Goal: Check status: Check status

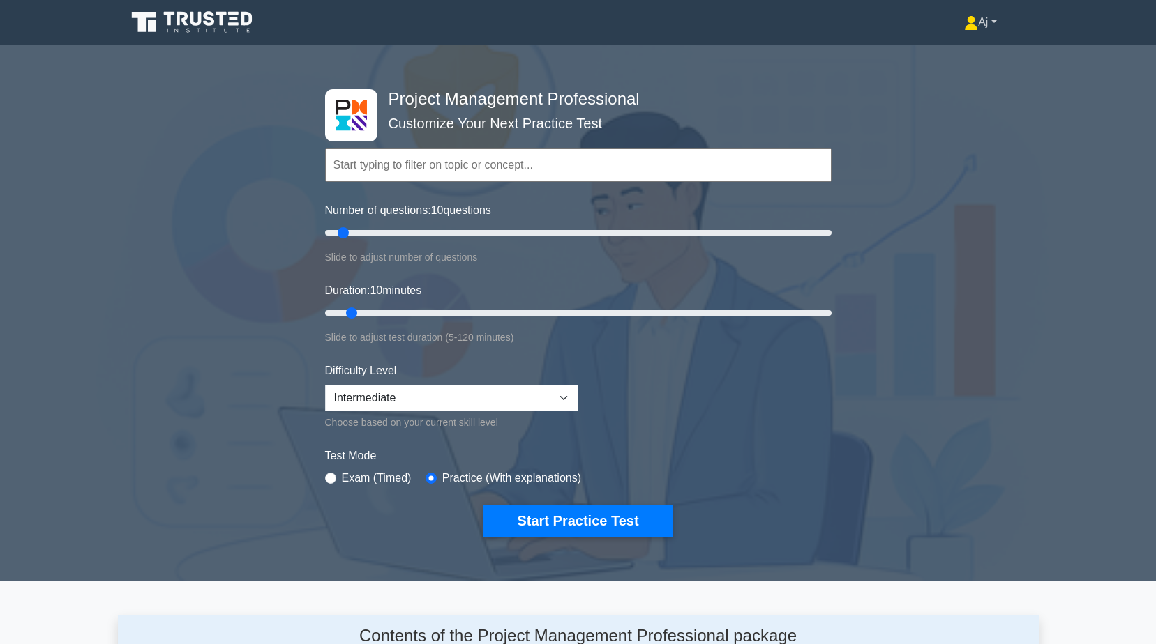
click at [992, 24] on link "Aj" at bounding box center [979, 22] width 99 height 28
click at [953, 61] on link "Profile" at bounding box center [986, 55] width 110 height 22
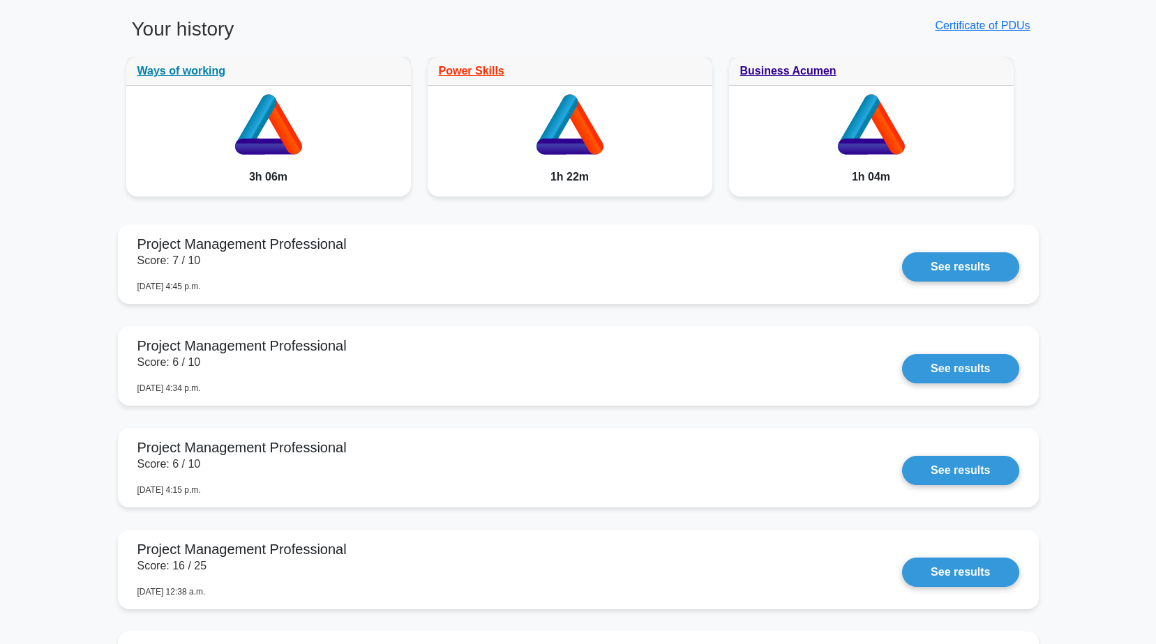
scroll to position [767, 0]
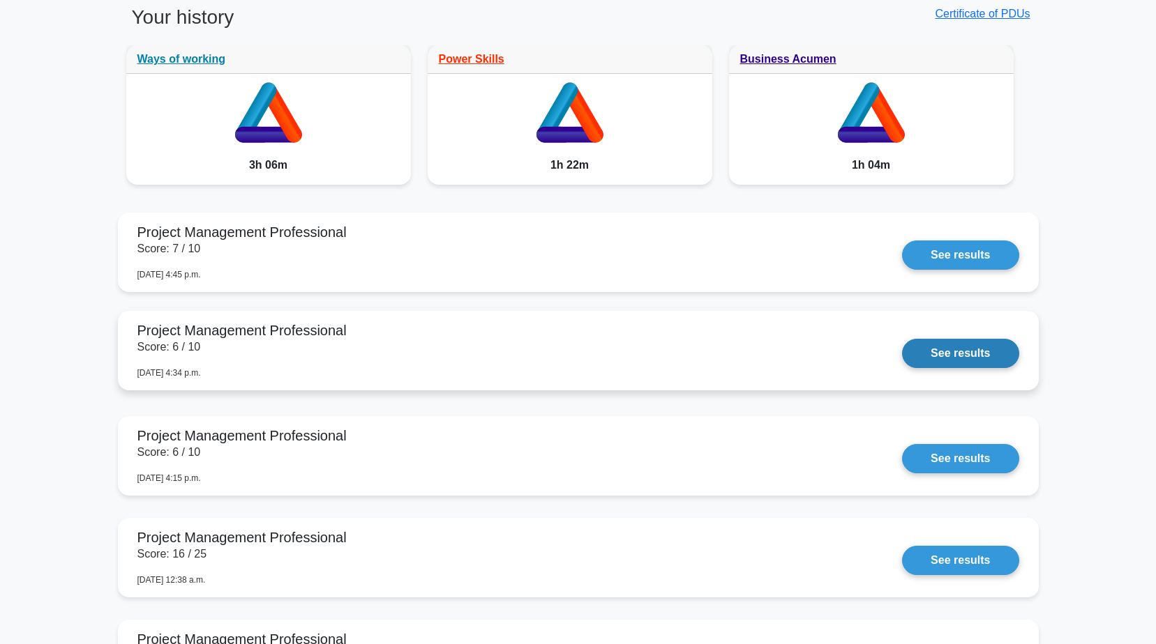
click at [947, 351] on link "See results" at bounding box center [960, 353] width 116 height 29
click at [939, 356] on link "See results" at bounding box center [960, 353] width 116 height 29
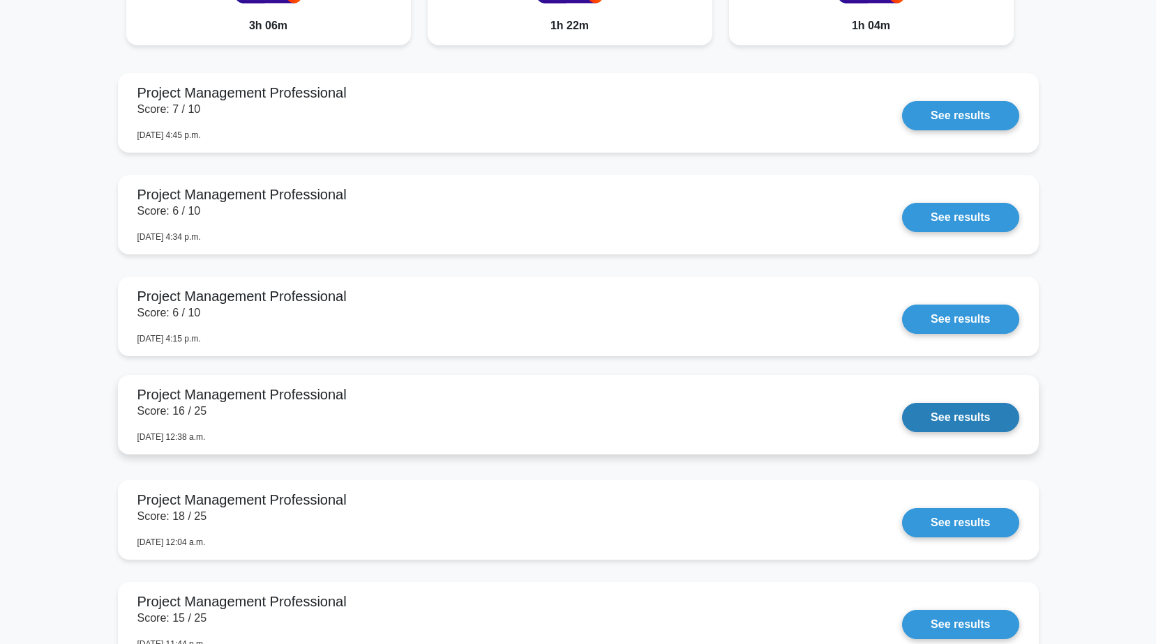
scroll to position [976, 0]
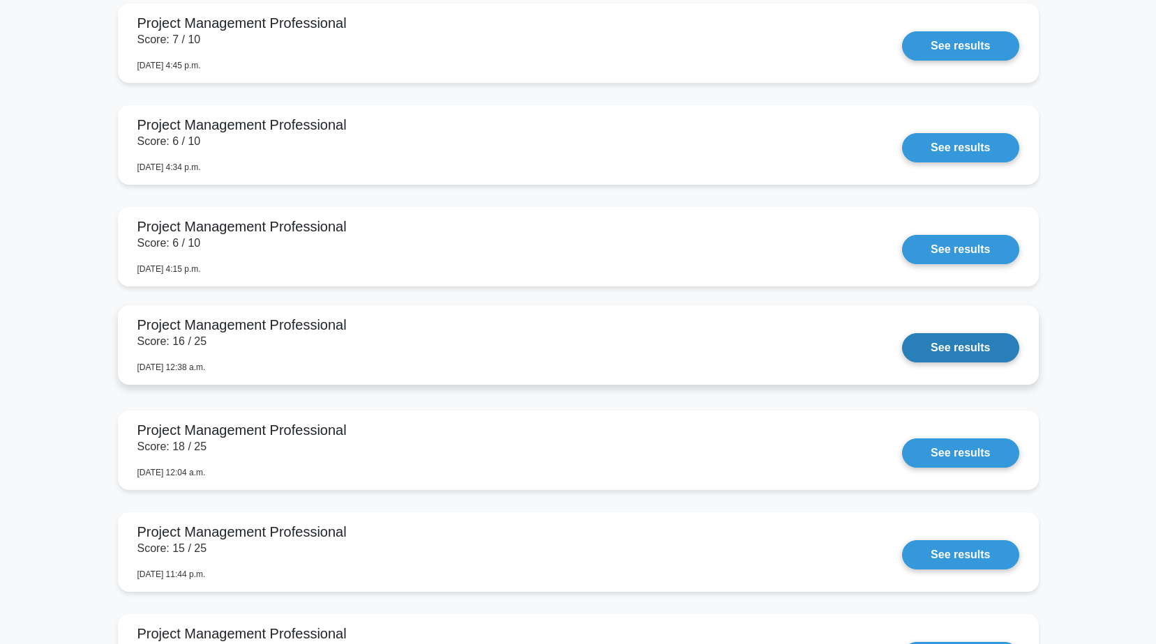
click at [955, 349] on link "See results" at bounding box center [960, 347] width 116 height 29
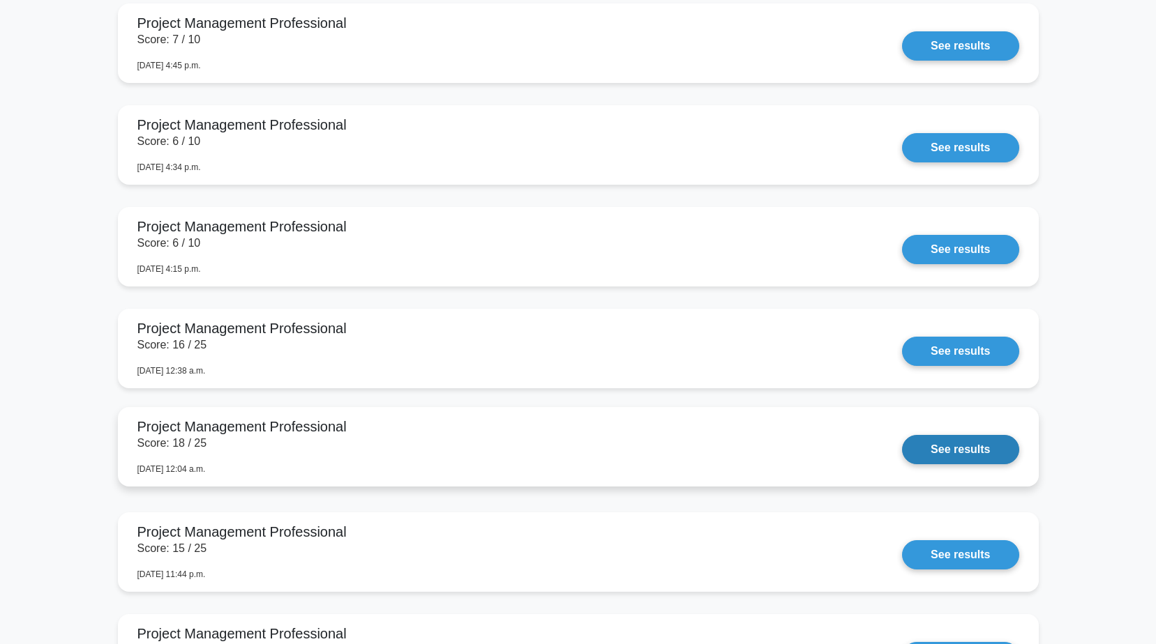
click at [948, 453] on link "See results" at bounding box center [960, 449] width 116 height 29
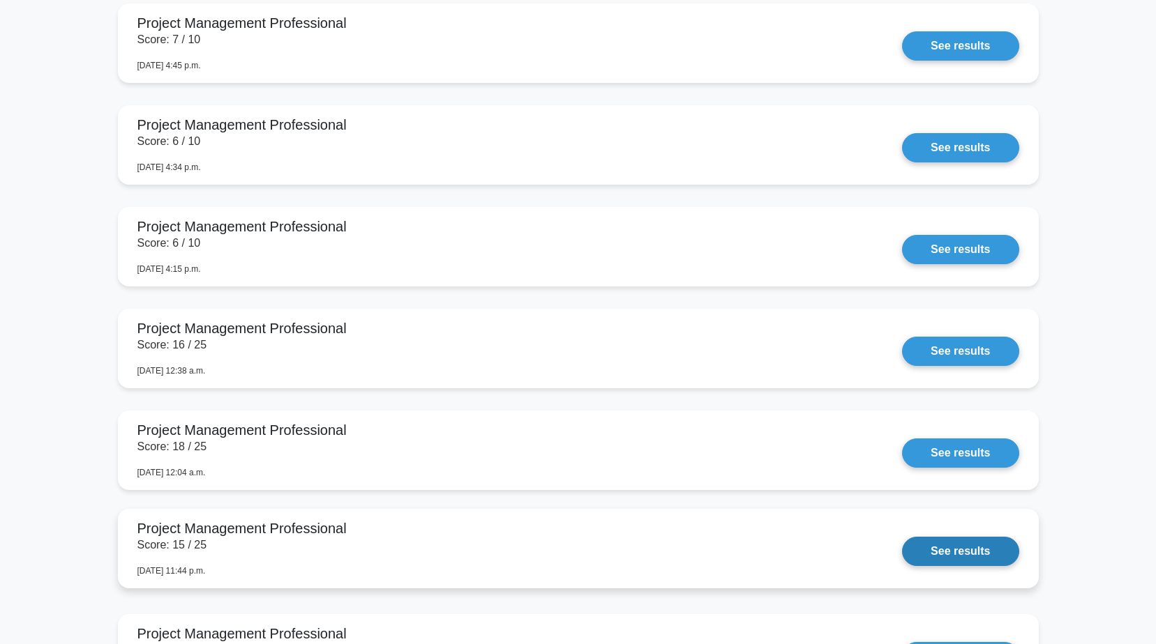
click at [949, 548] on link "See results" at bounding box center [960, 551] width 116 height 29
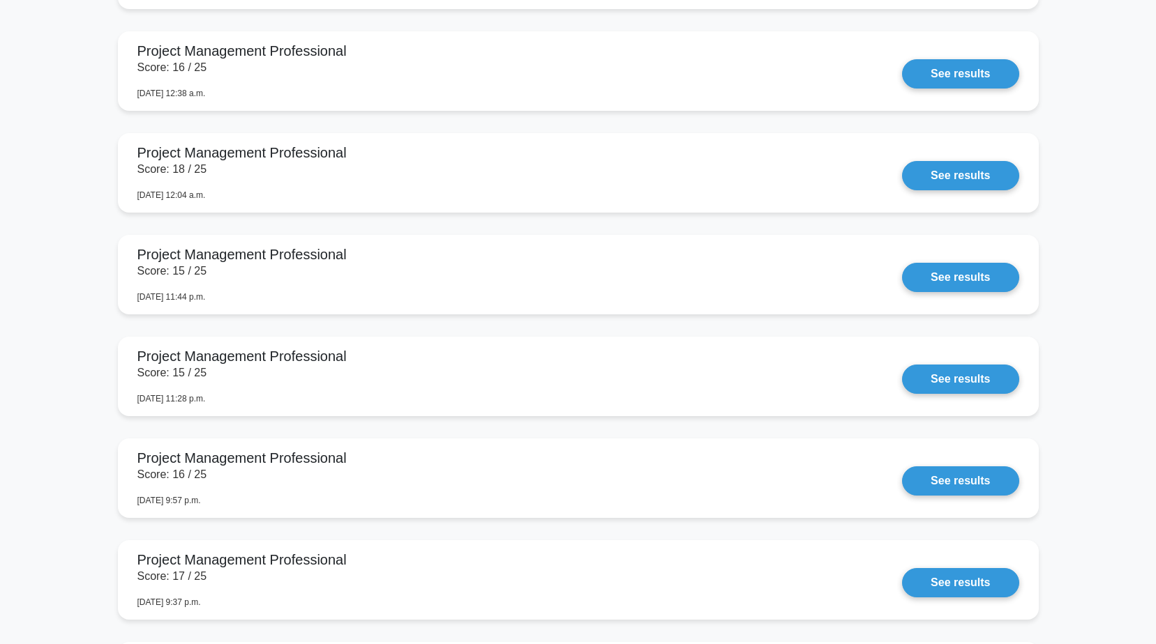
scroll to position [1255, 0]
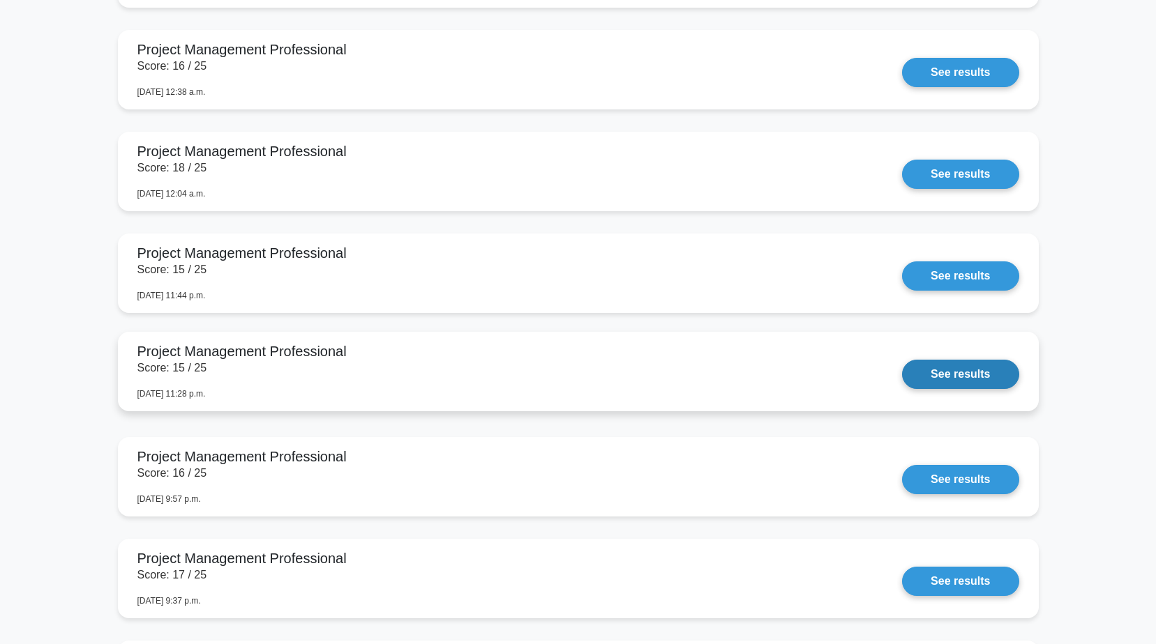
click at [955, 372] on link "See results" at bounding box center [960, 374] width 116 height 29
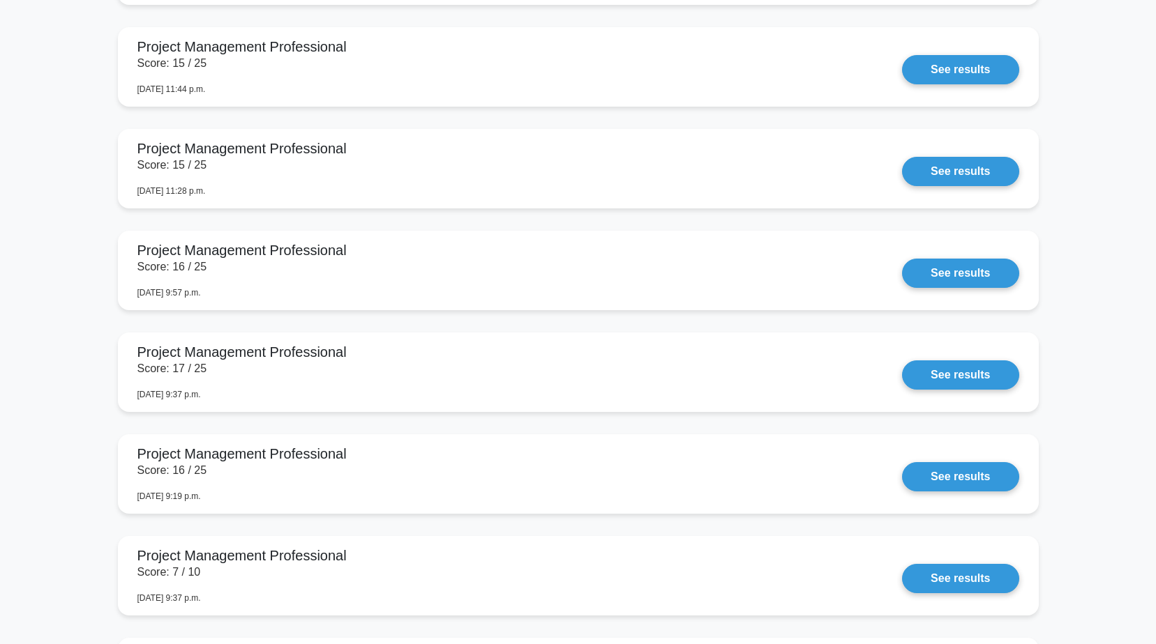
scroll to position [1465, 0]
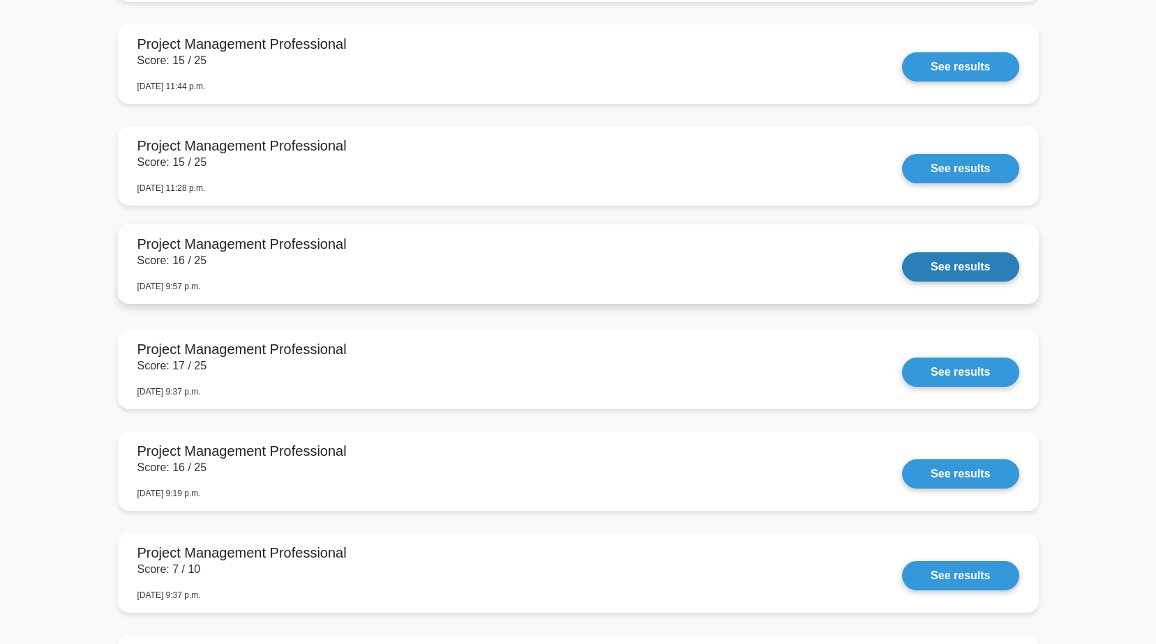
click at [958, 269] on link "See results" at bounding box center [960, 266] width 116 height 29
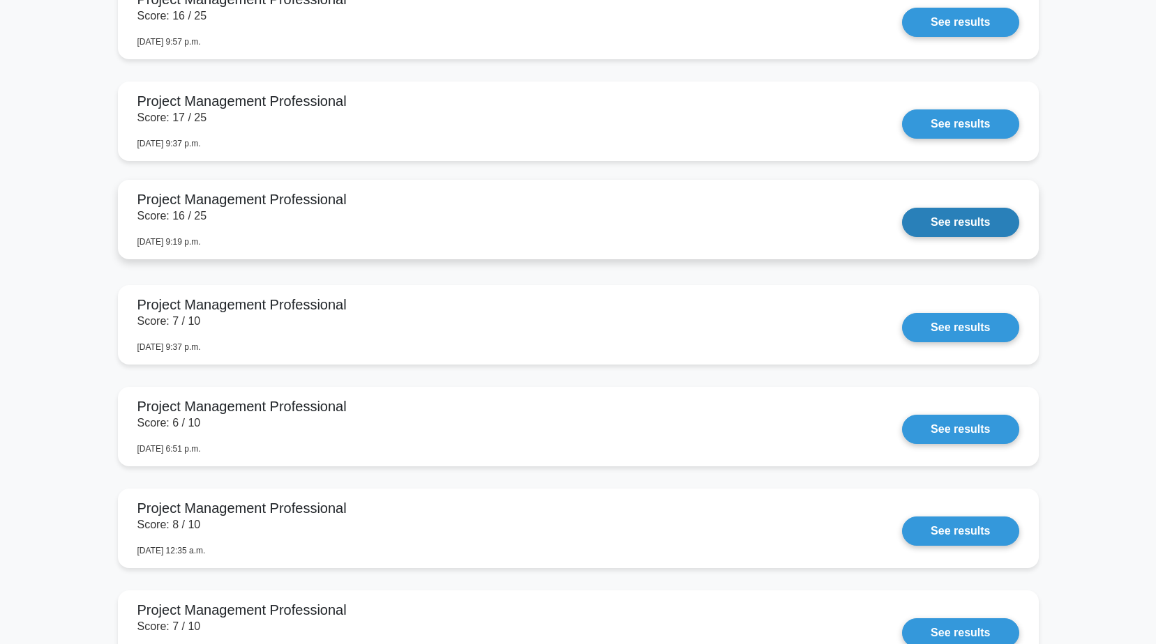
scroll to position [1744, 0]
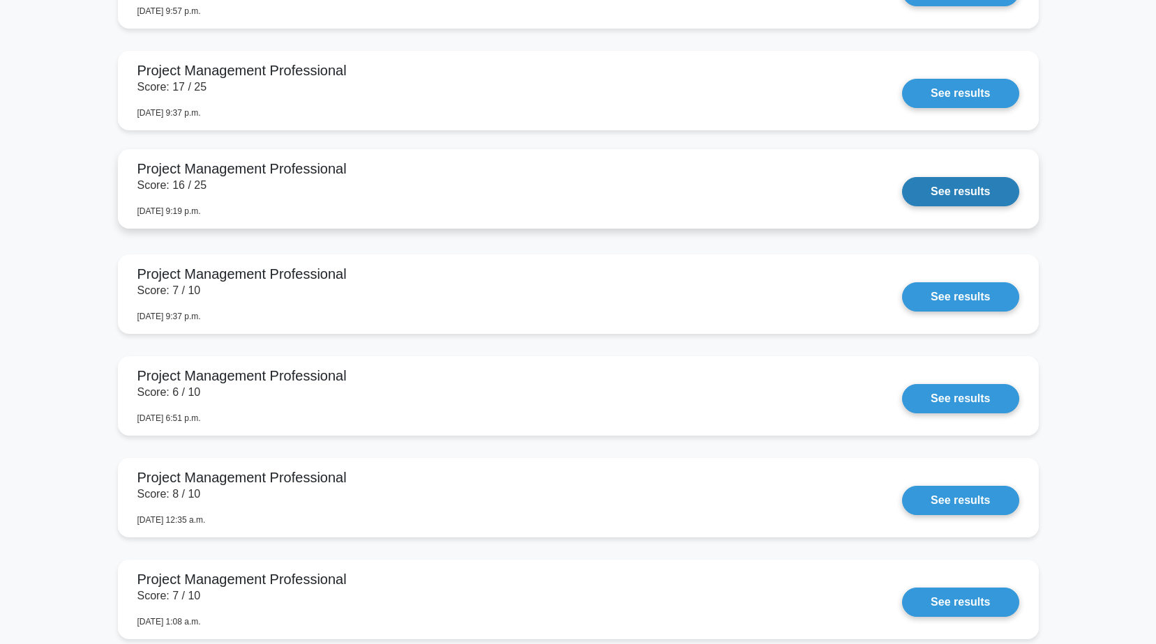
click at [951, 191] on link "See results" at bounding box center [960, 191] width 116 height 29
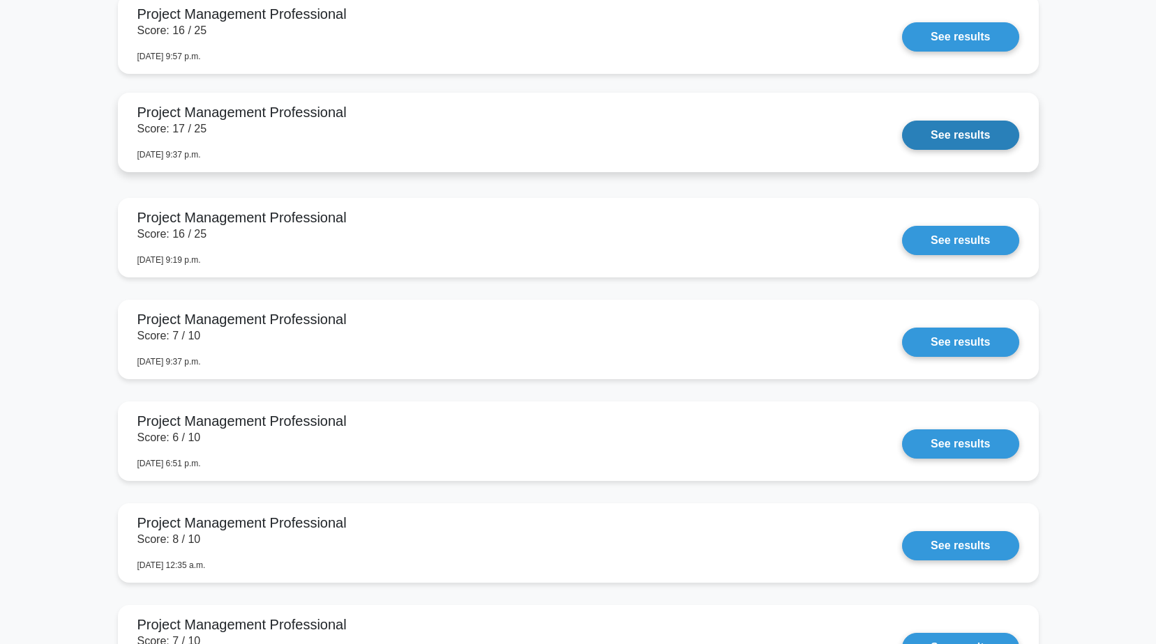
scroll to position [1674, 0]
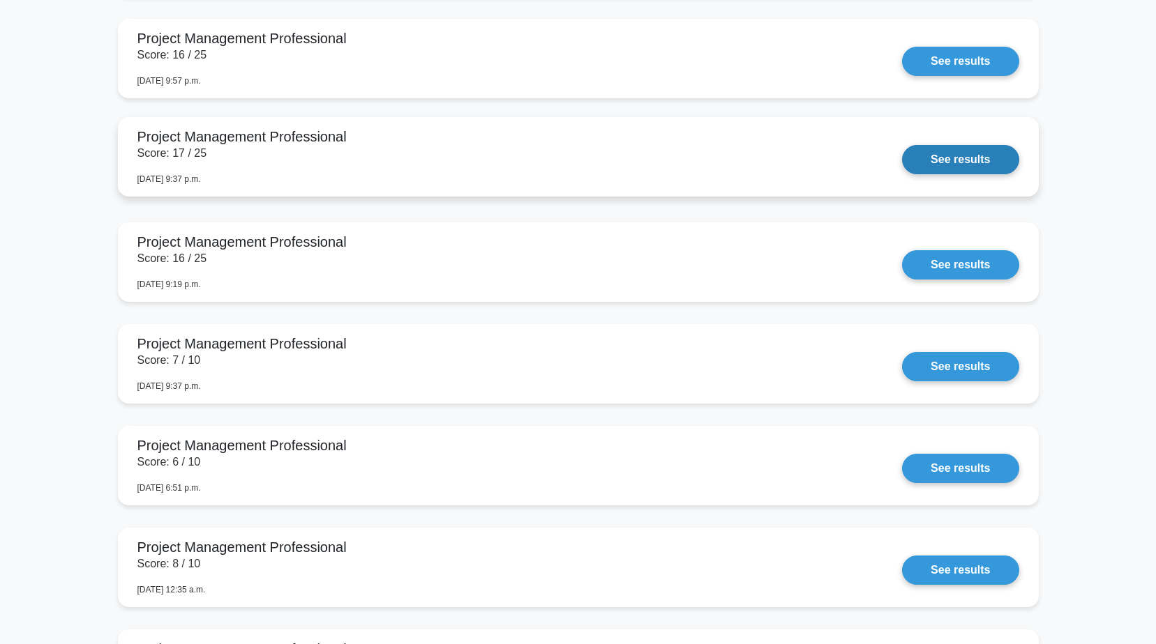
click at [970, 158] on link "See results" at bounding box center [960, 159] width 116 height 29
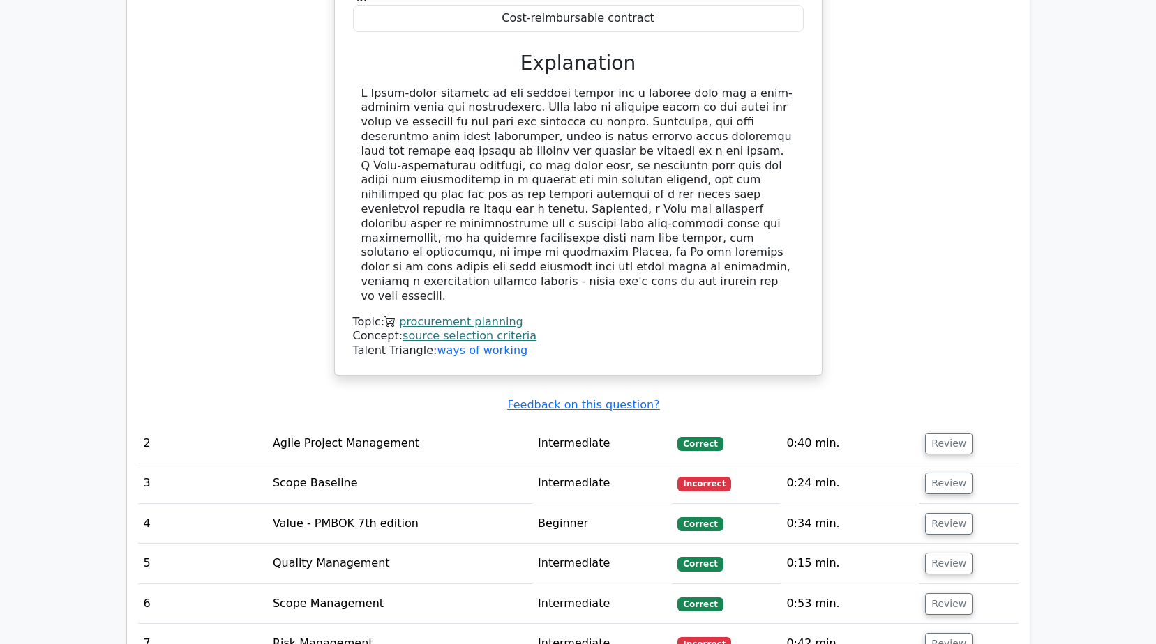
scroll to position [1395, 0]
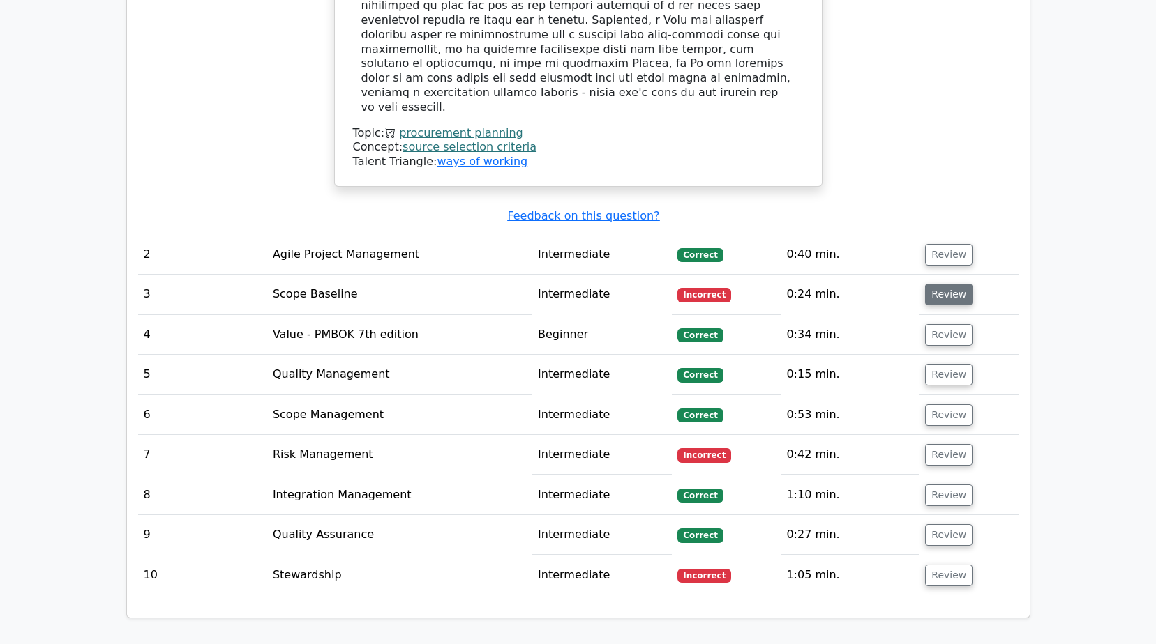
click at [948, 284] on button "Review" at bounding box center [948, 295] width 47 height 22
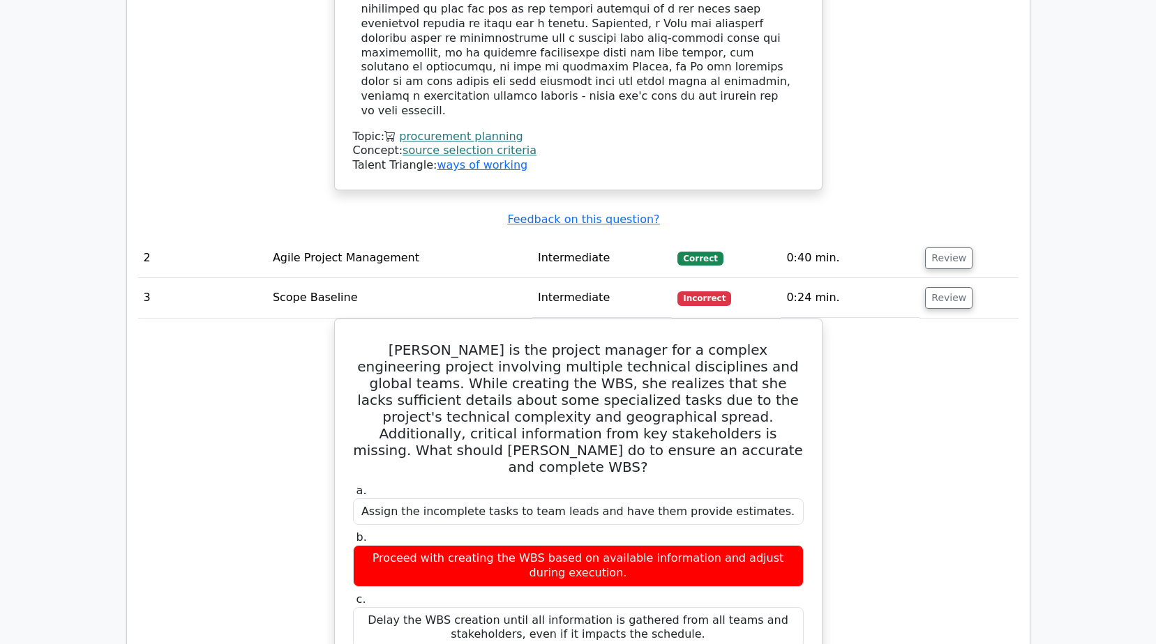
click at [1034, 294] on div "Question Analysis Question # Topic Difficulty Result Time Spent Action 1 Procur…" at bounding box center [578, 407] width 921 height 1914
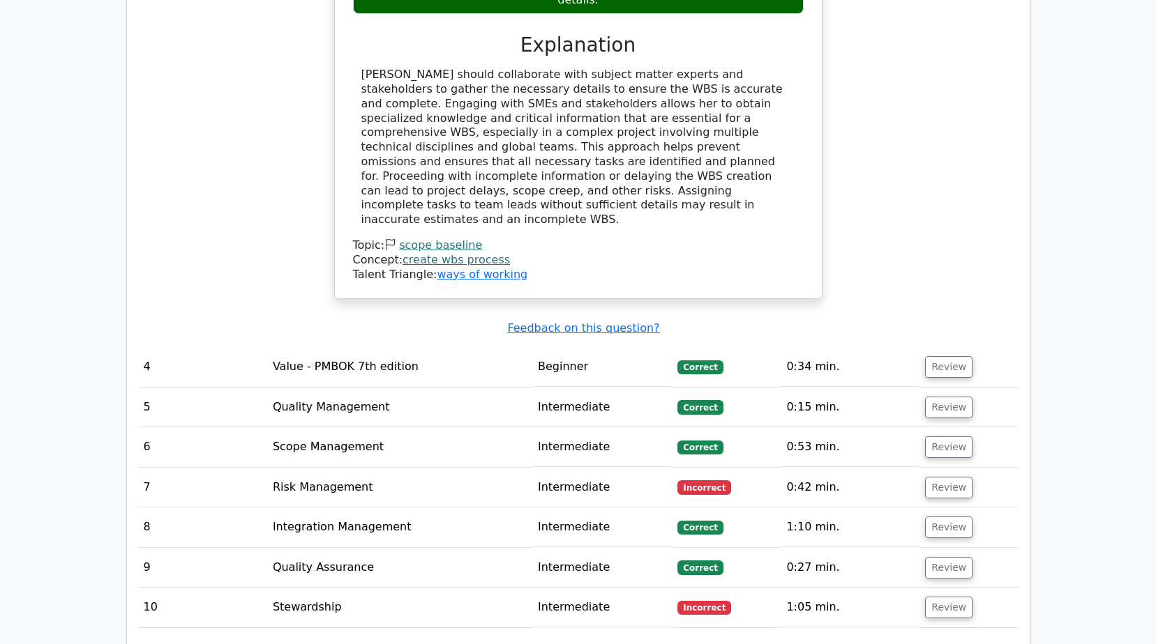
scroll to position [2092, 0]
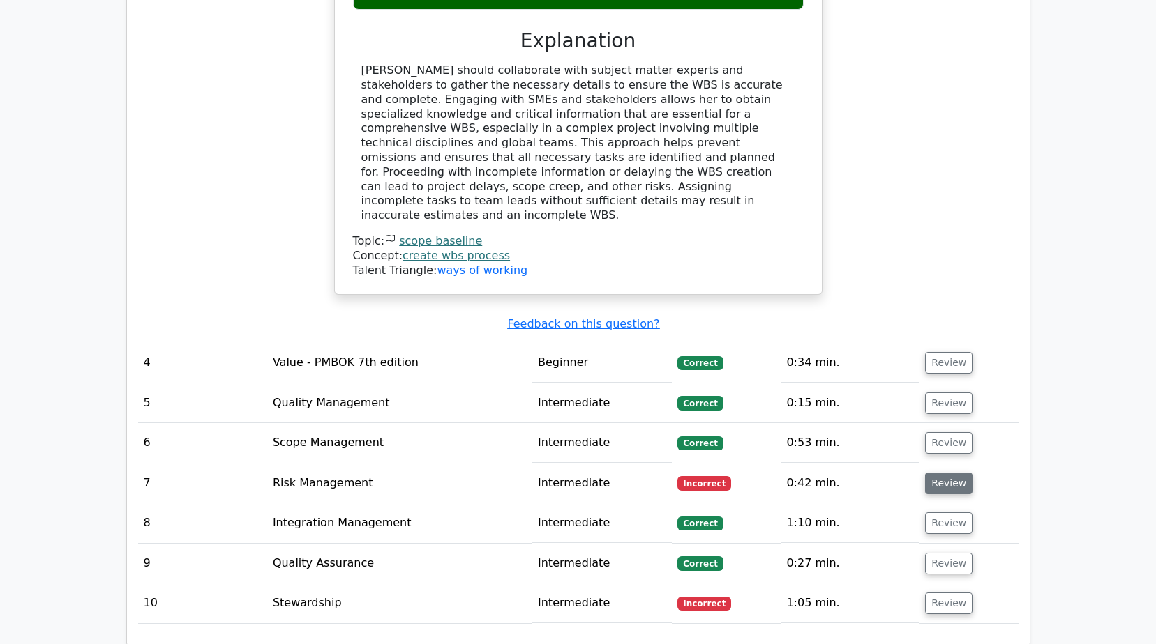
click at [949, 473] on button "Review" at bounding box center [948, 484] width 47 height 22
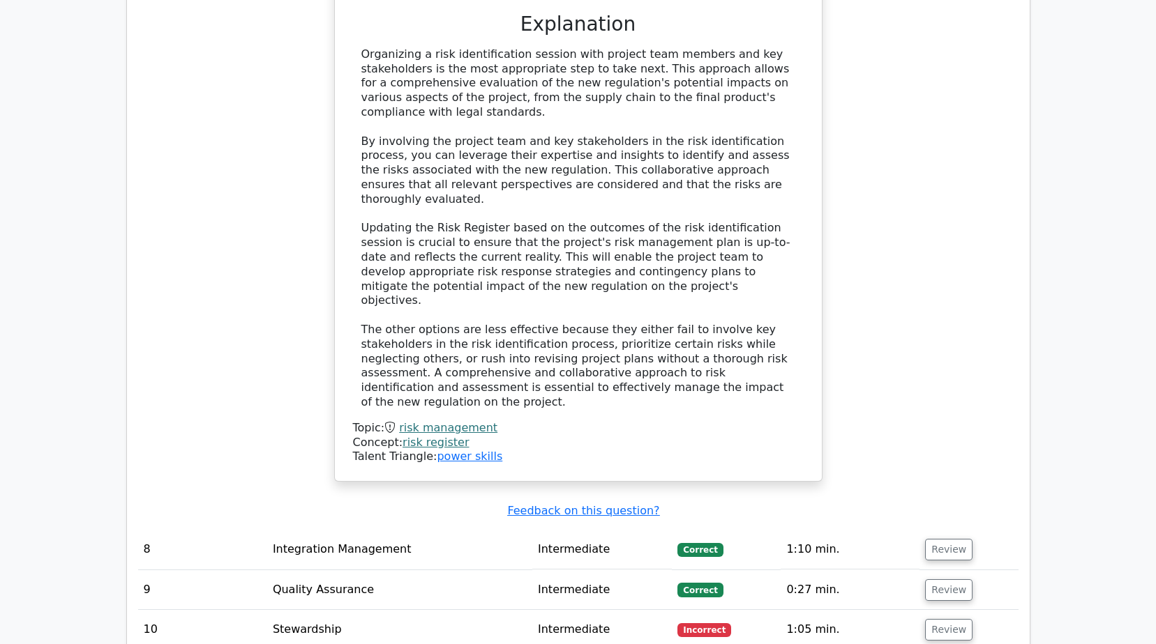
scroll to position [3208, 0]
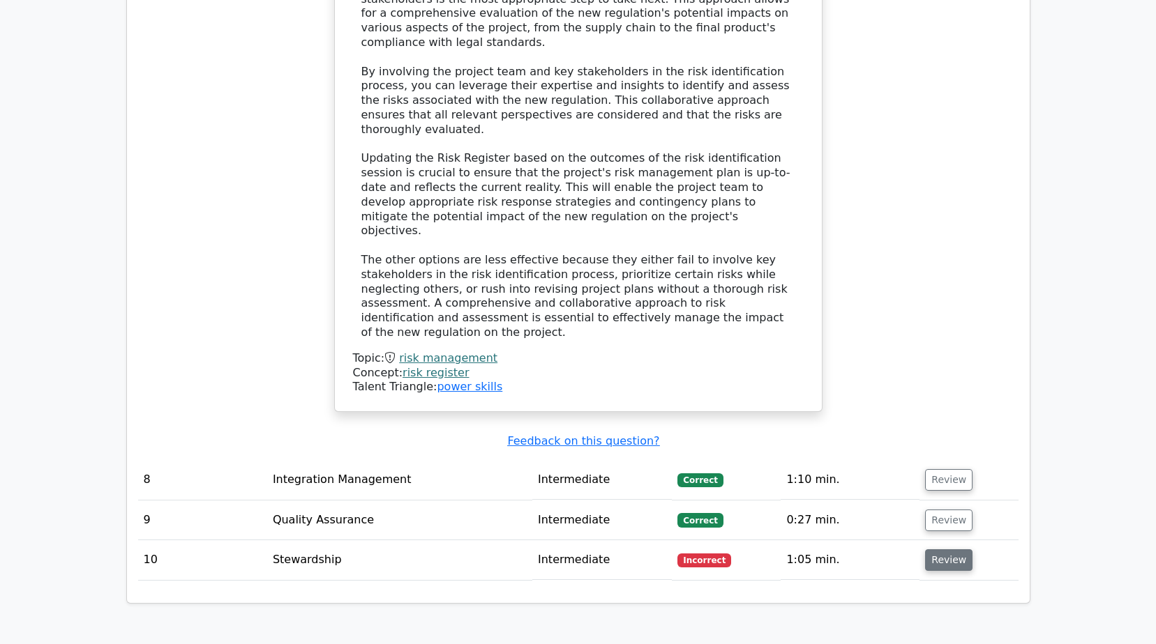
click at [943, 550] on button "Review" at bounding box center [948, 561] width 47 height 22
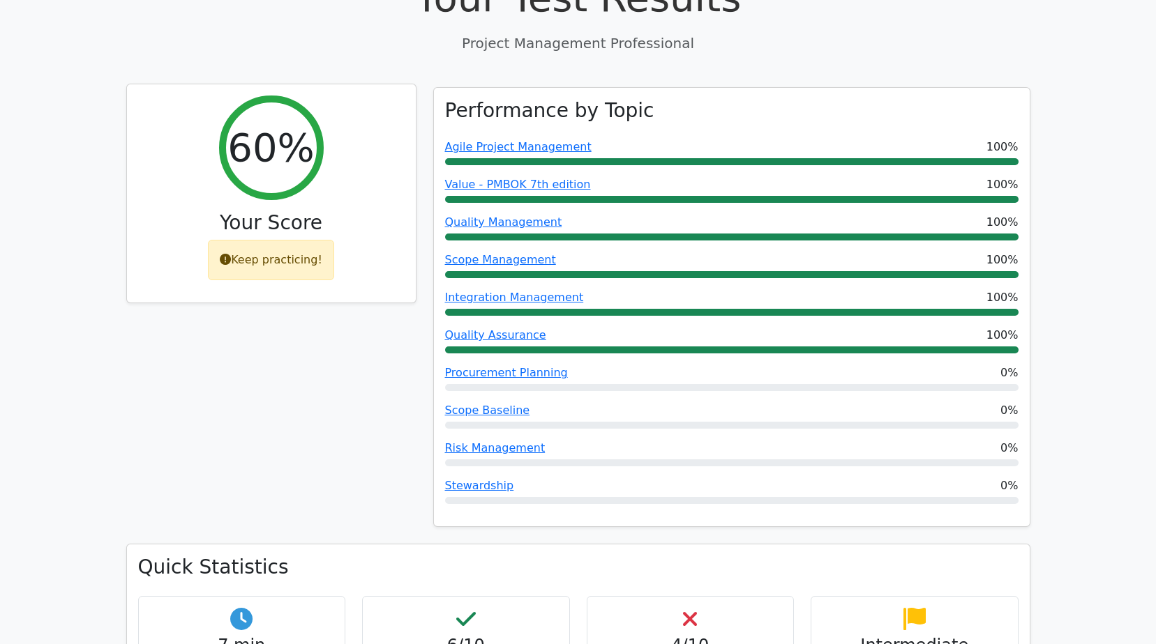
scroll to position [0, 0]
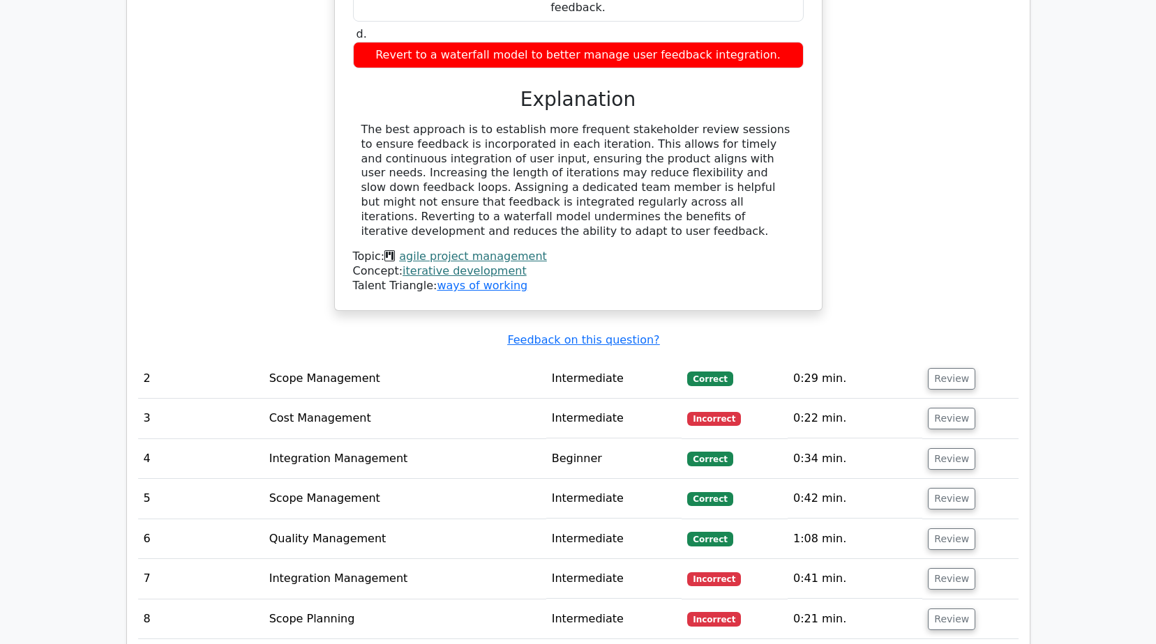
scroll to position [1534, 0]
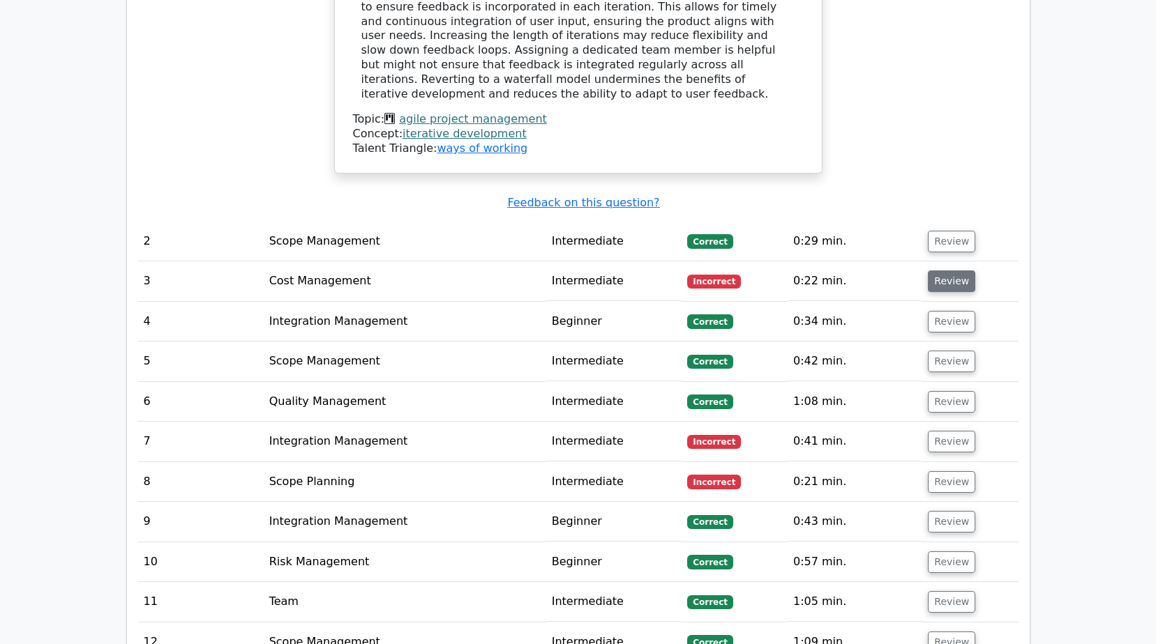
click at [944, 271] on button "Review" at bounding box center [951, 282] width 47 height 22
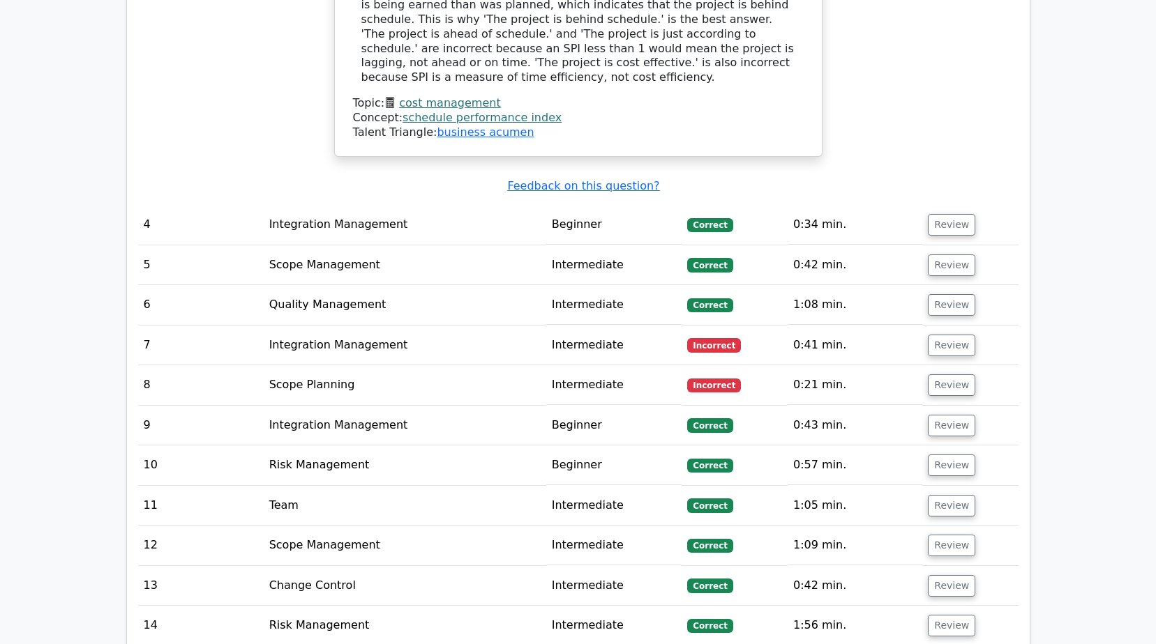
scroll to position [2162, 0]
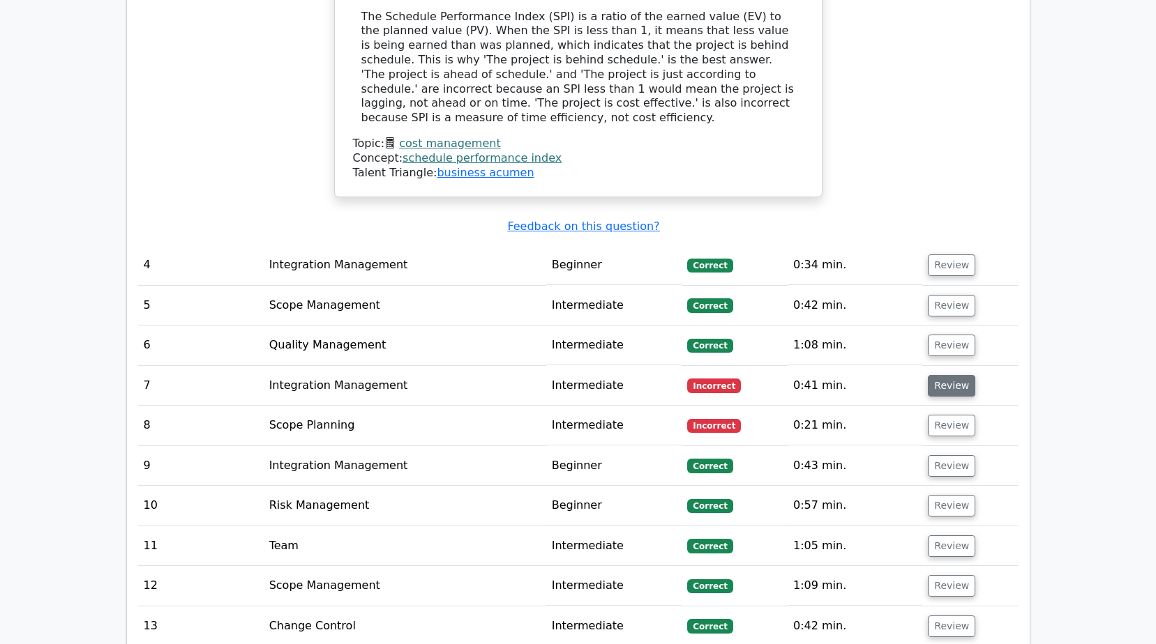
click at [954, 375] on button "Review" at bounding box center [951, 386] width 47 height 22
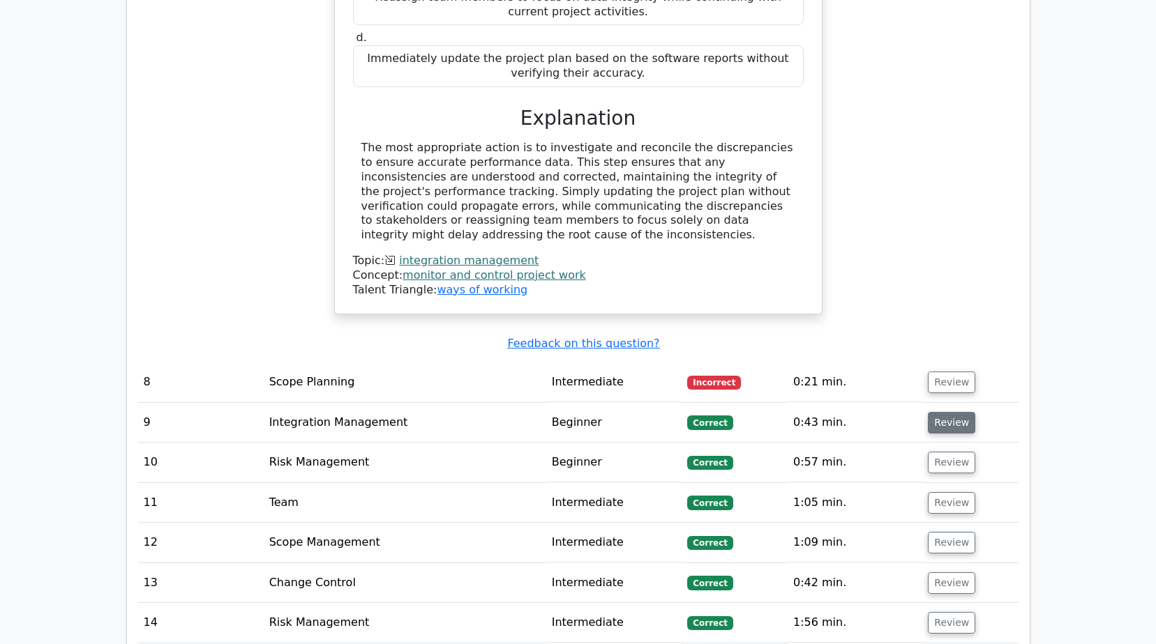
scroll to position [2859, 0]
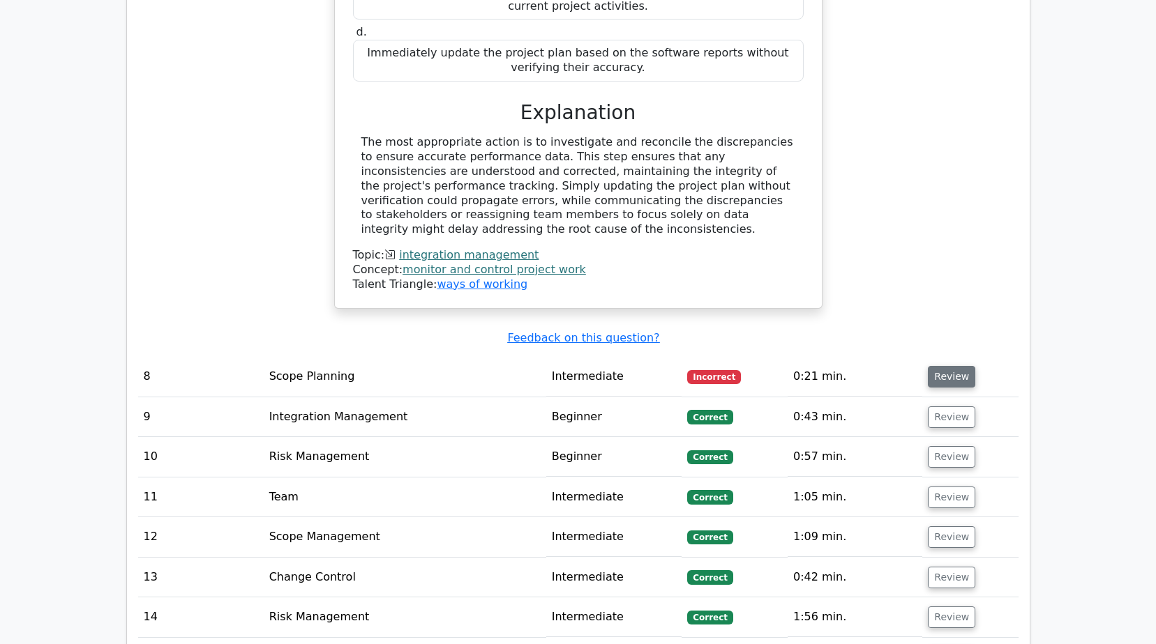
click at [951, 366] on button "Review" at bounding box center [951, 377] width 47 height 22
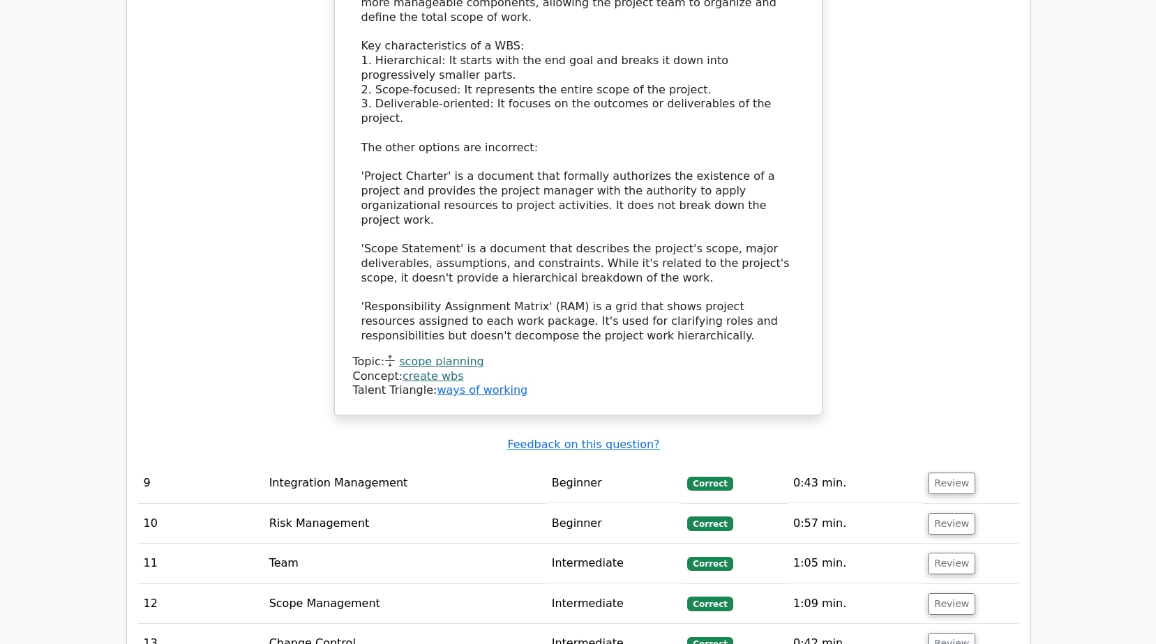
scroll to position [3836, 0]
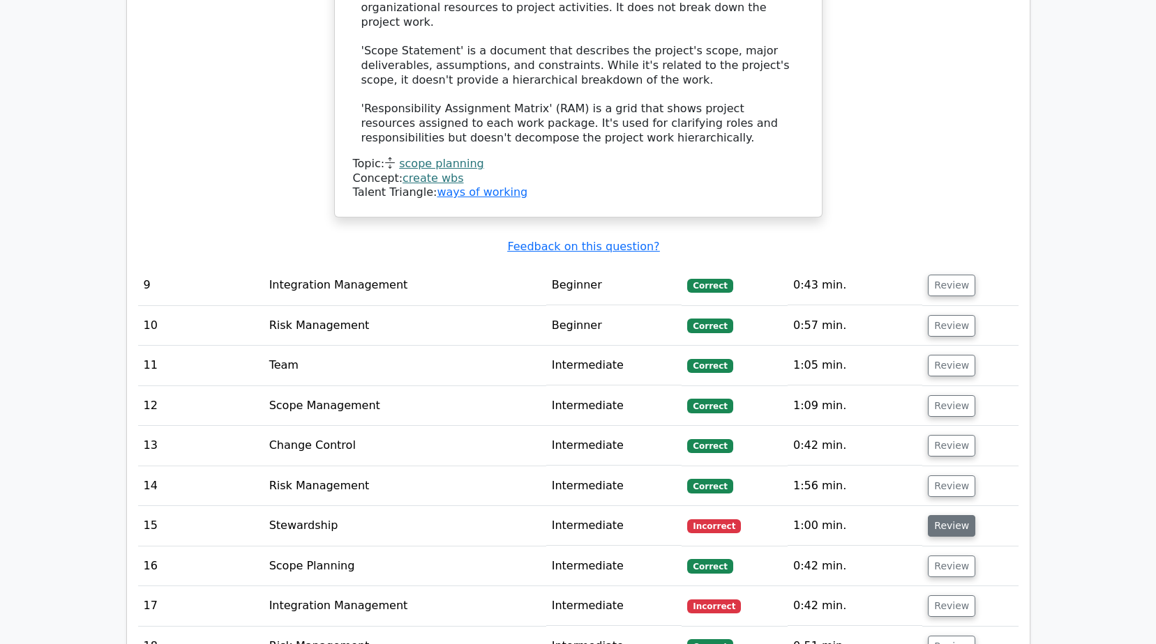
click at [943, 515] on button "Review" at bounding box center [951, 526] width 47 height 22
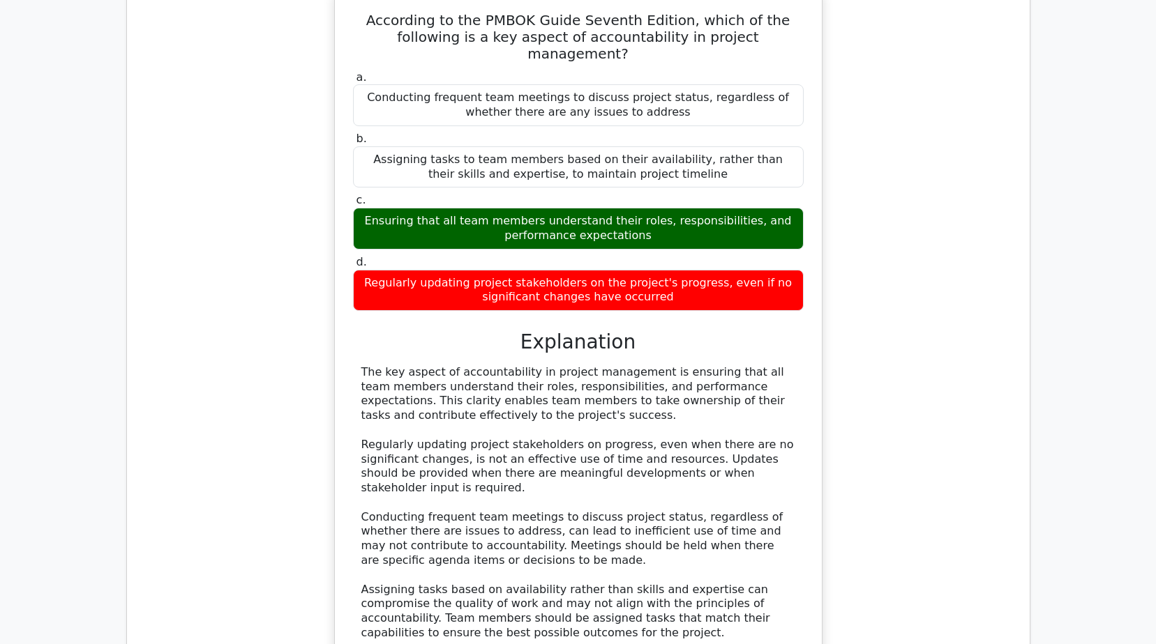
scroll to position [4742, 0]
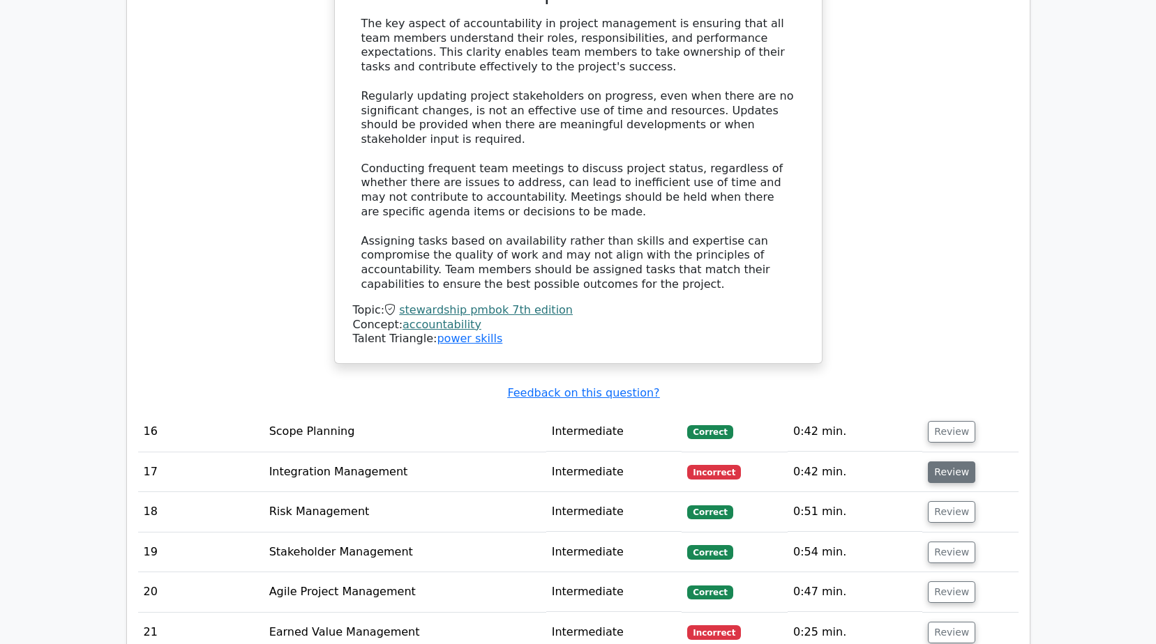
click at [947, 462] on button "Review" at bounding box center [951, 473] width 47 height 22
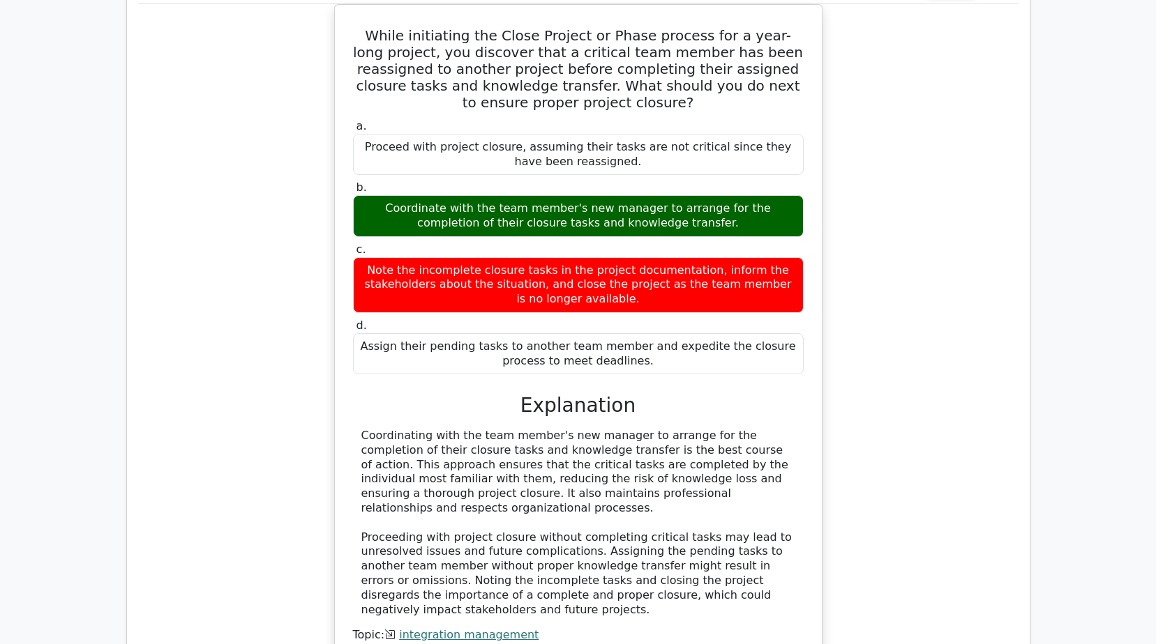
scroll to position [5510, 0]
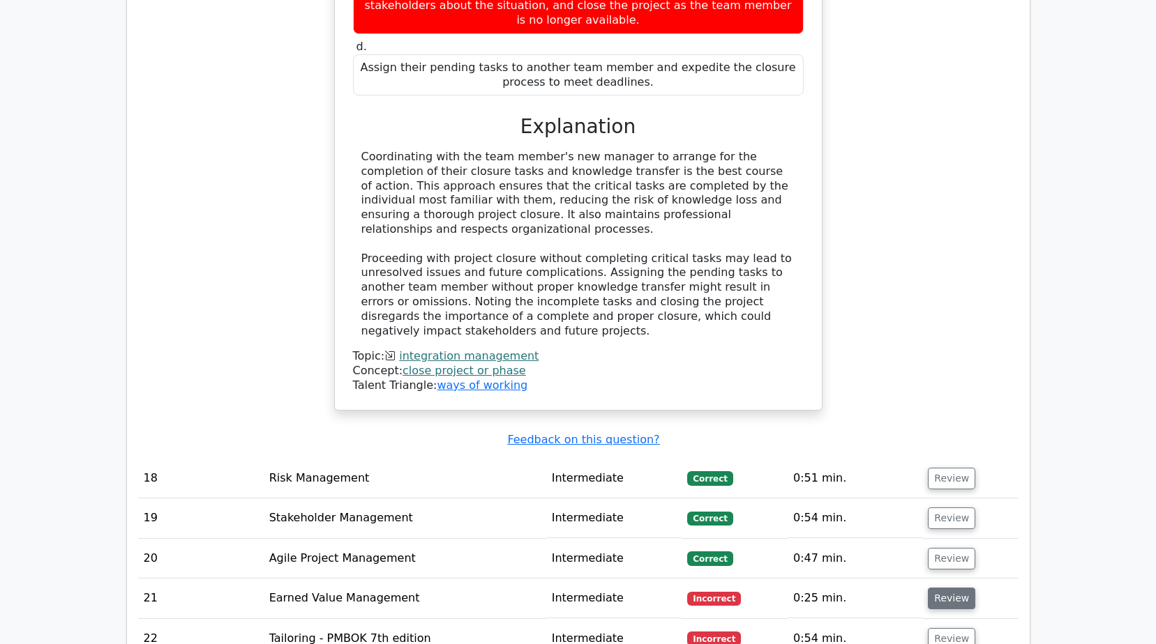
click at [947, 588] on button "Review" at bounding box center [951, 599] width 47 height 22
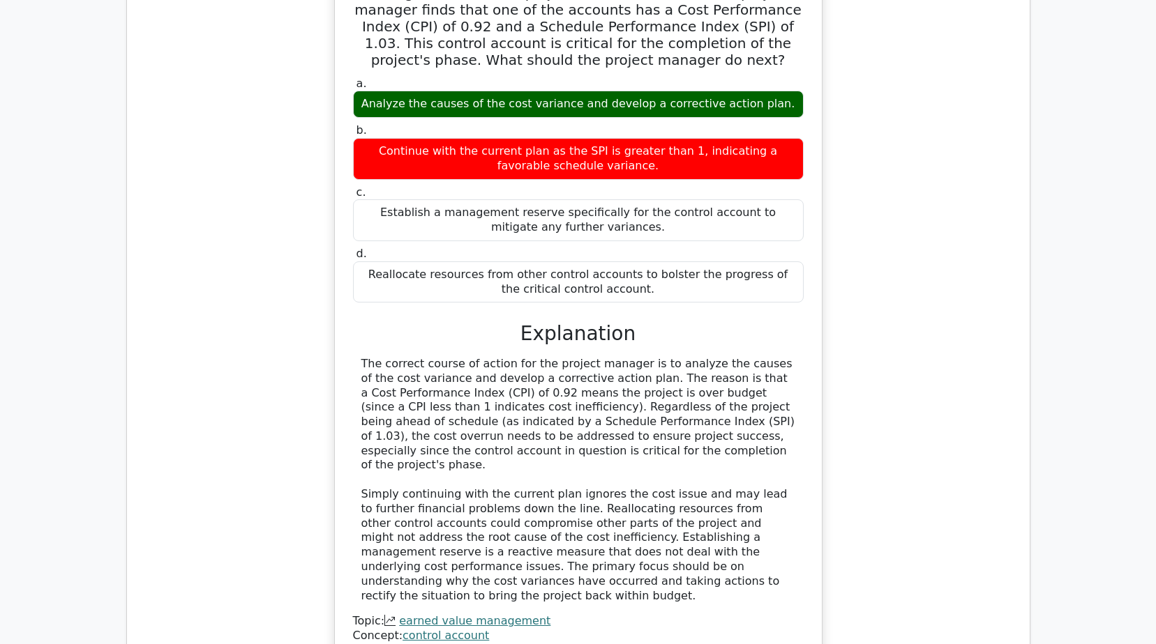
scroll to position [6277, 0]
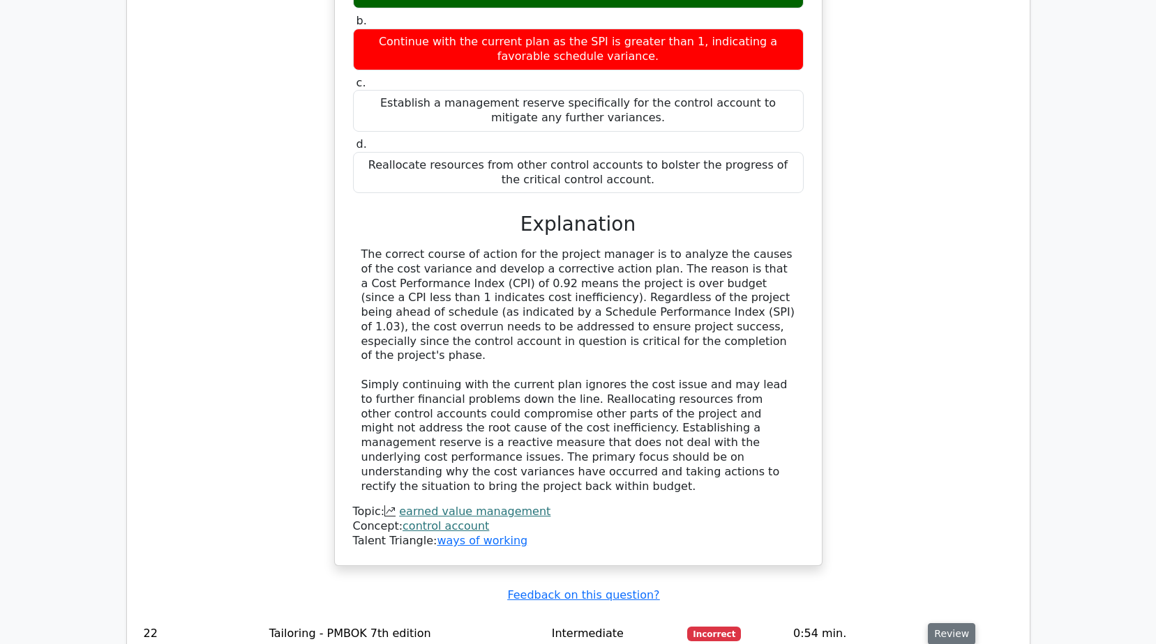
click at [942, 623] on button "Review" at bounding box center [951, 634] width 47 height 22
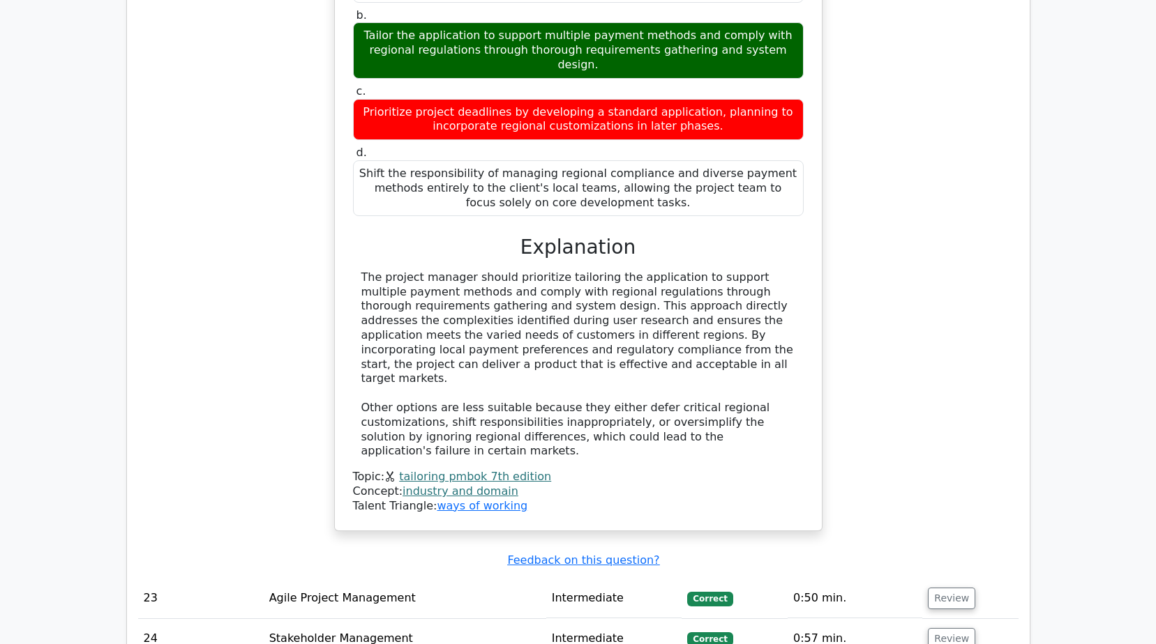
scroll to position [7253, 0]
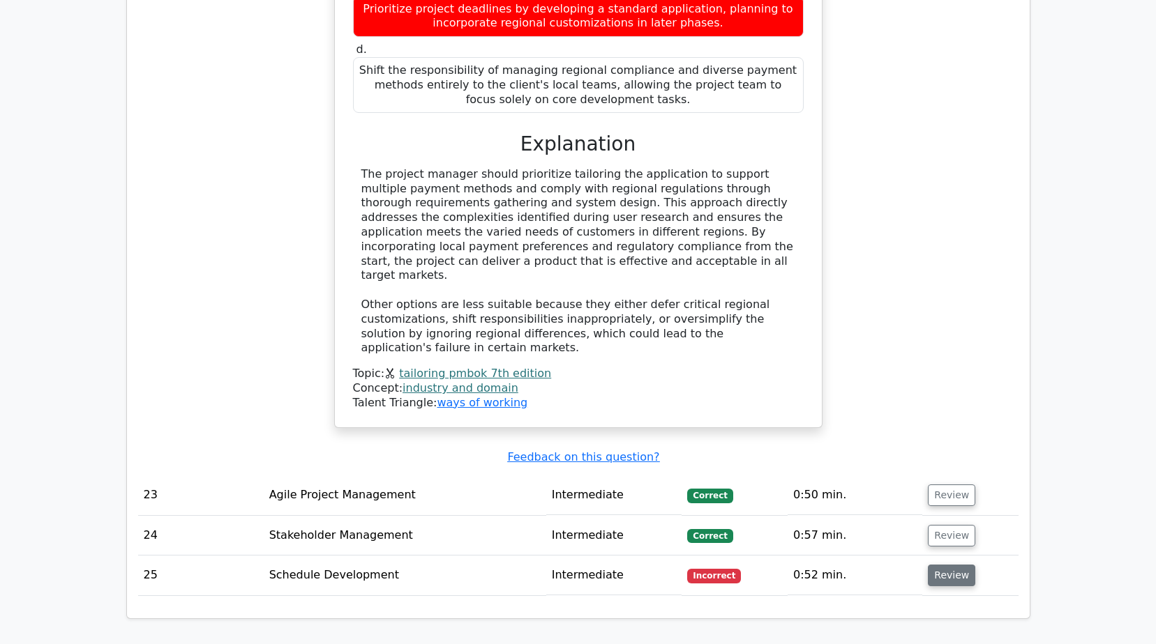
click at [951, 565] on button "Review" at bounding box center [951, 576] width 47 height 22
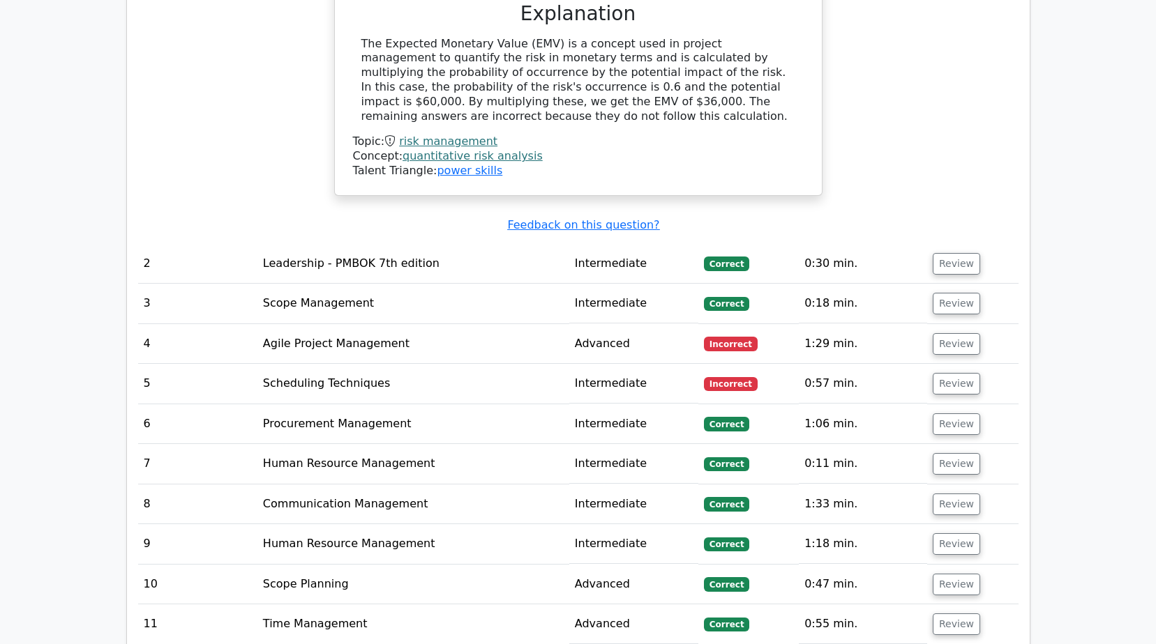
scroll to position [1534, 0]
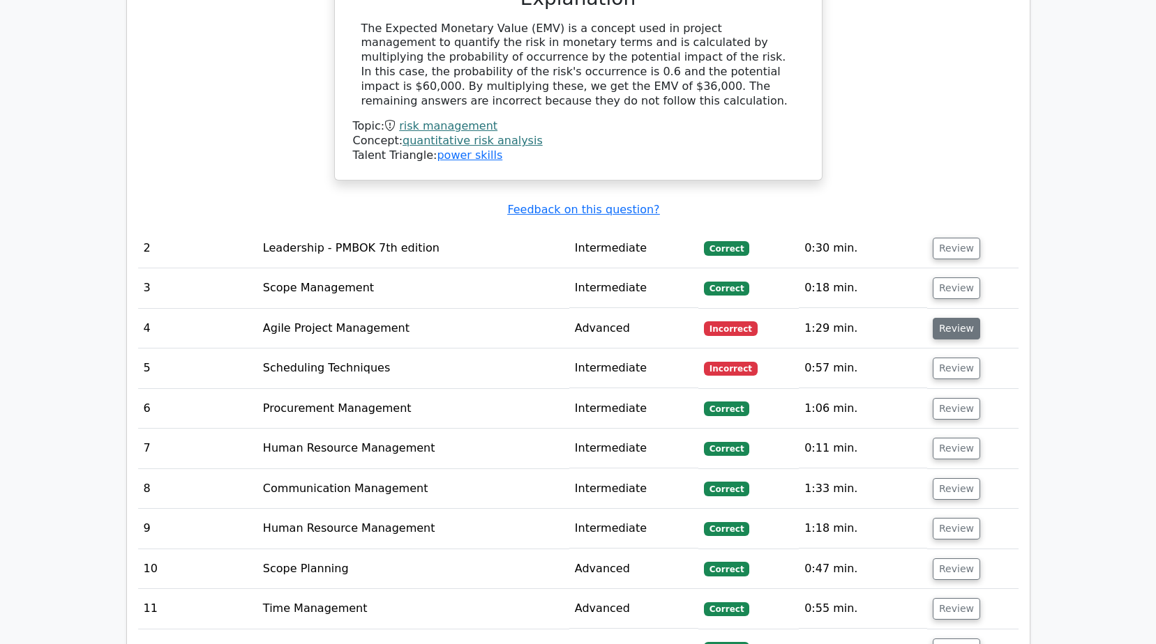
click at [944, 331] on button "Review" at bounding box center [955, 329] width 47 height 22
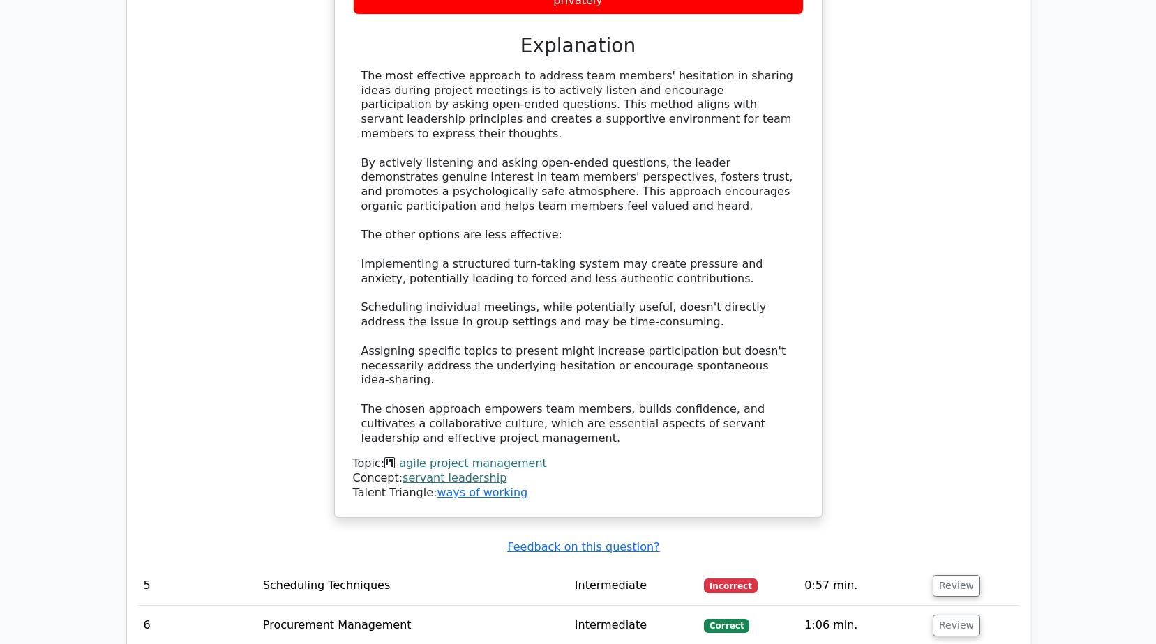
scroll to position [2371, 0]
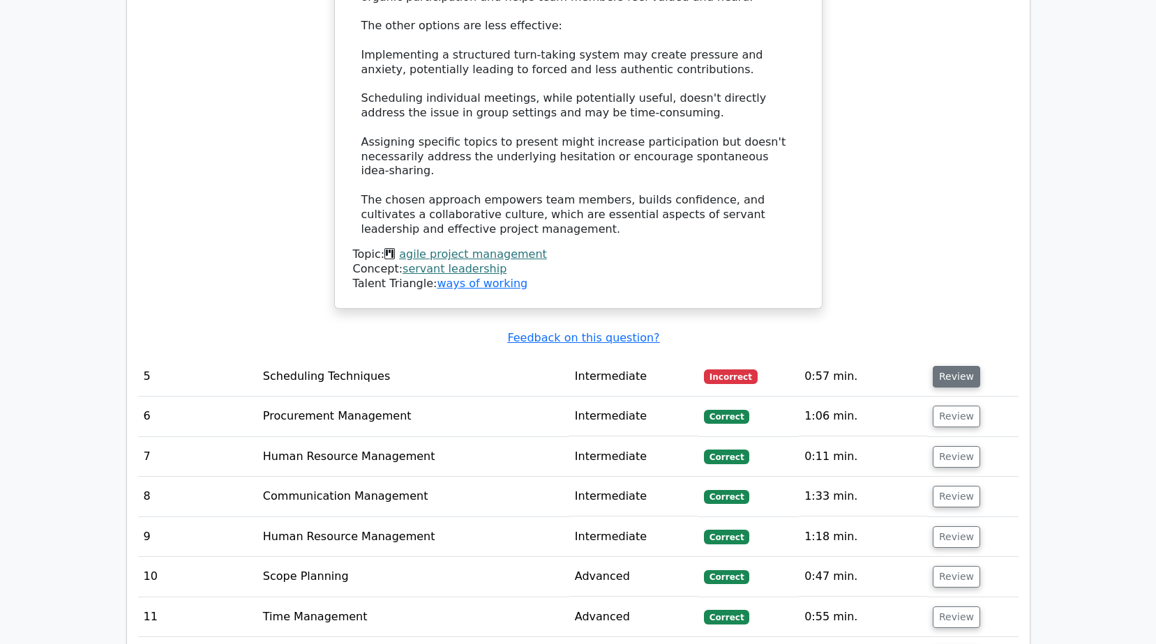
click at [936, 366] on button "Review" at bounding box center [955, 377] width 47 height 22
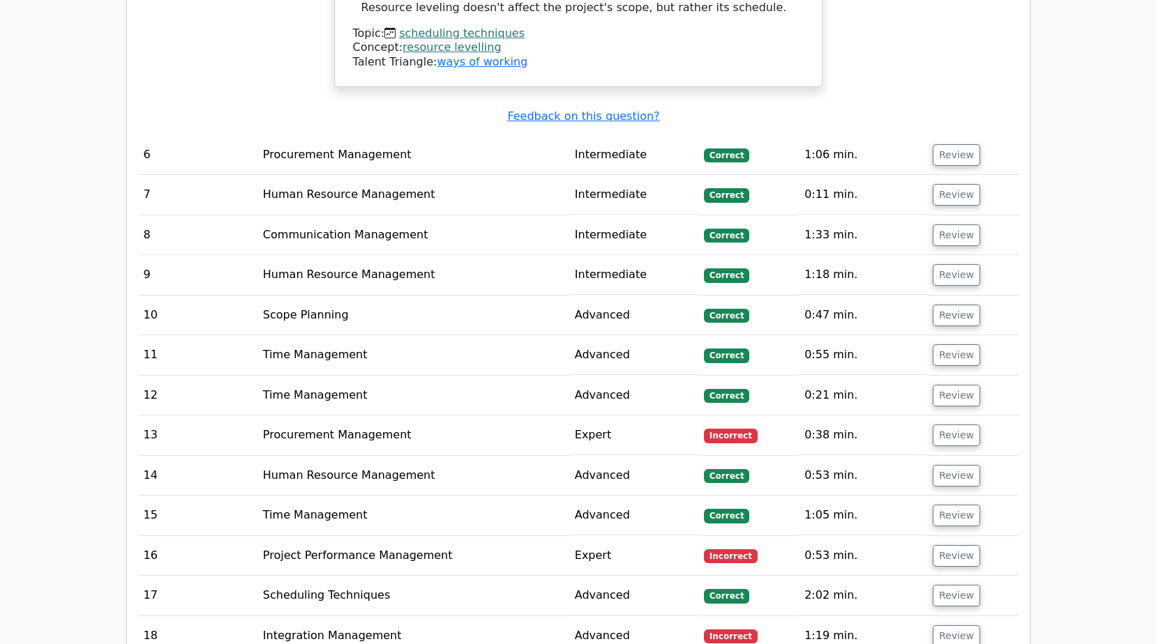
scroll to position [3278, 0]
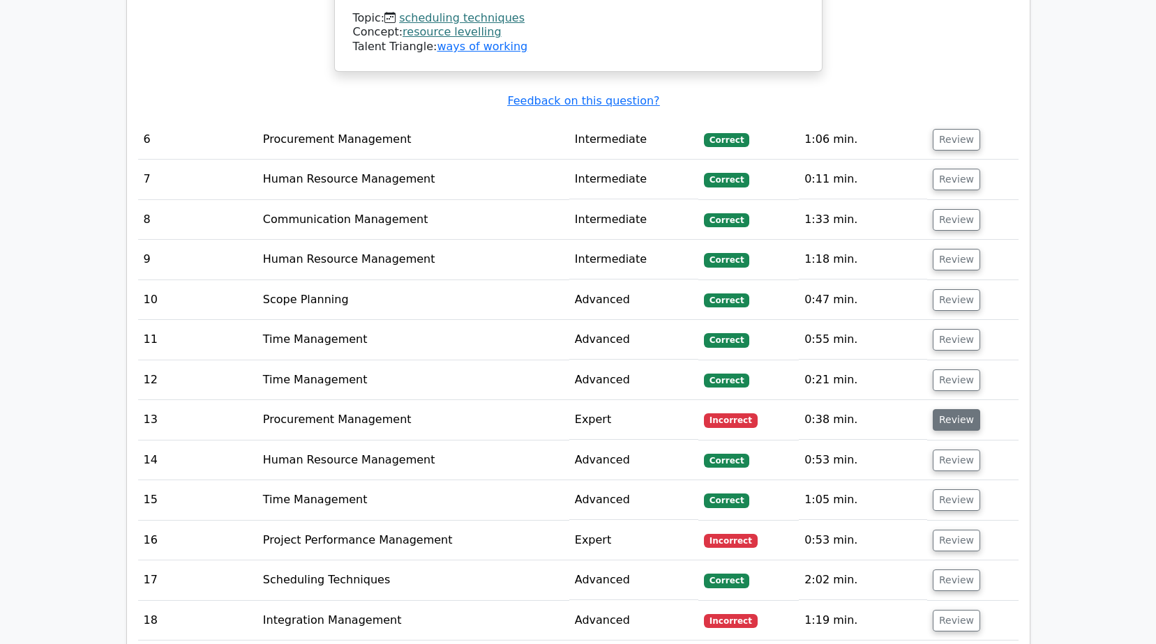
click at [942, 409] on button "Review" at bounding box center [955, 420] width 47 height 22
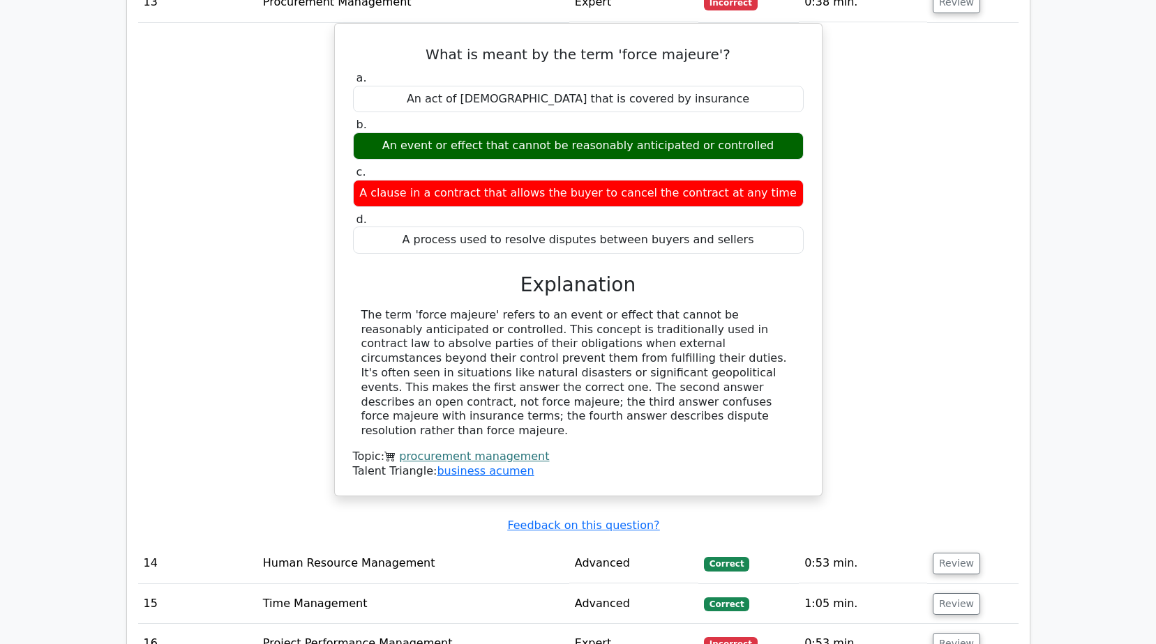
scroll to position [3836, 0]
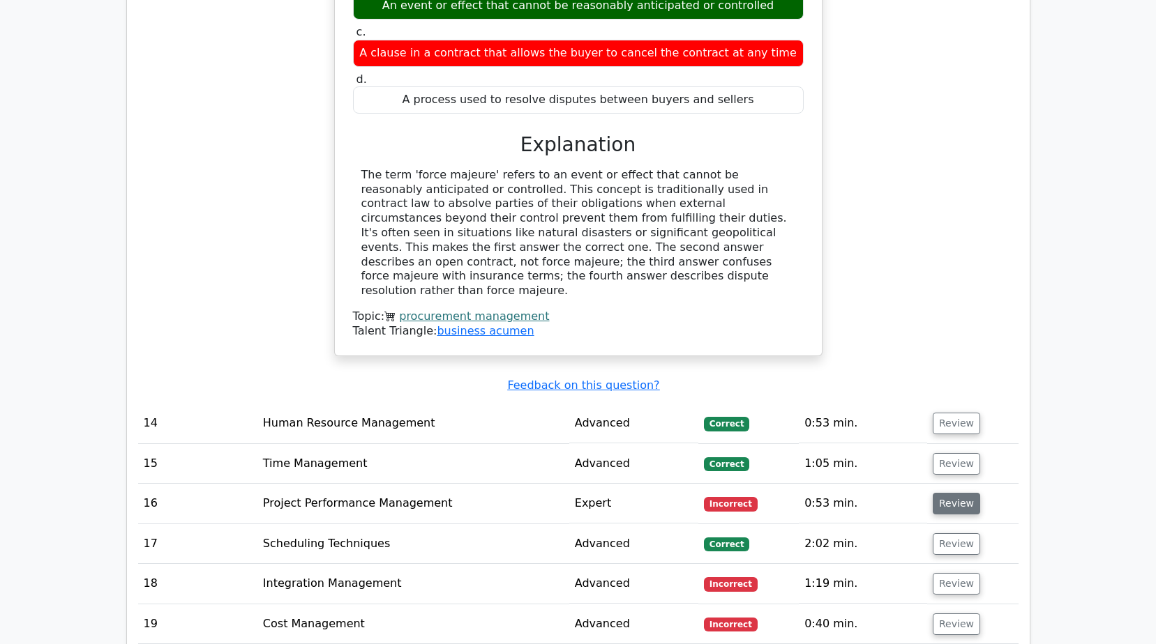
click at [943, 493] on button "Review" at bounding box center [955, 504] width 47 height 22
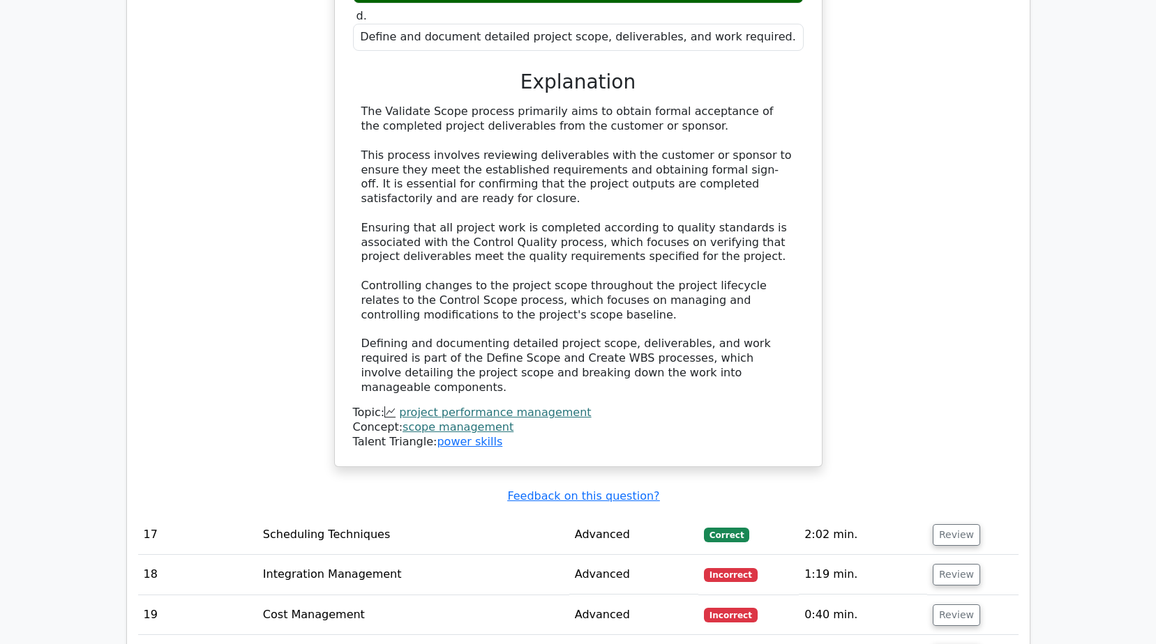
scroll to position [4812, 0]
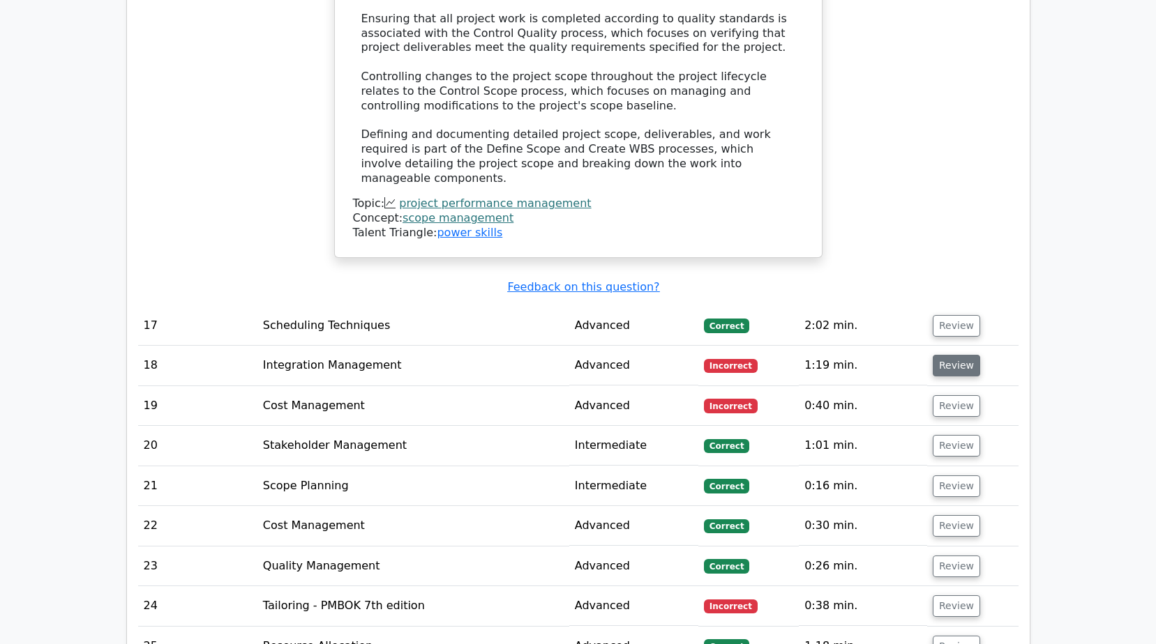
click at [951, 355] on button "Review" at bounding box center [955, 366] width 47 height 22
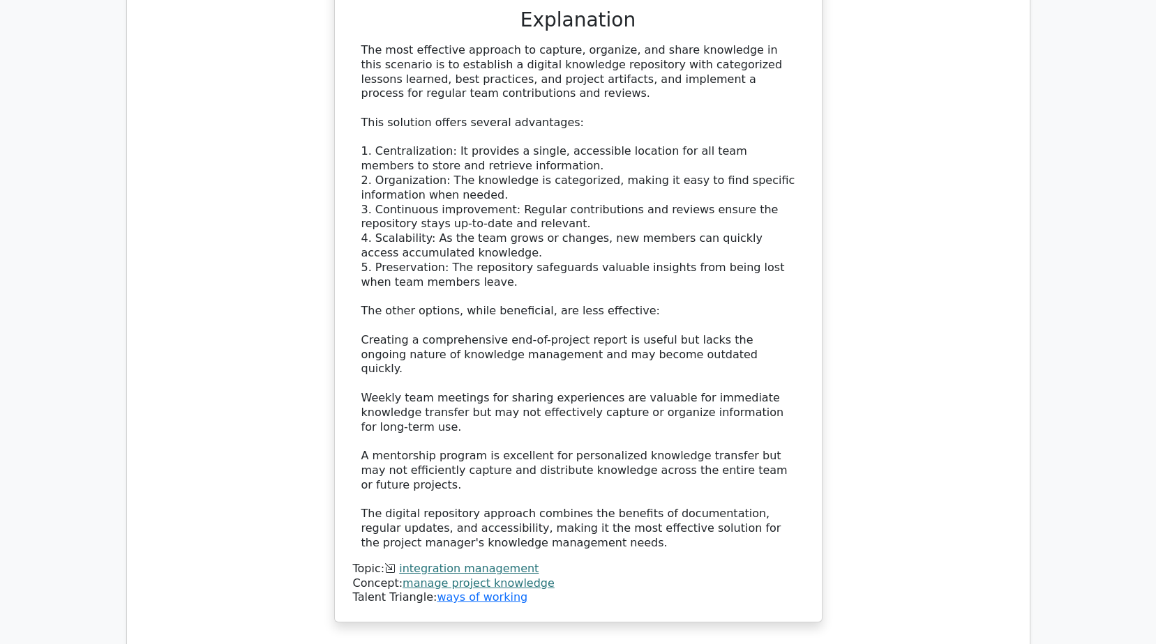
scroll to position [5858, 0]
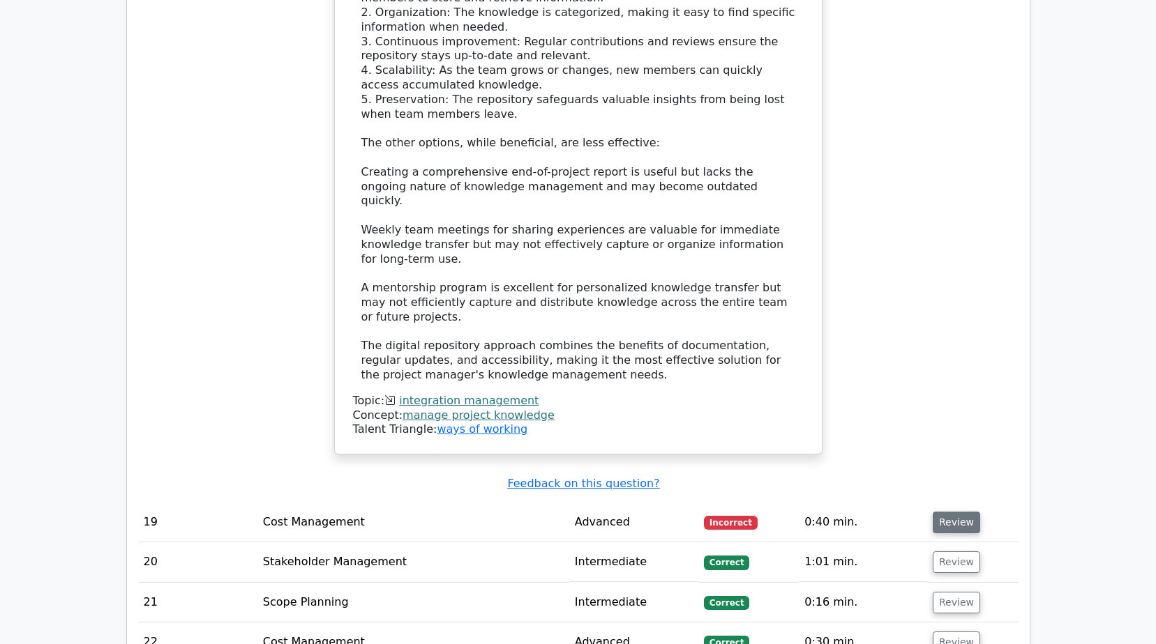
click at [944, 512] on button "Review" at bounding box center [955, 523] width 47 height 22
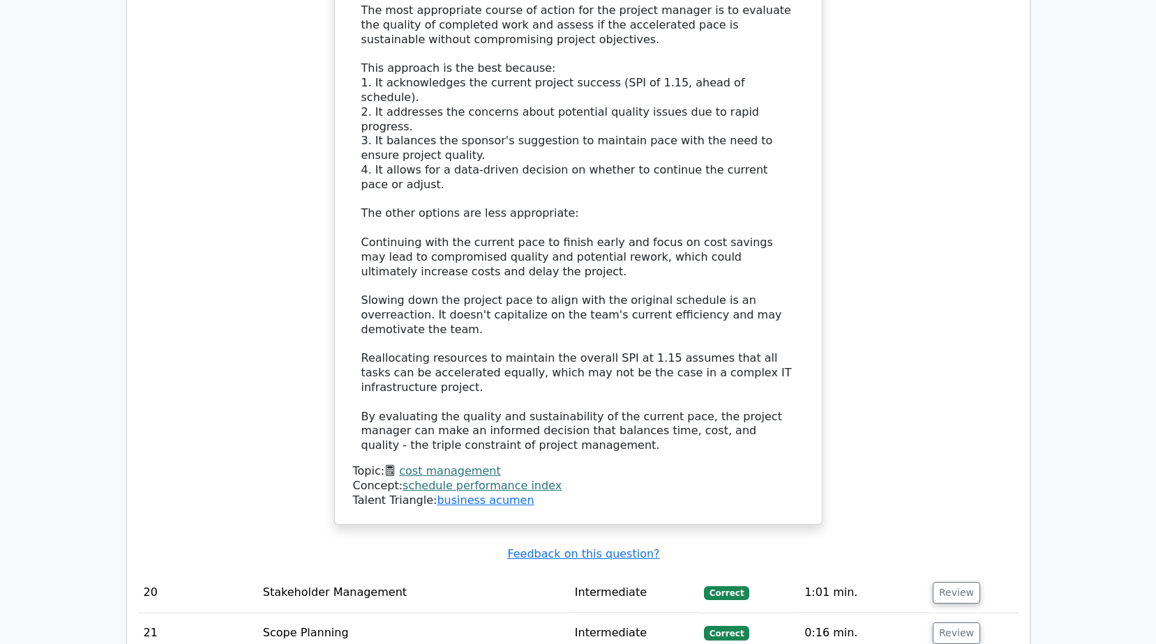
scroll to position [6904, 0]
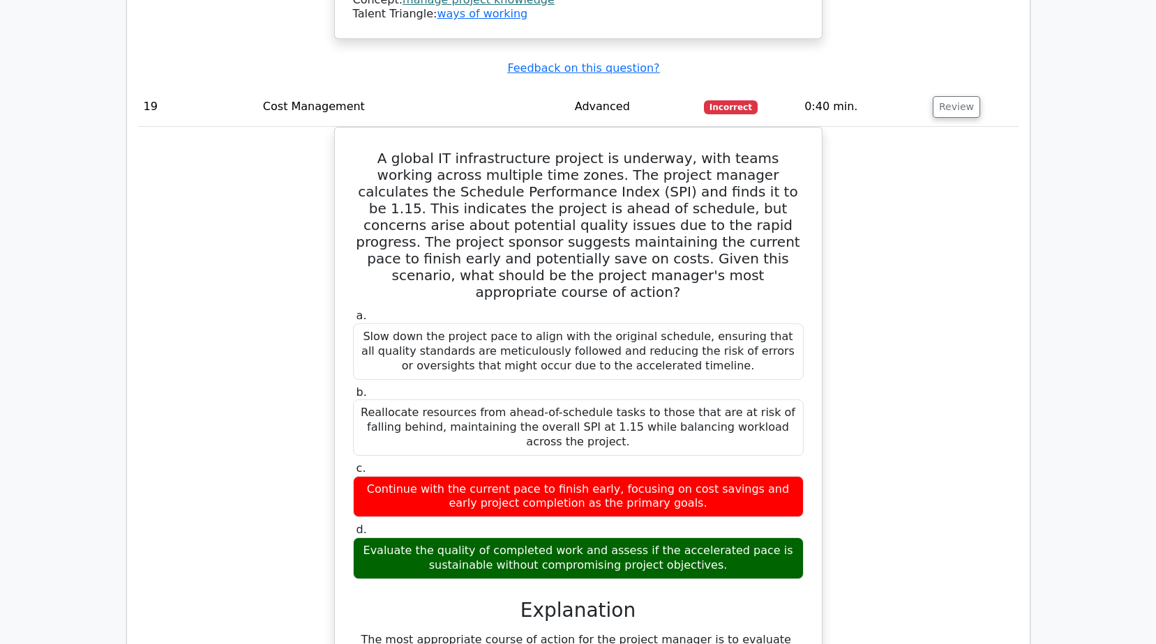
scroll to position [6137, 0]
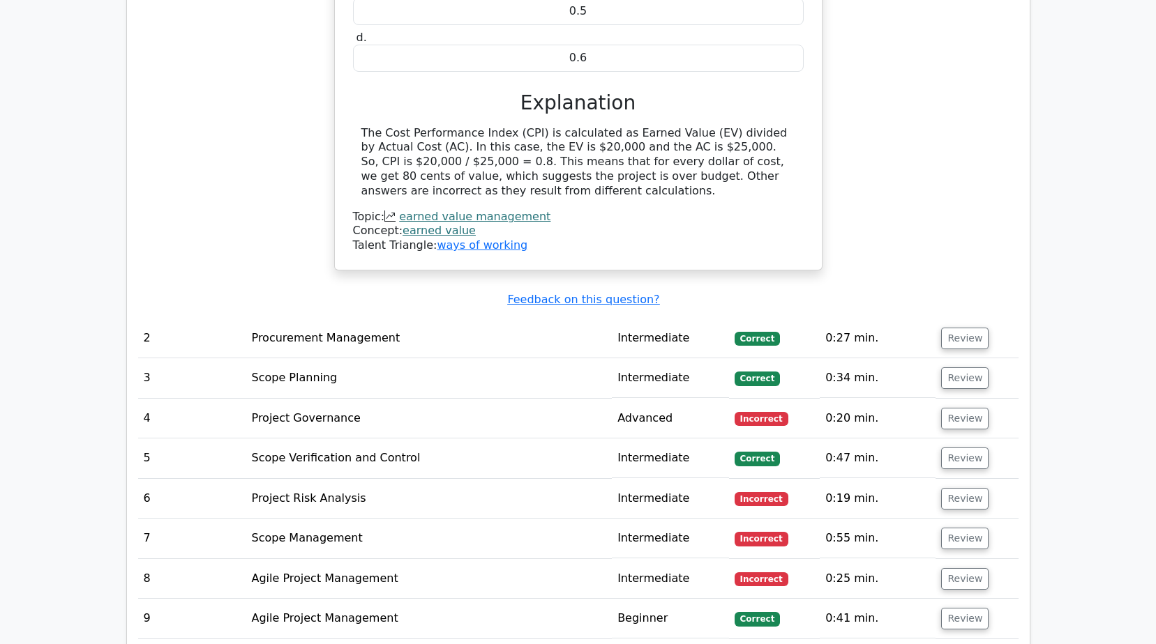
scroll to position [1604, 0]
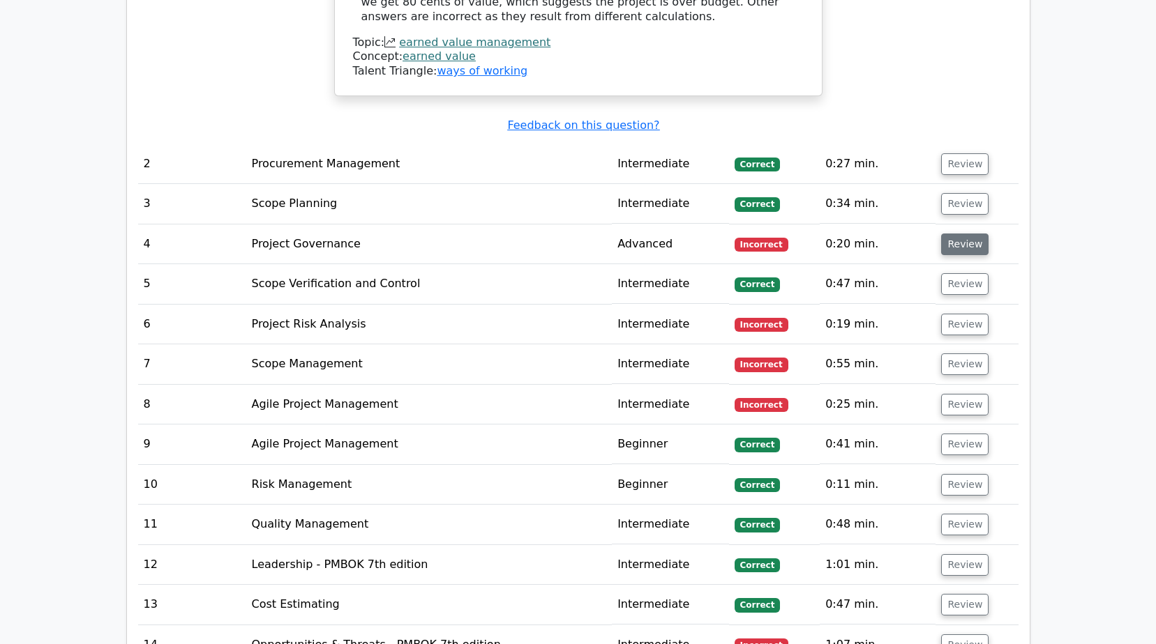
click at [965, 245] on button "Review" at bounding box center [964, 245] width 47 height 22
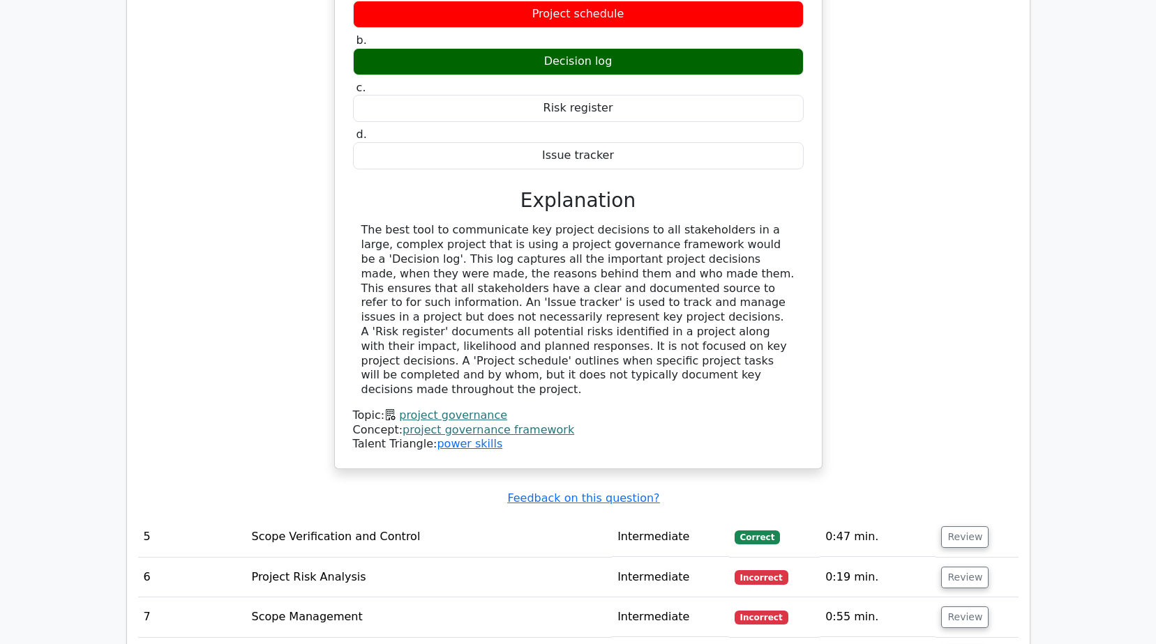
scroll to position [2162, 0]
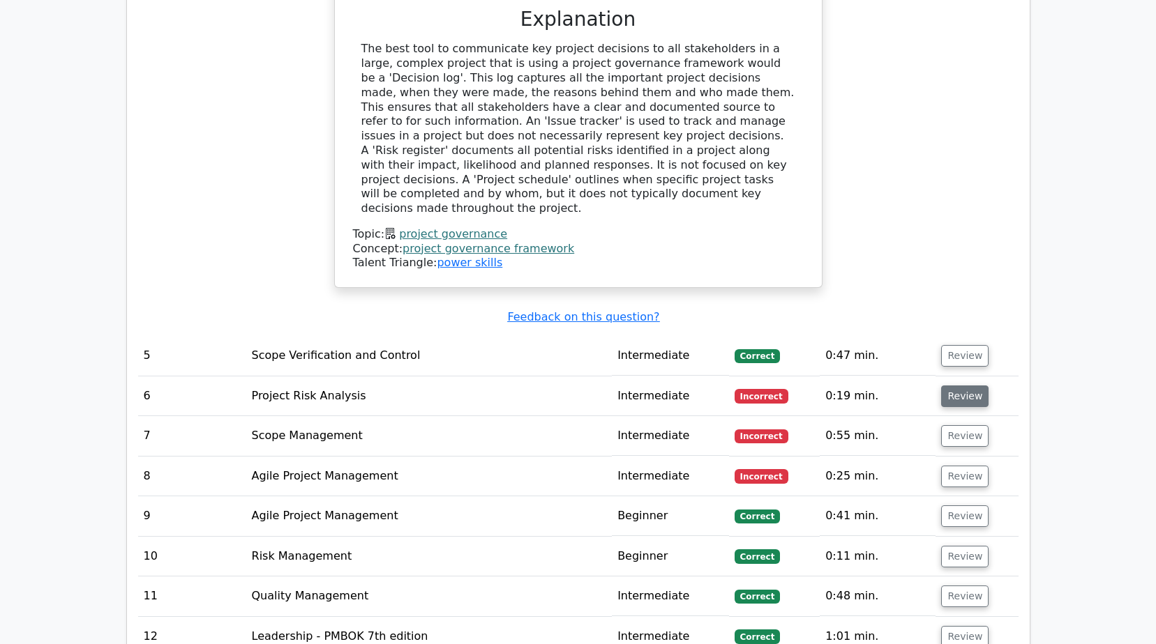
click at [962, 386] on button "Review" at bounding box center [964, 397] width 47 height 22
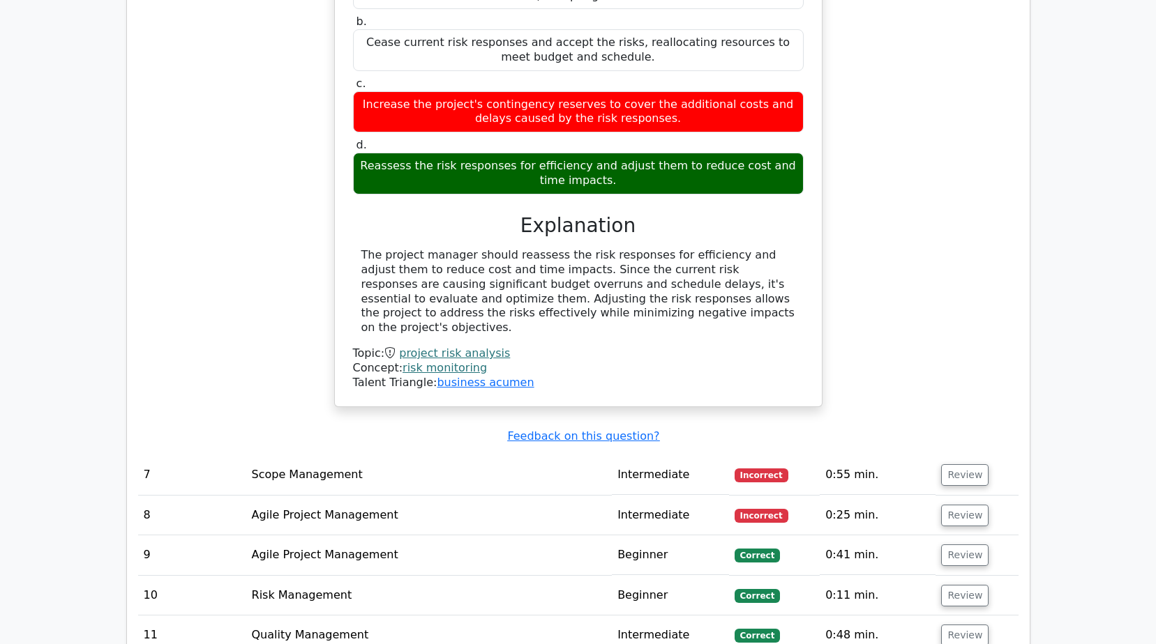
scroll to position [2859, 0]
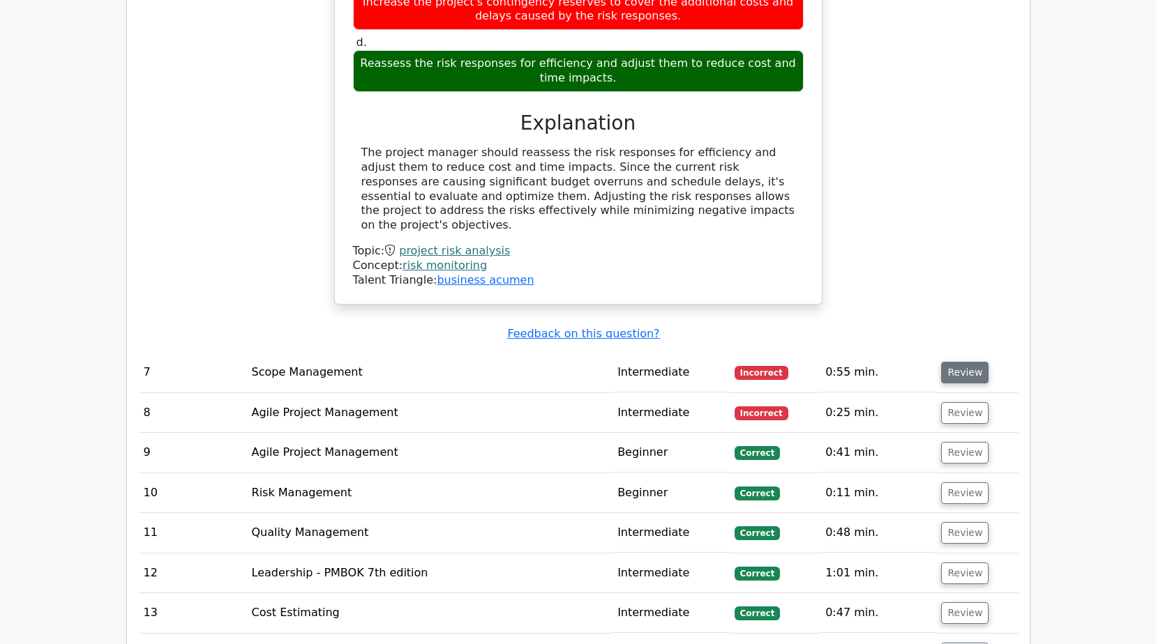
click at [967, 362] on button "Review" at bounding box center [964, 373] width 47 height 22
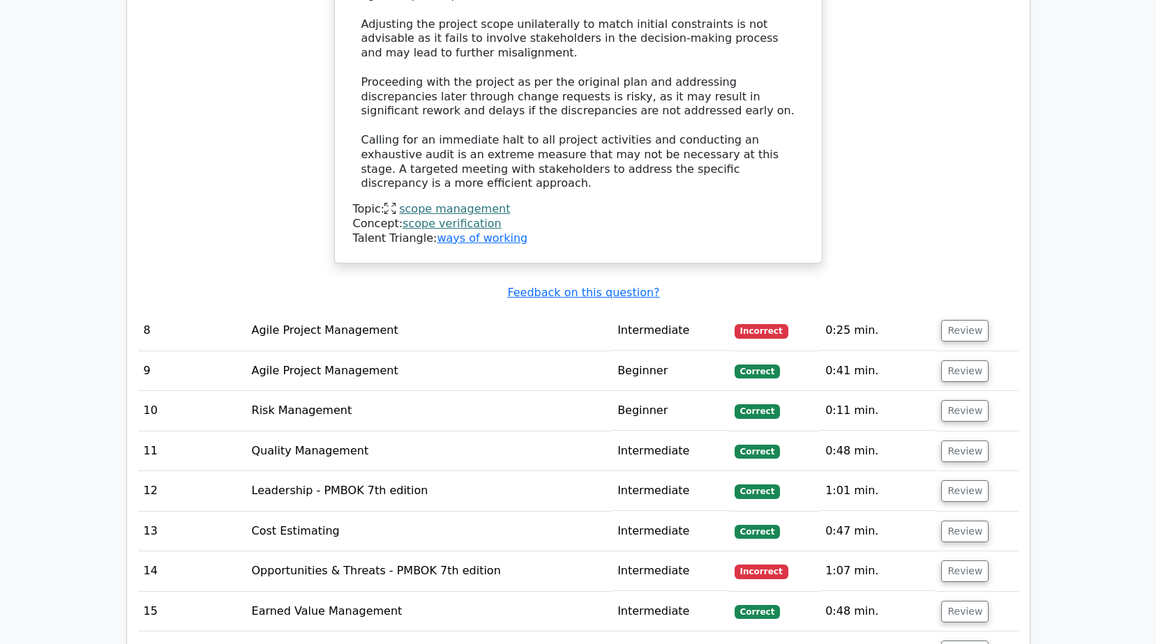
scroll to position [3836, 0]
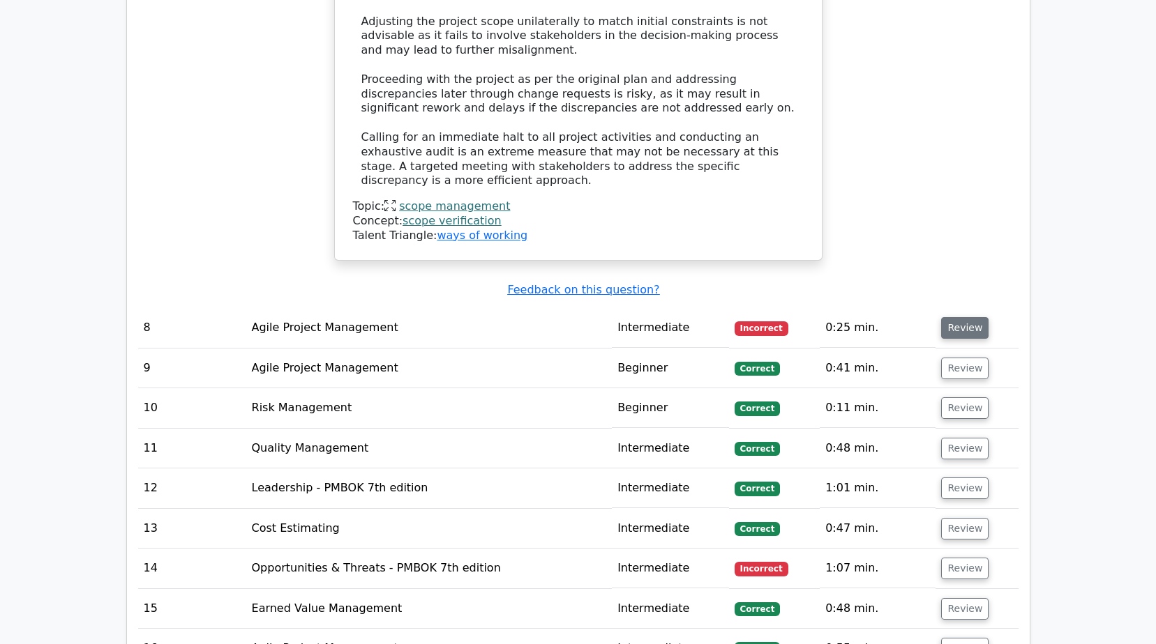
click at [949, 317] on button "Review" at bounding box center [964, 328] width 47 height 22
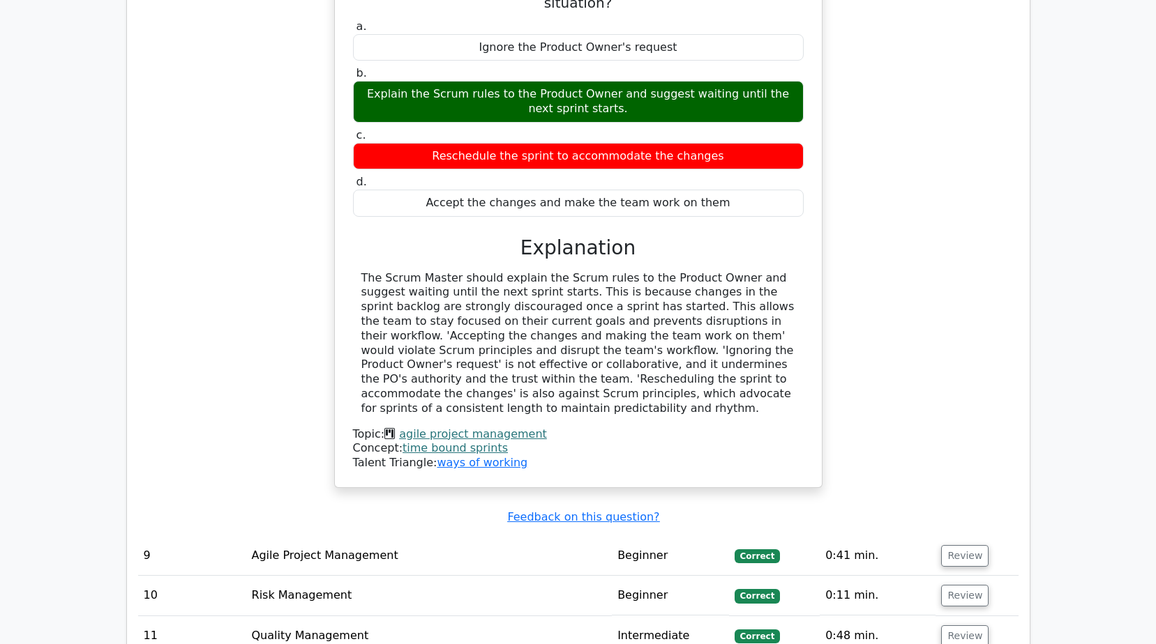
scroll to position [4394, 0]
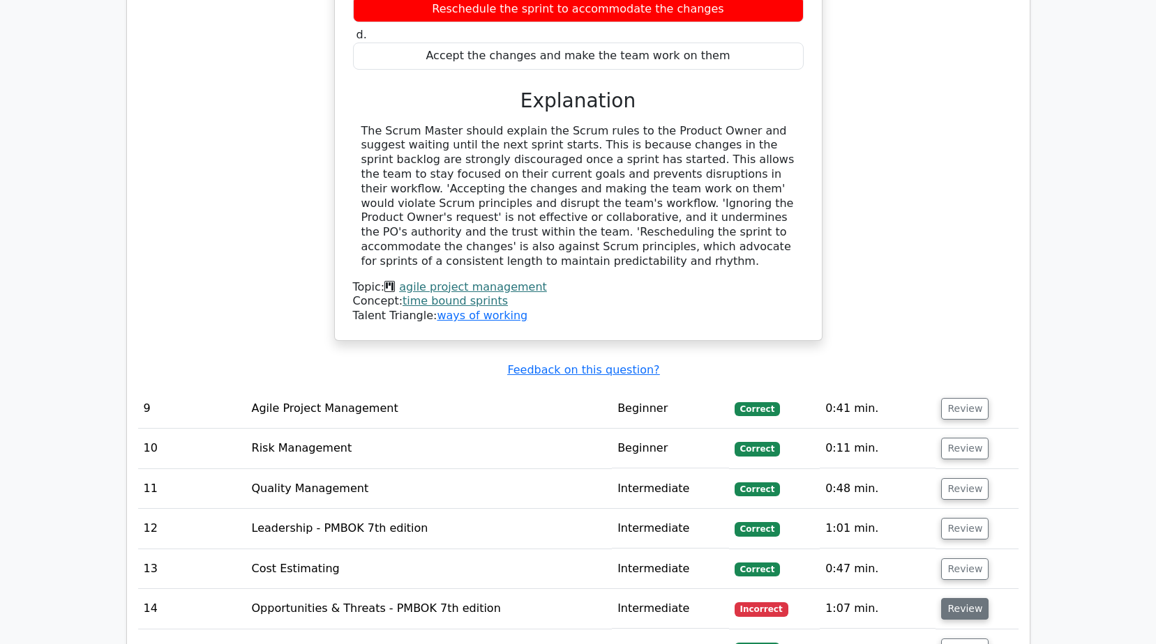
click at [959, 598] on button "Review" at bounding box center [964, 609] width 47 height 22
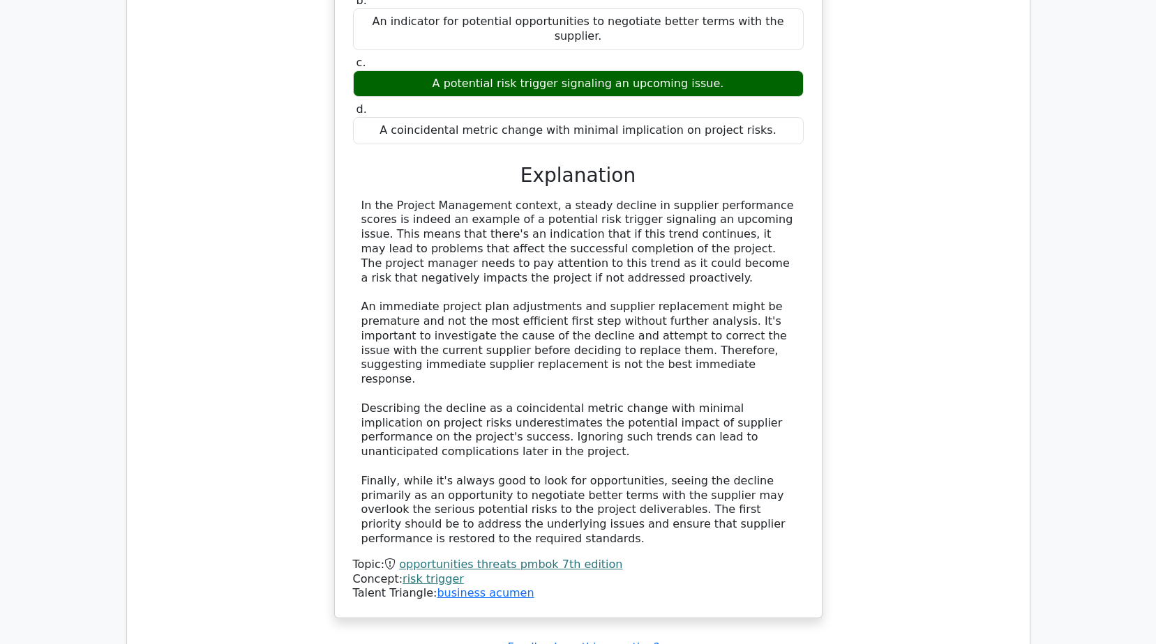
scroll to position [5370, 0]
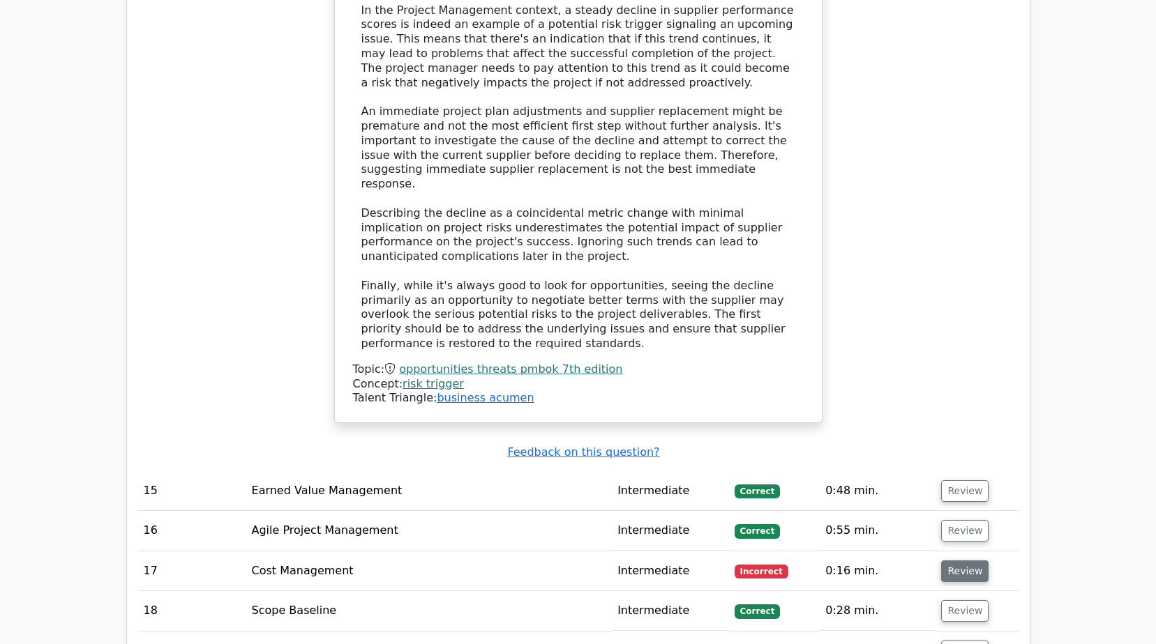
click at [953, 561] on button "Review" at bounding box center [964, 572] width 47 height 22
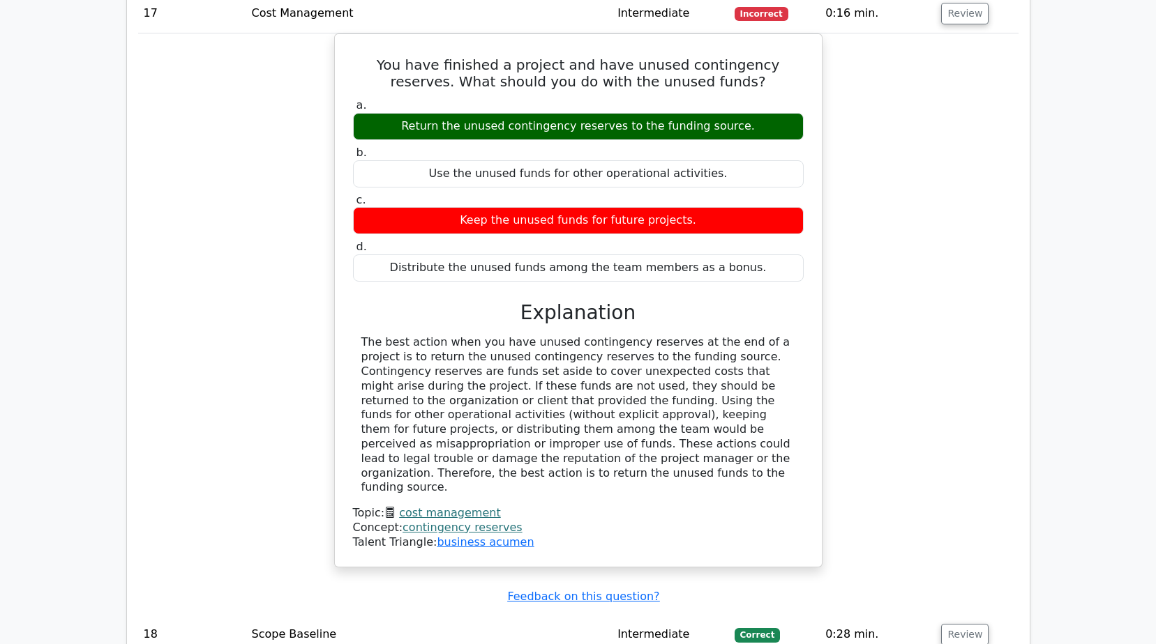
scroll to position [6207, 0]
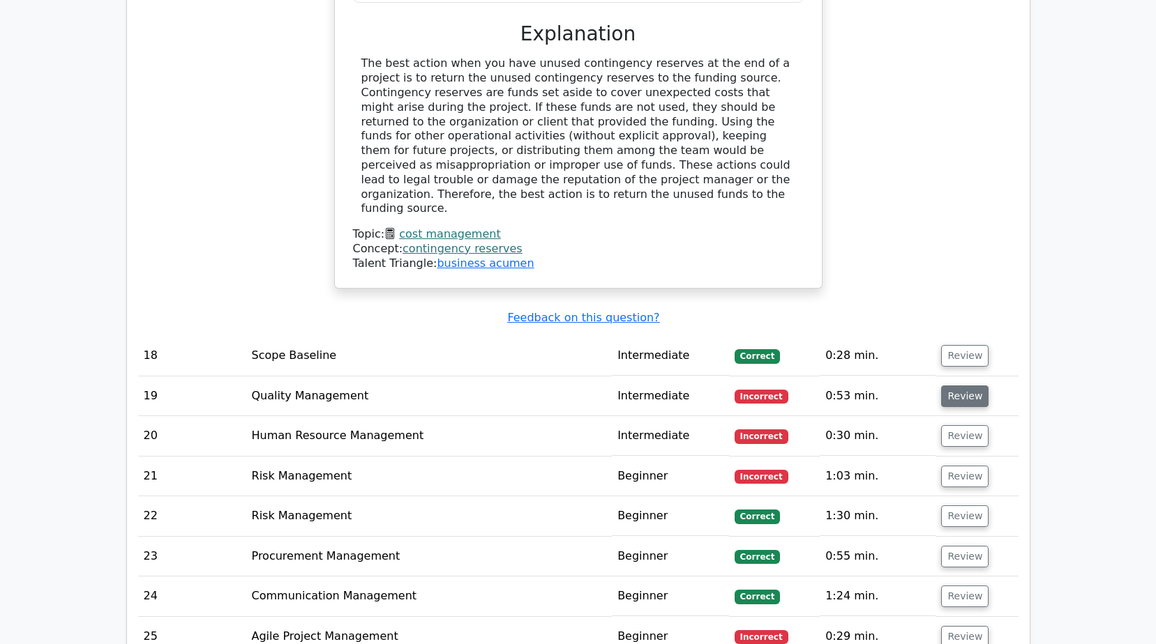
click at [964, 386] on button "Review" at bounding box center [964, 397] width 47 height 22
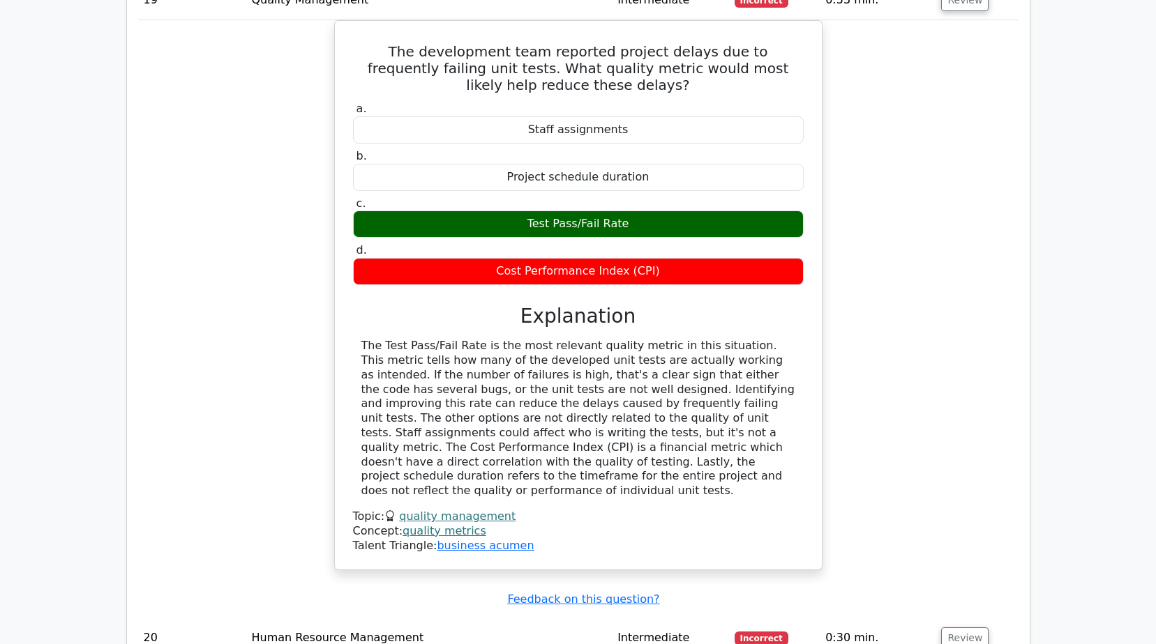
scroll to position [6765, 0]
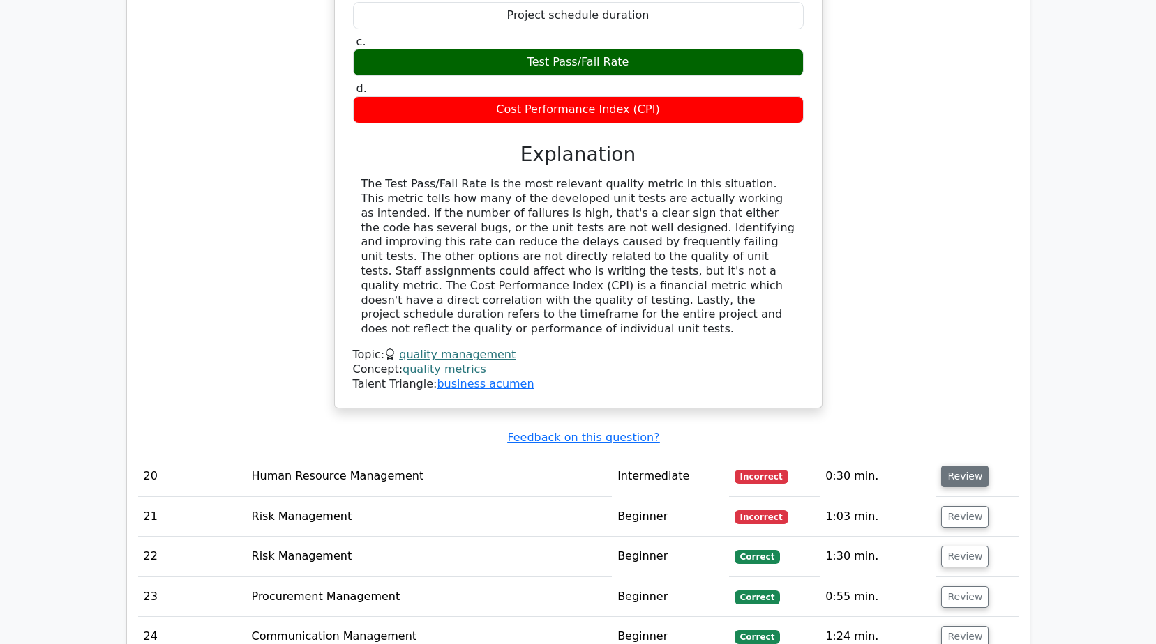
click at [950, 466] on button "Review" at bounding box center [964, 477] width 47 height 22
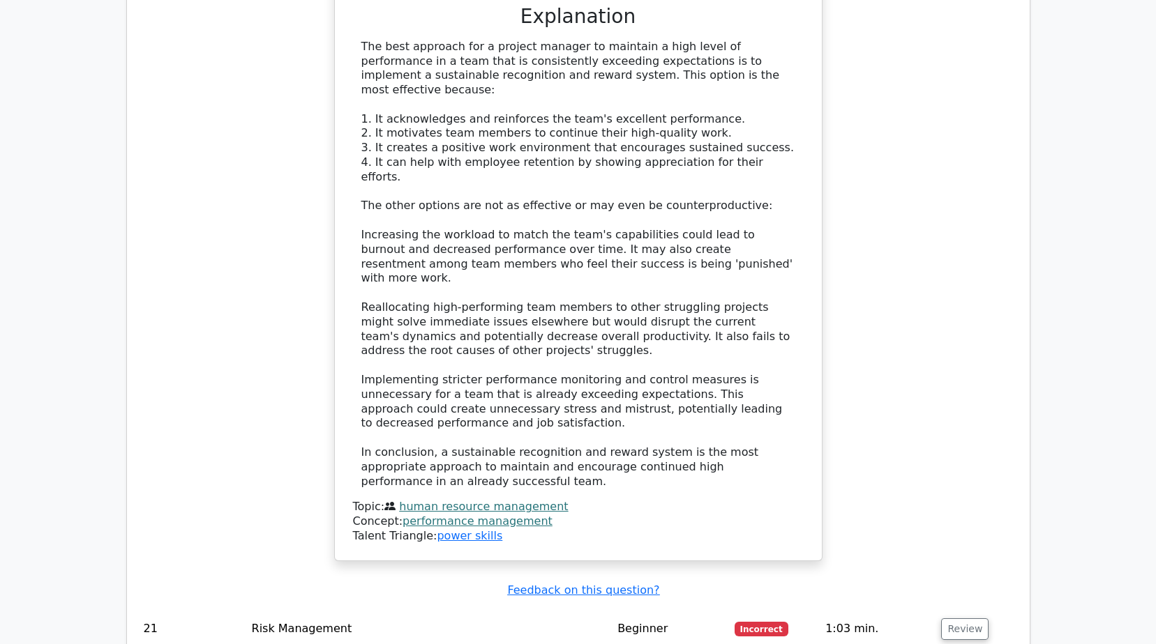
scroll to position [7672, 0]
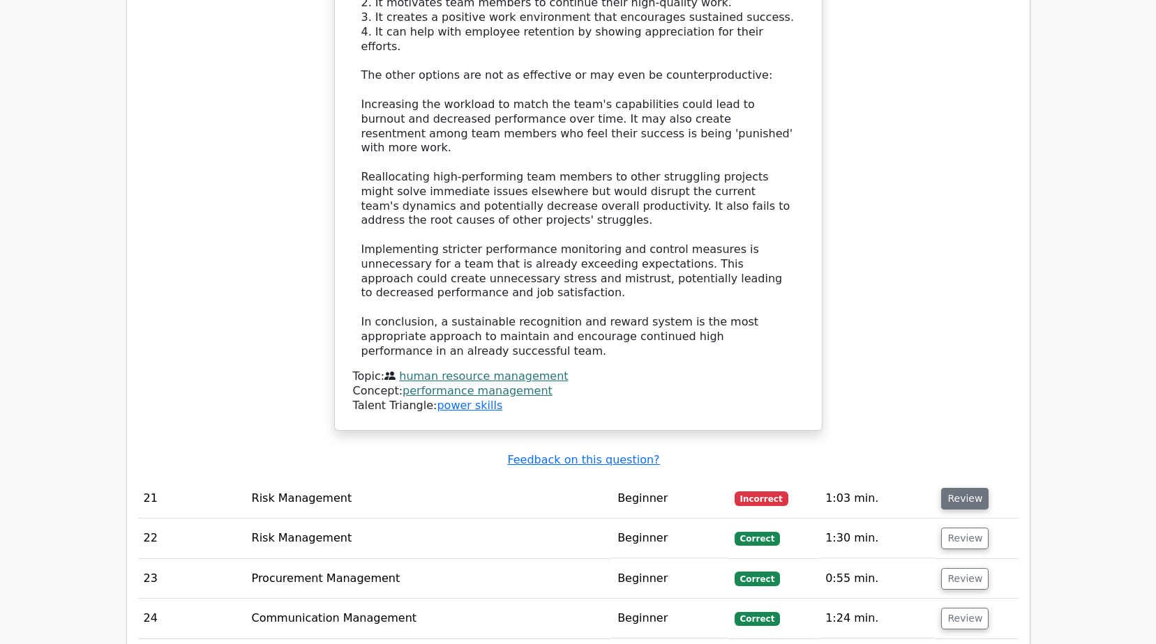
click at [961, 488] on button "Review" at bounding box center [964, 499] width 47 height 22
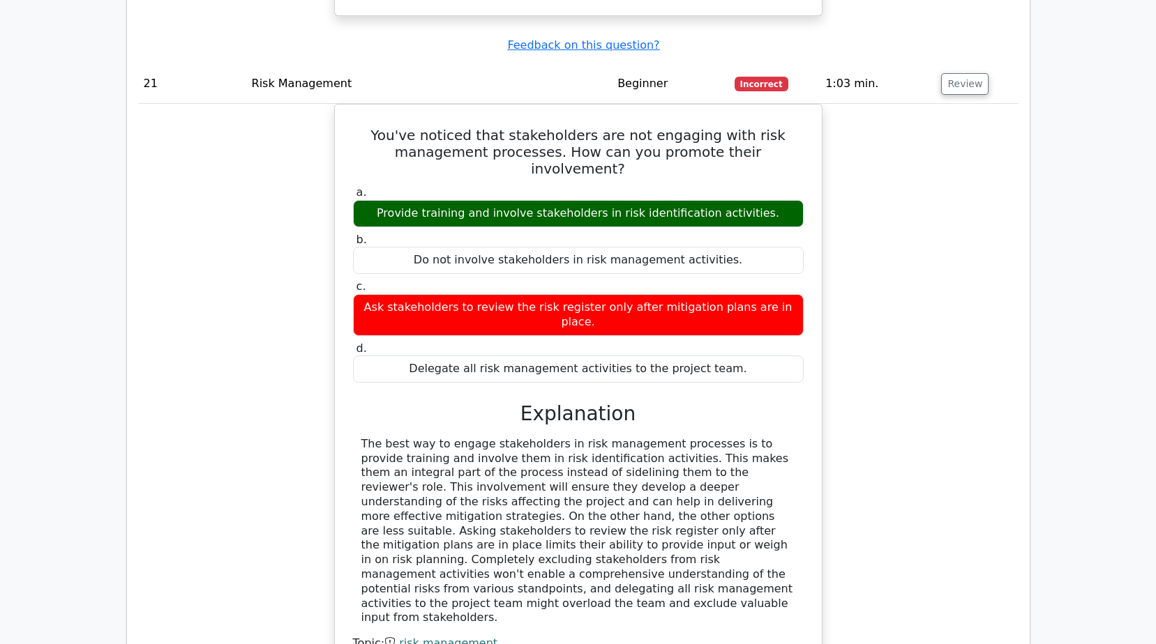
scroll to position [8299, 0]
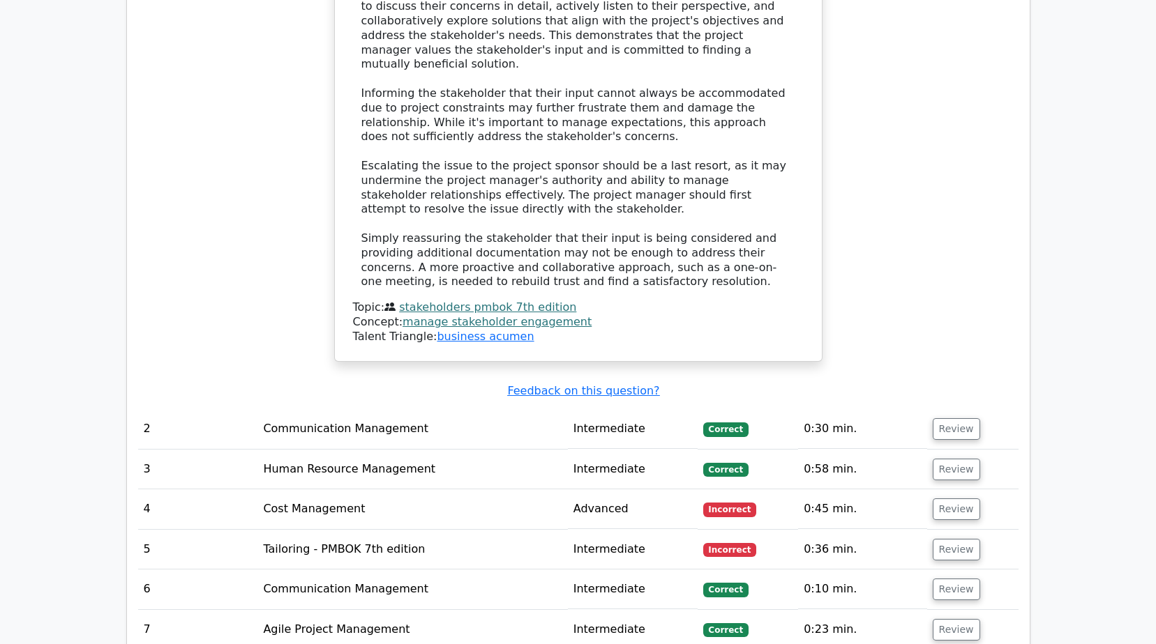
scroll to position [1813, 0]
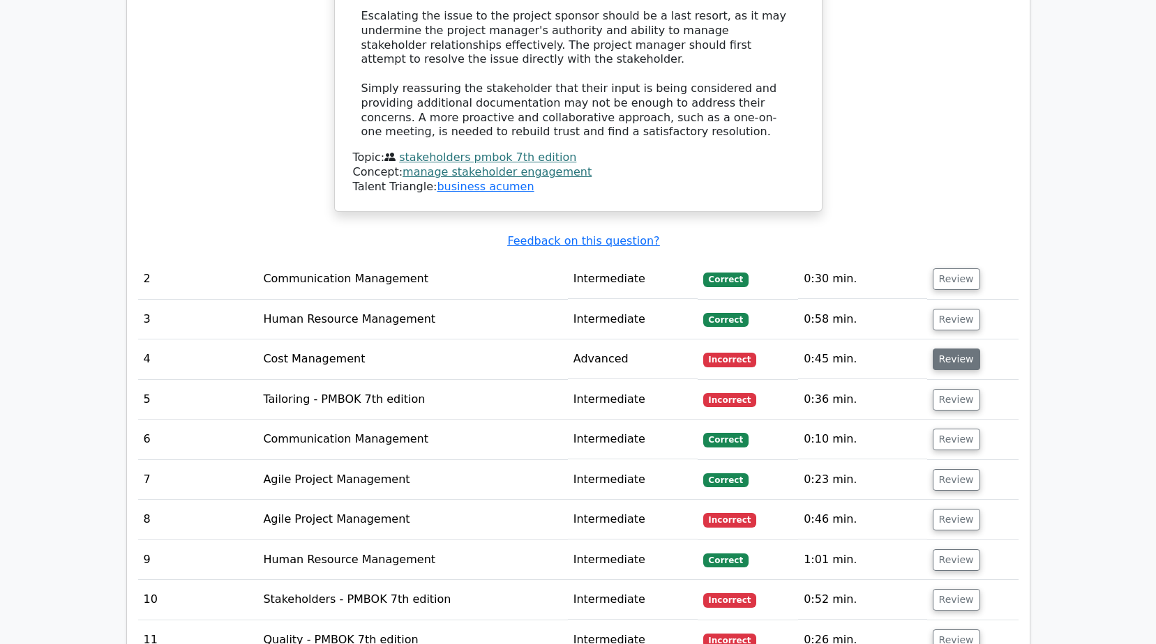
click at [944, 349] on button "Review" at bounding box center [955, 360] width 47 height 22
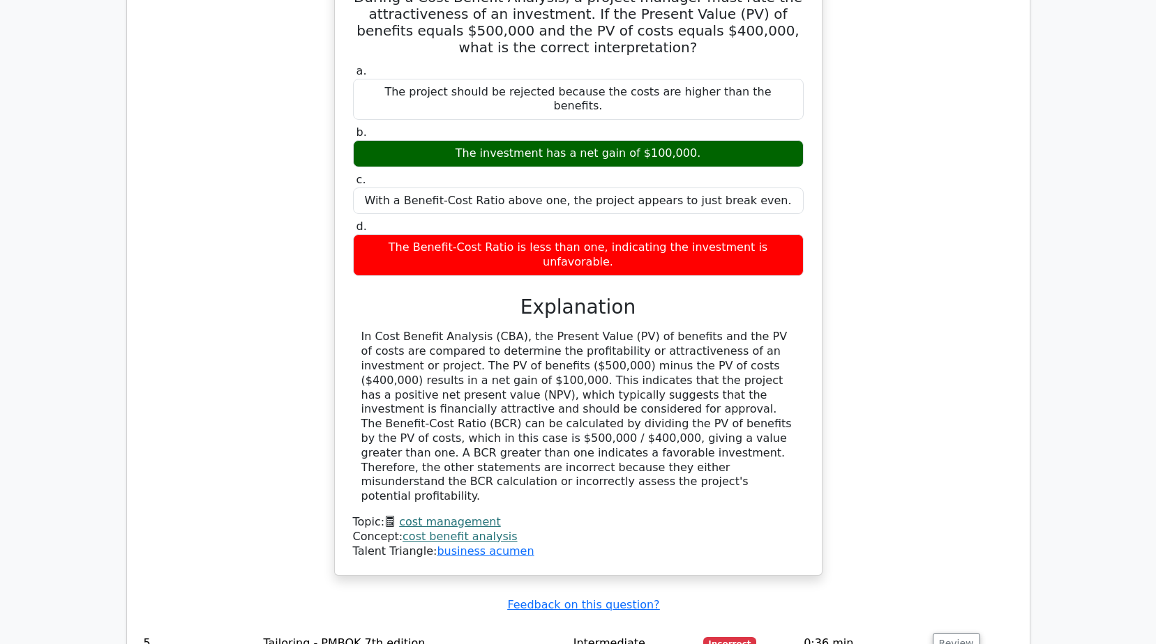
scroll to position [2371, 0]
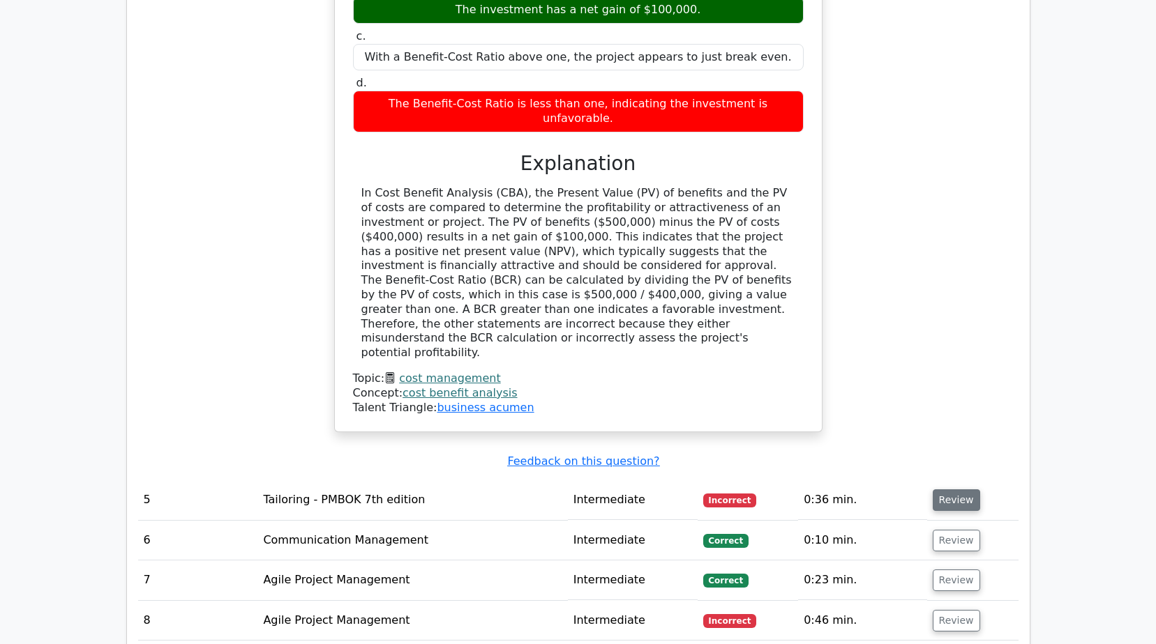
click at [945, 490] on button "Review" at bounding box center [955, 501] width 47 height 22
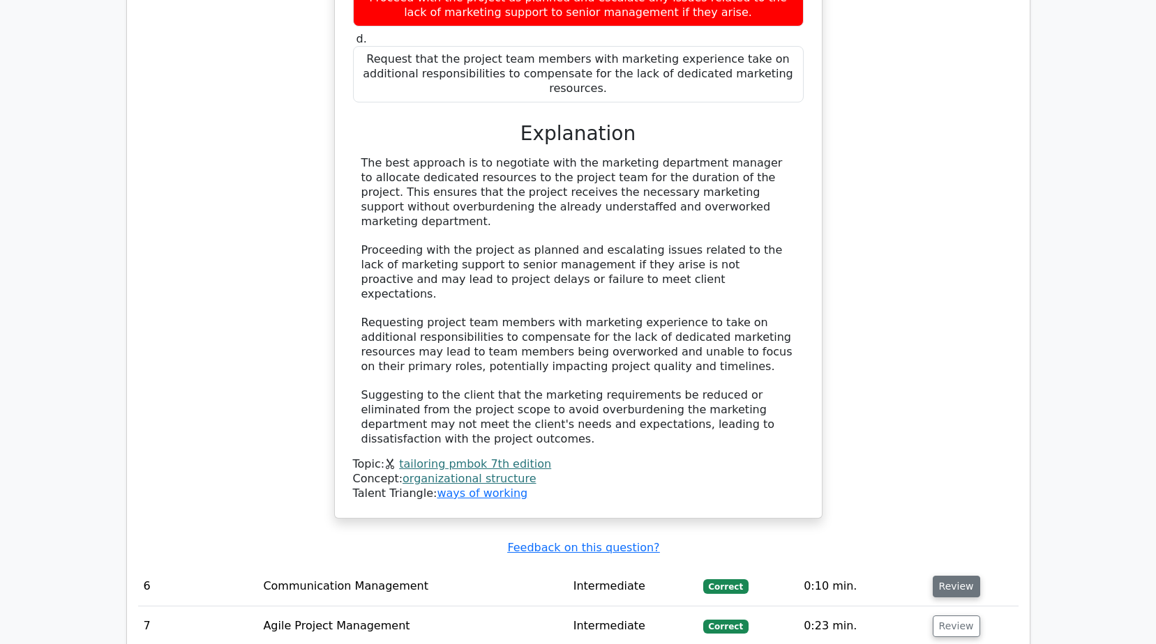
scroll to position [3278, 0]
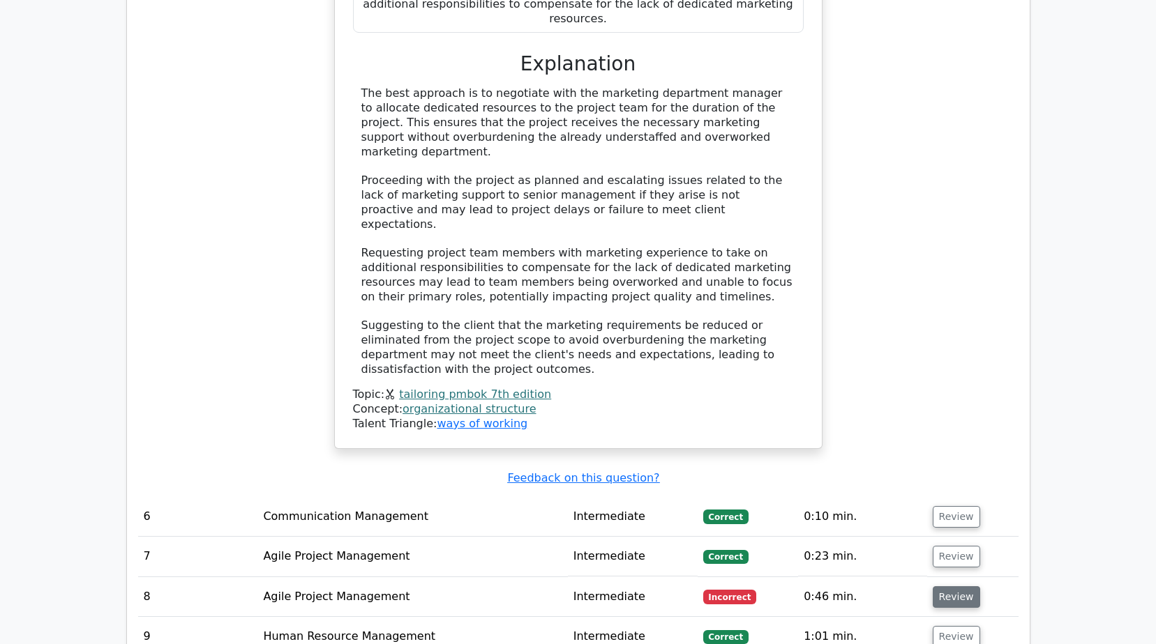
click at [954, 587] on button "Review" at bounding box center [955, 598] width 47 height 22
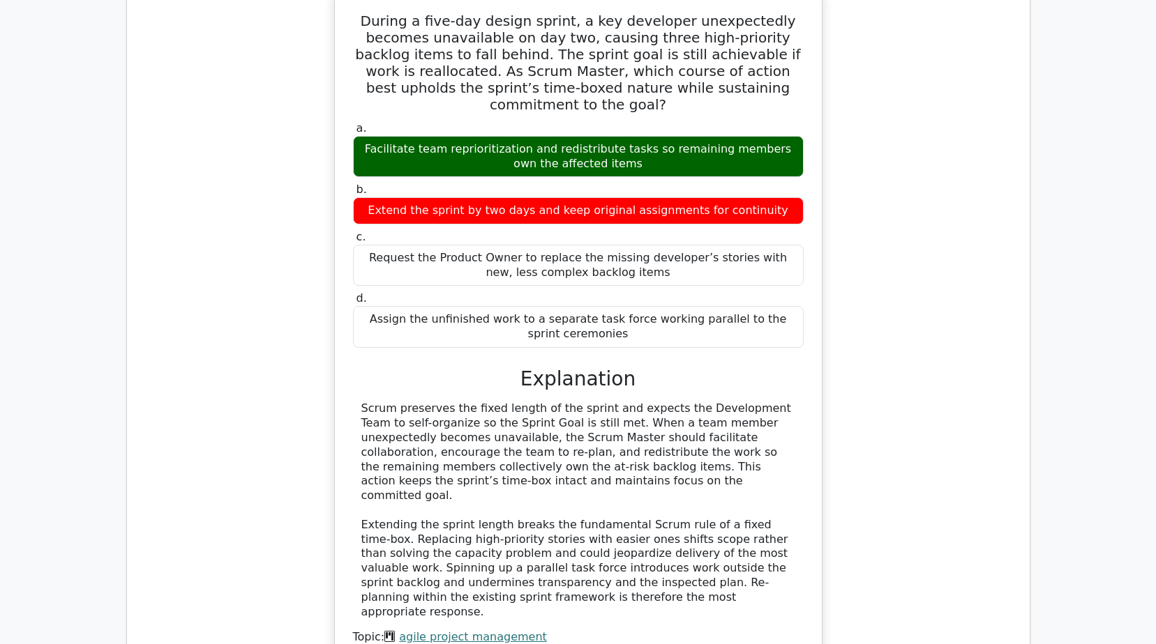
scroll to position [4115, 0]
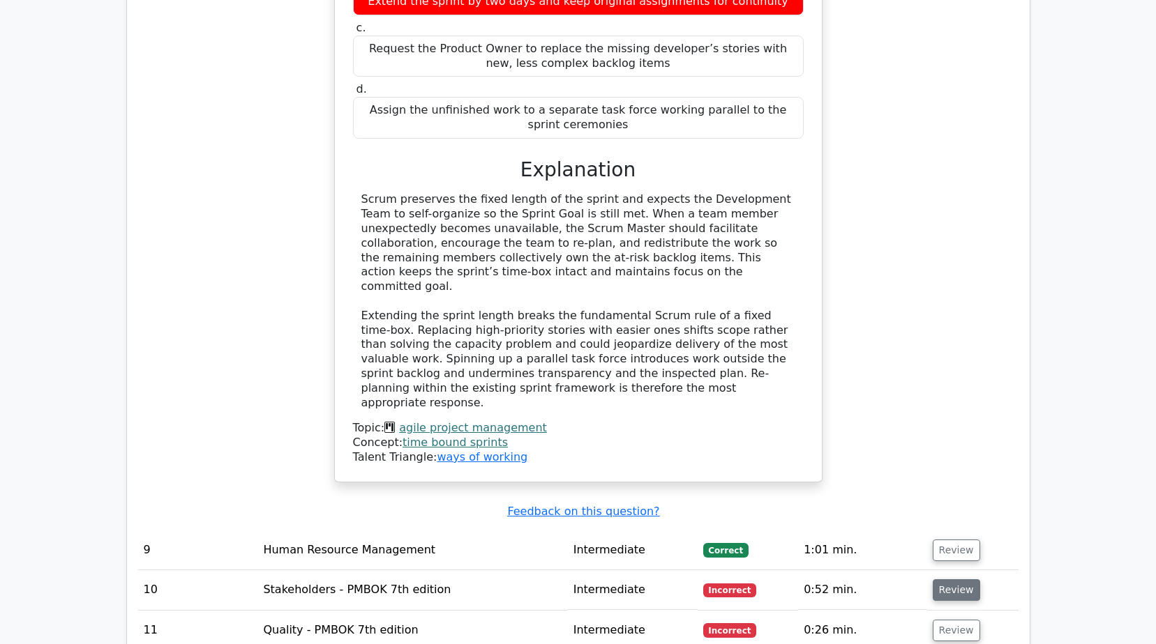
click at [966, 580] on button "Review" at bounding box center [955, 591] width 47 height 22
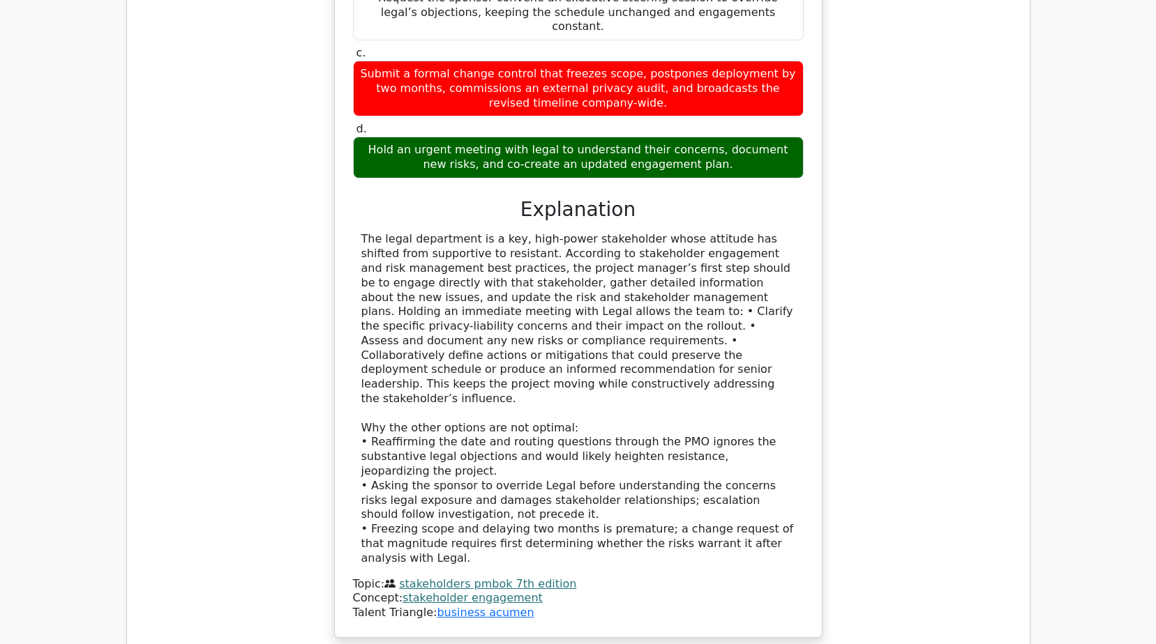
scroll to position [5161, 0]
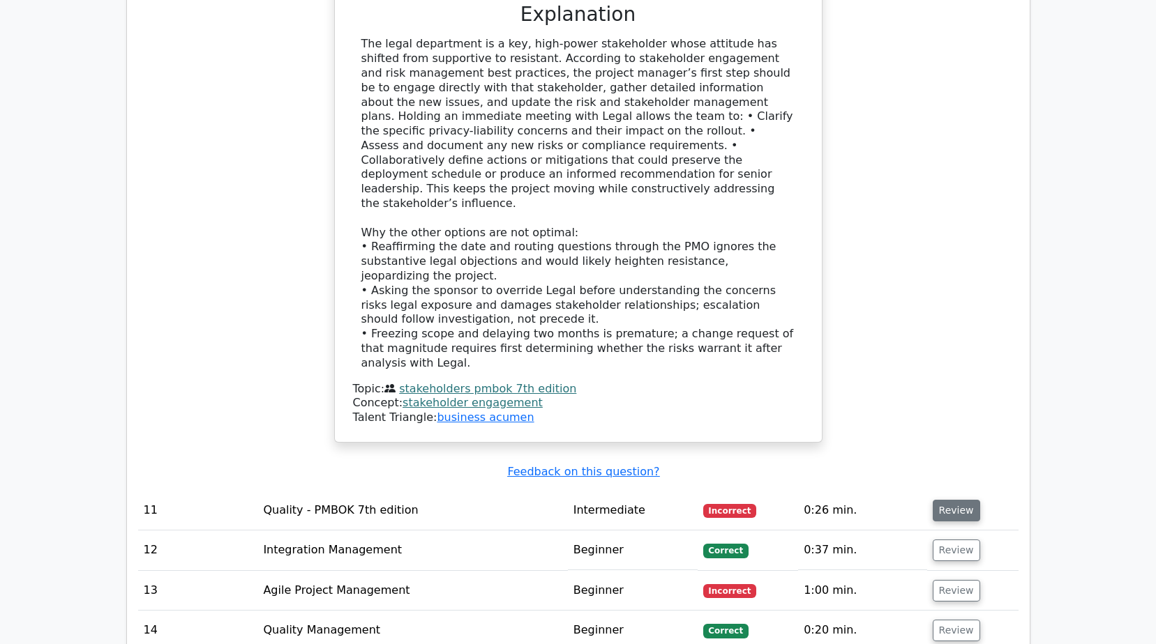
click at [948, 500] on button "Review" at bounding box center [955, 511] width 47 height 22
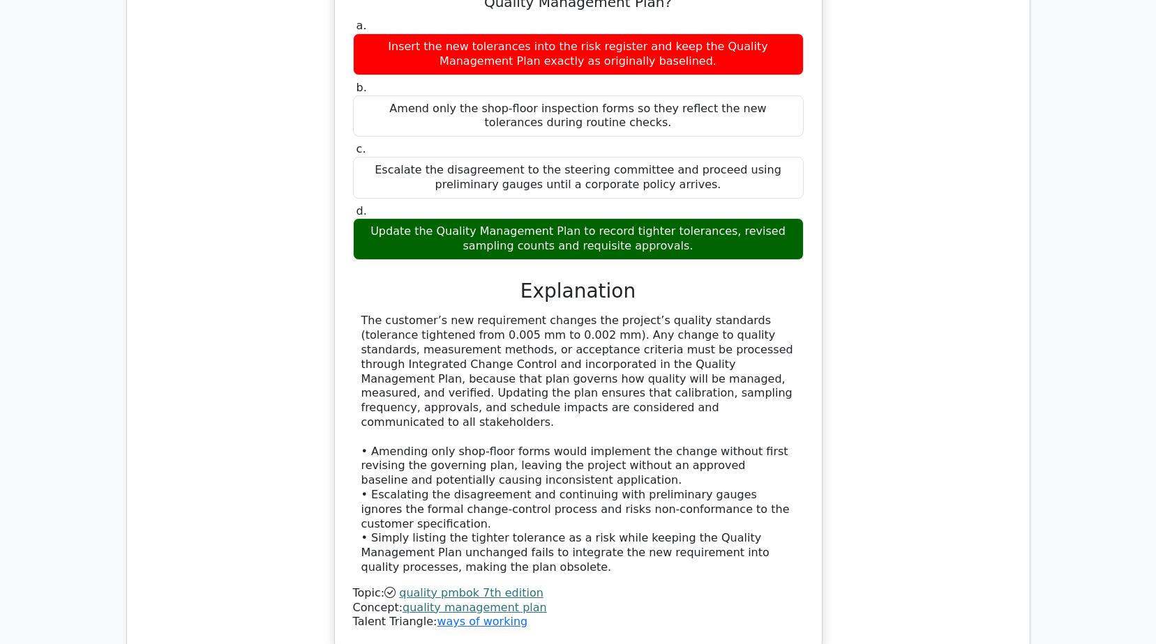
scroll to position [5928, 0]
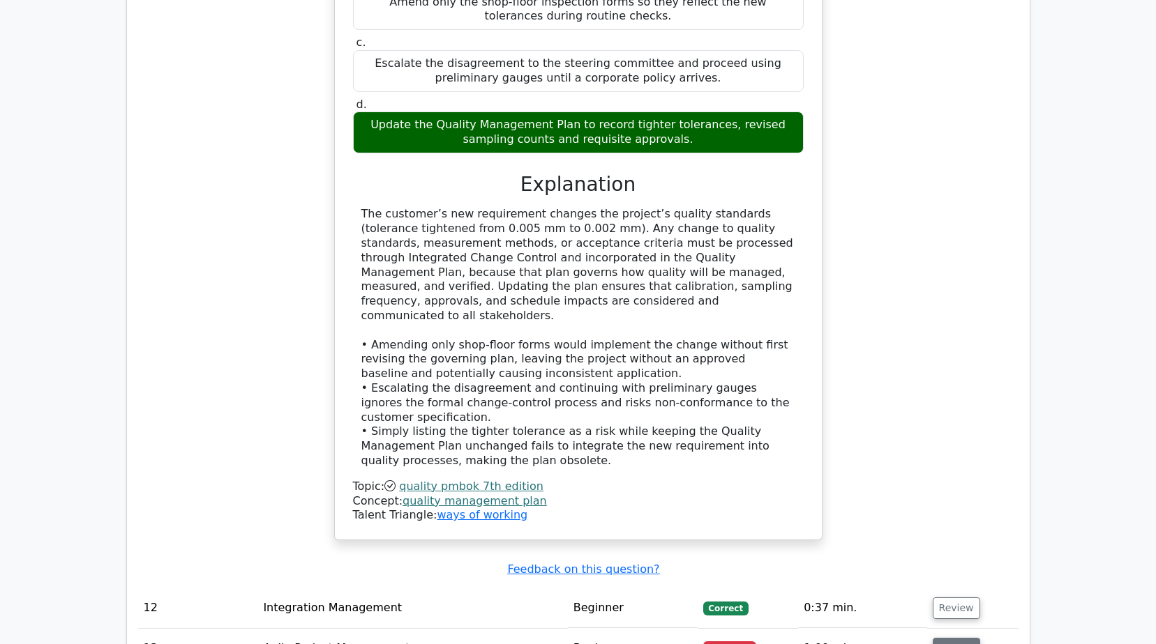
click at [939, 638] on button "Review" at bounding box center [955, 649] width 47 height 22
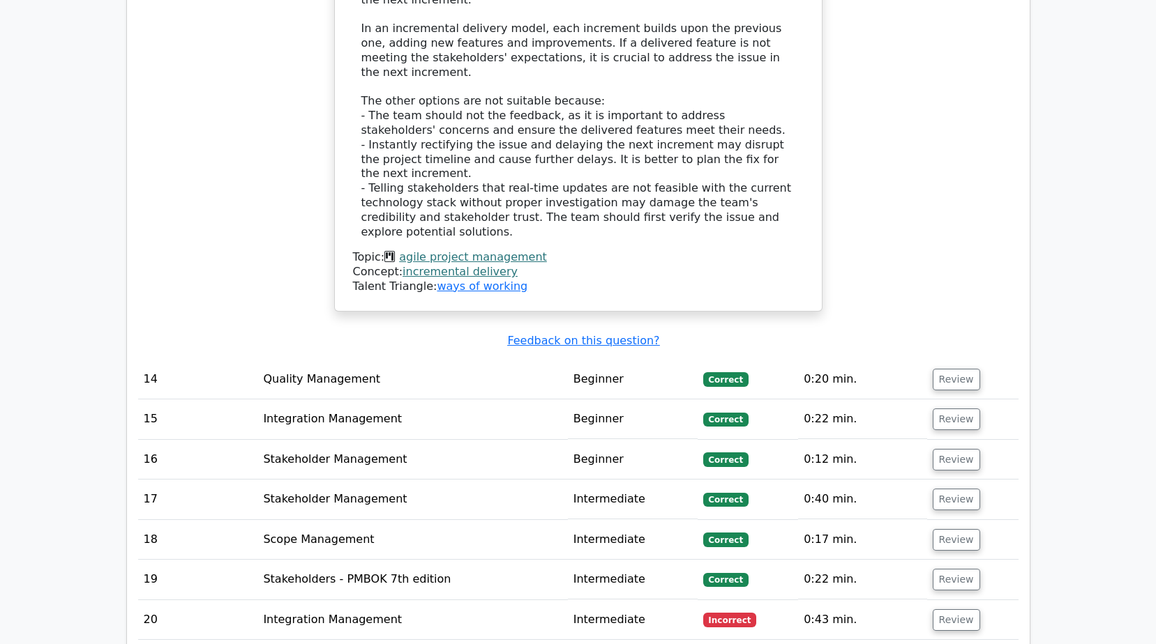
scroll to position [7044, 0]
click at [942, 609] on button "Review" at bounding box center [955, 620] width 47 height 22
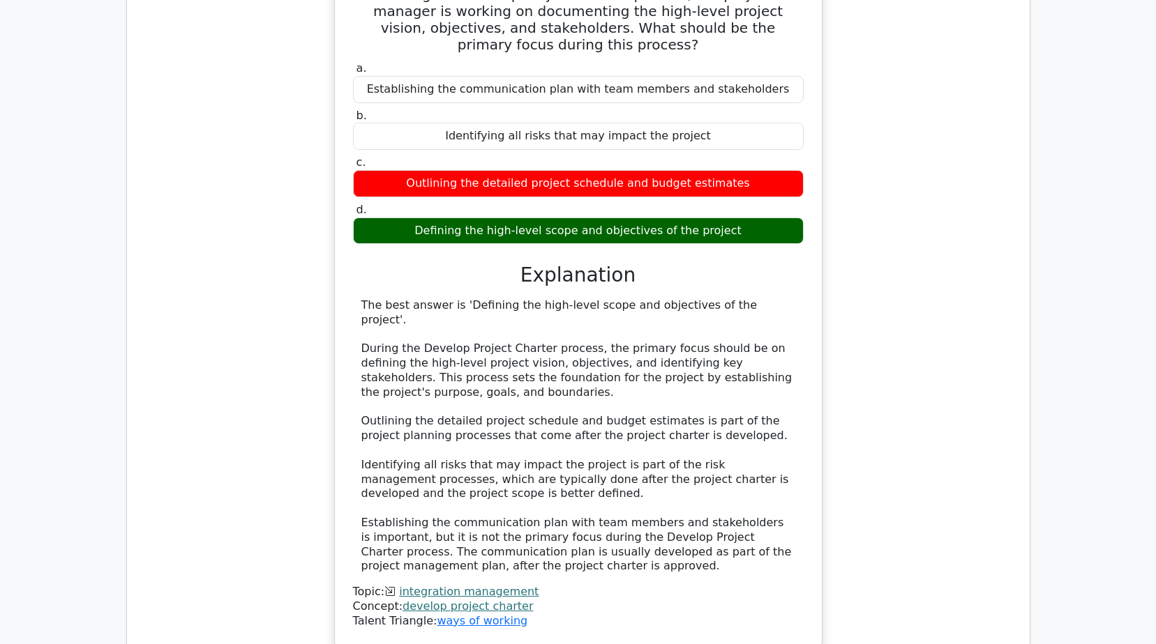
scroll to position [7870, 0]
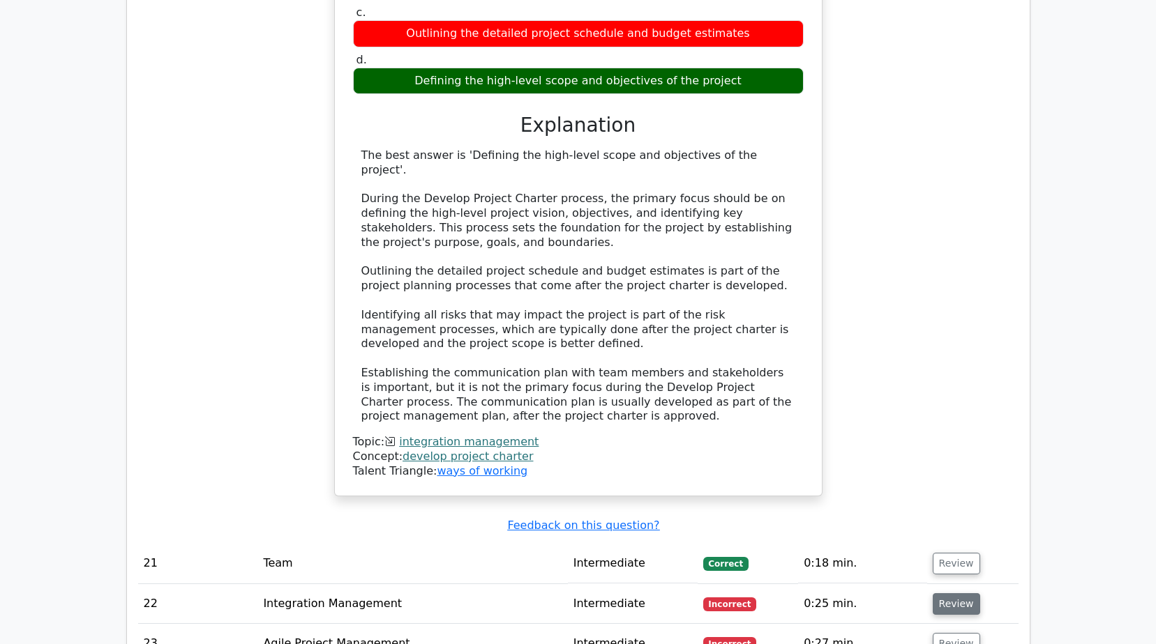
click at [944, 594] on button "Review" at bounding box center [955, 605] width 47 height 22
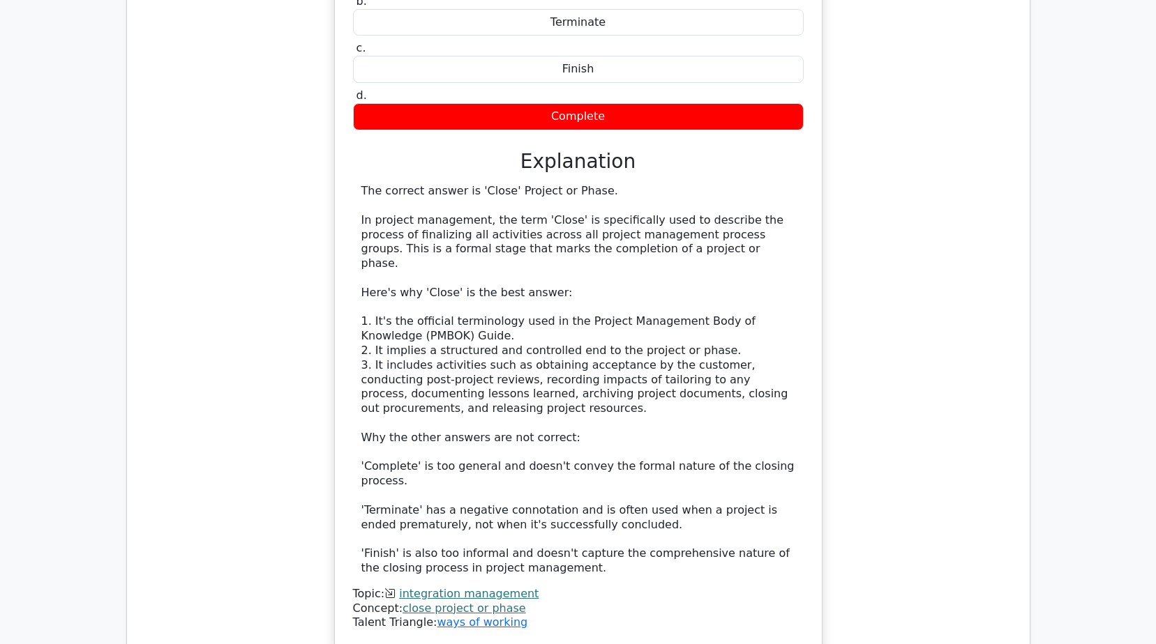
scroll to position [8638, 0]
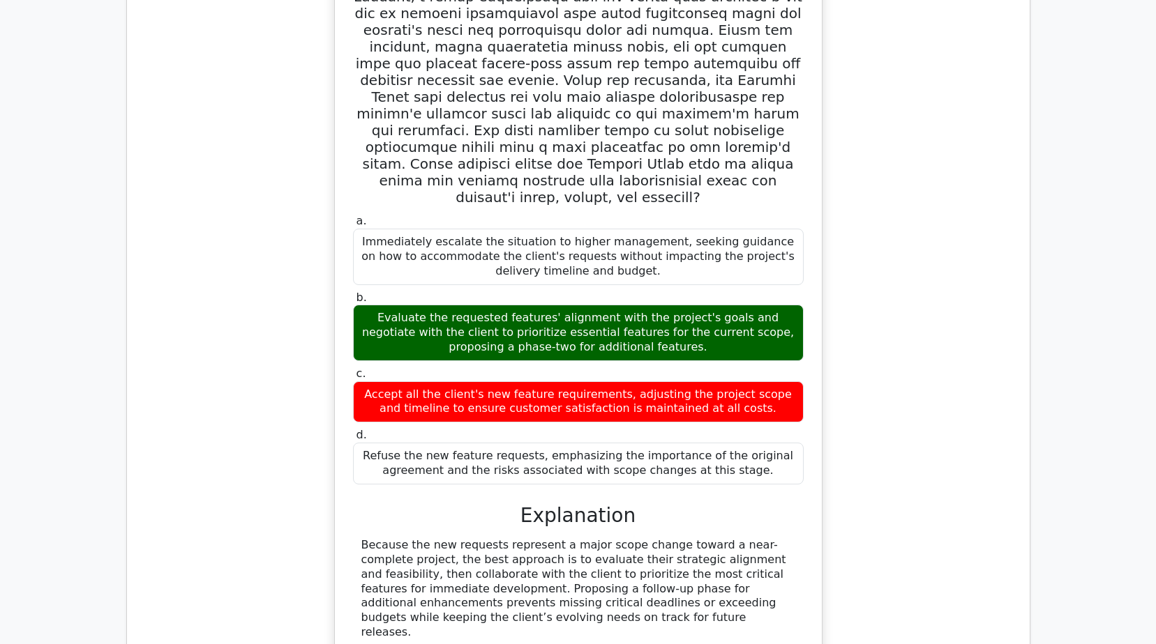
scroll to position [9474, 0]
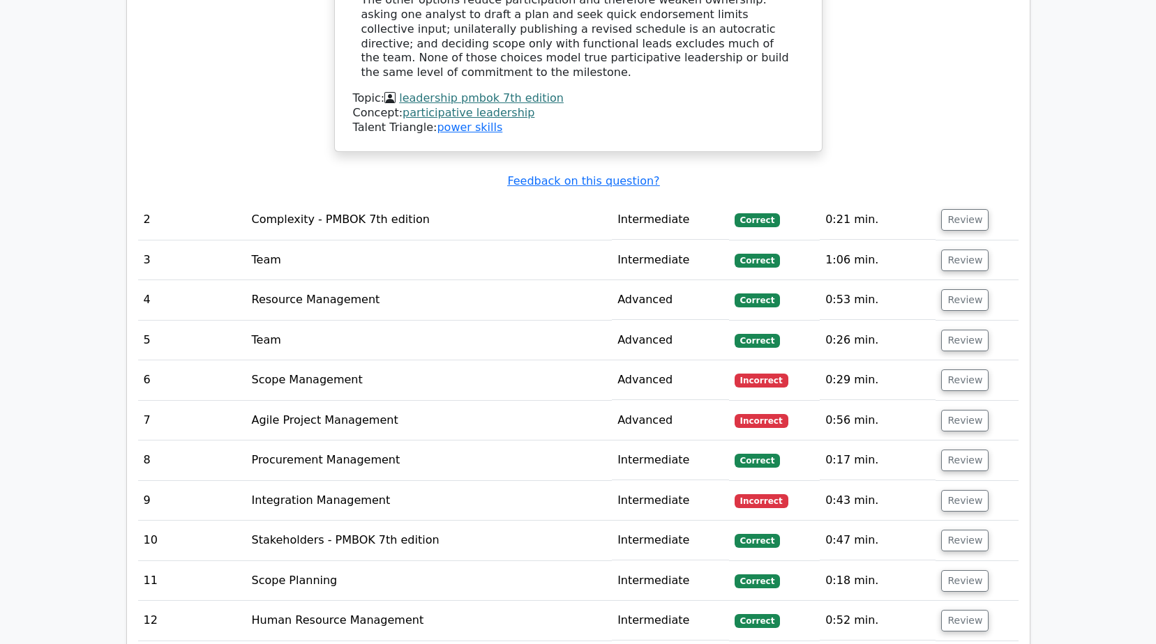
scroll to position [1883, 0]
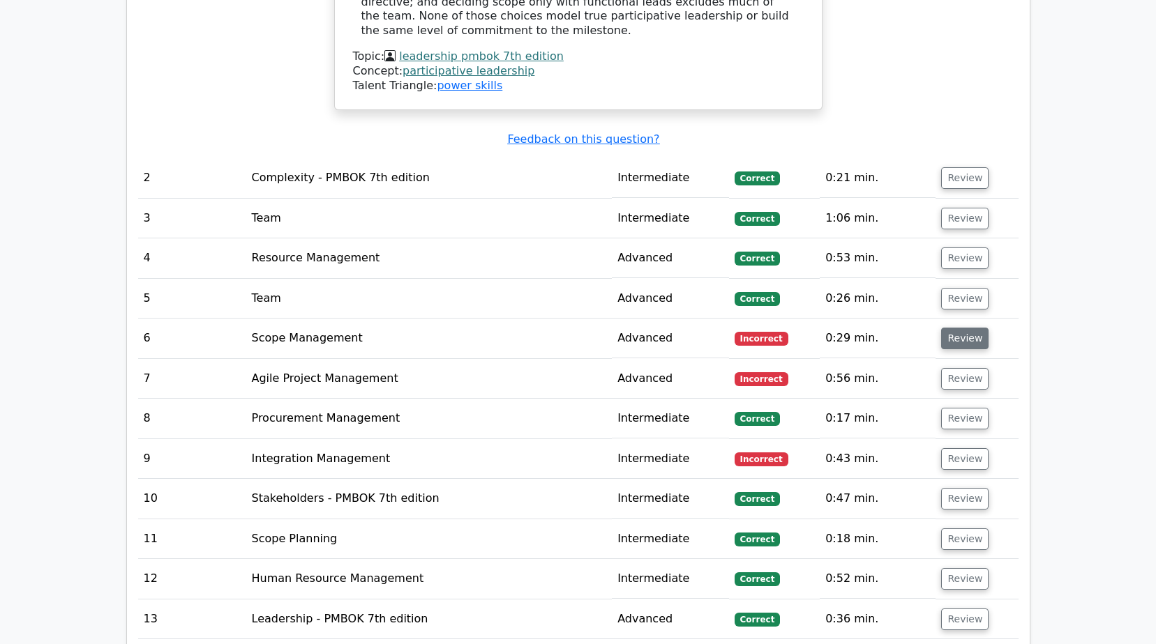
click at [960, 328] on button "Review" at bounding box center [964, 339] width 47 height 22
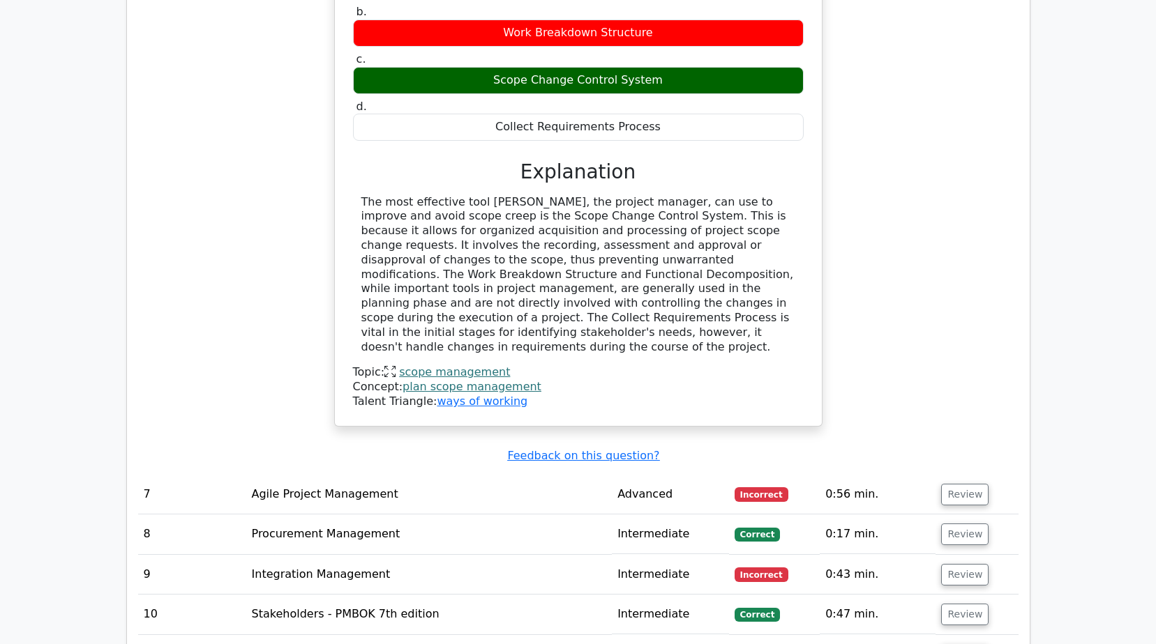
scroll to position [2511, 0]
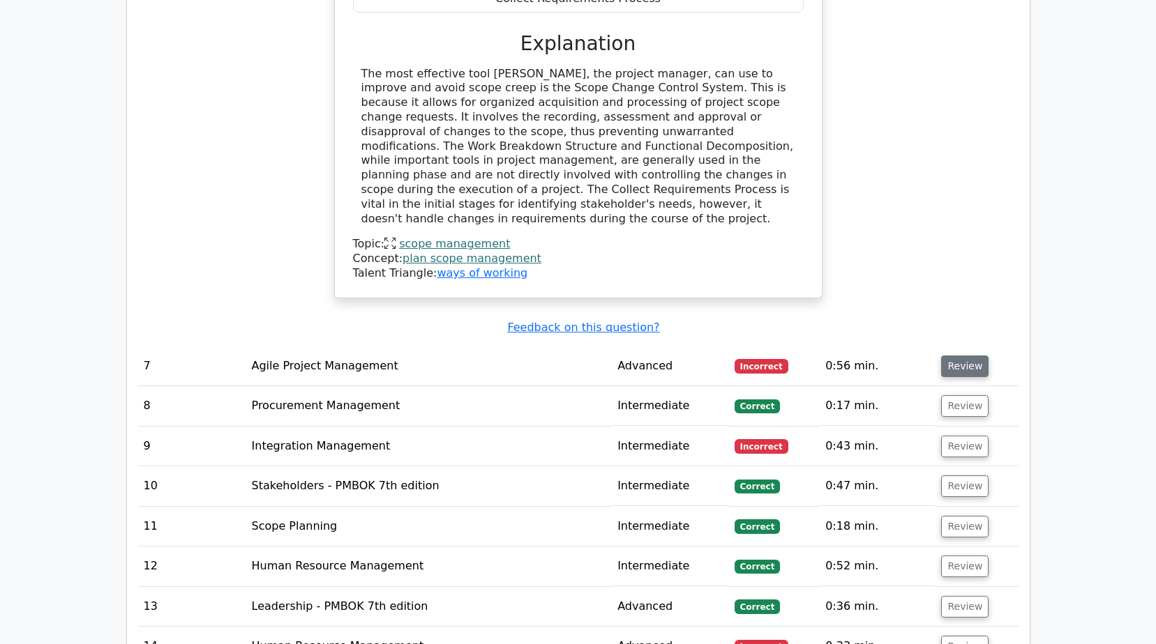
click at [954, 356] on button "Review" at bounding box center [964, 367] width 47 height 22
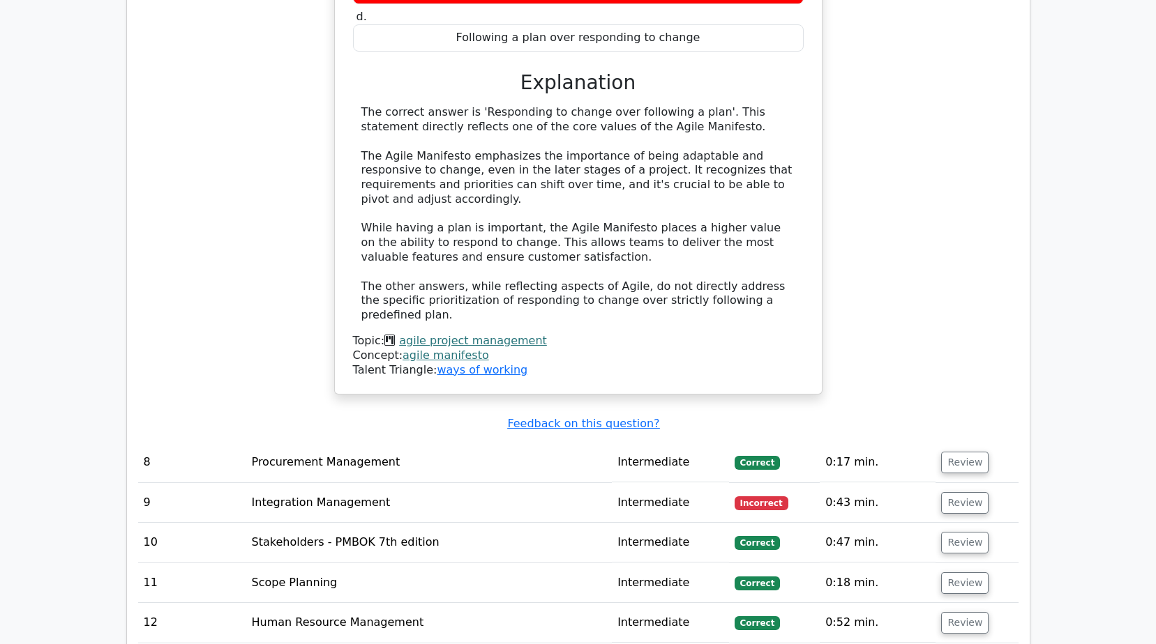
scroll to position [3417, 0]
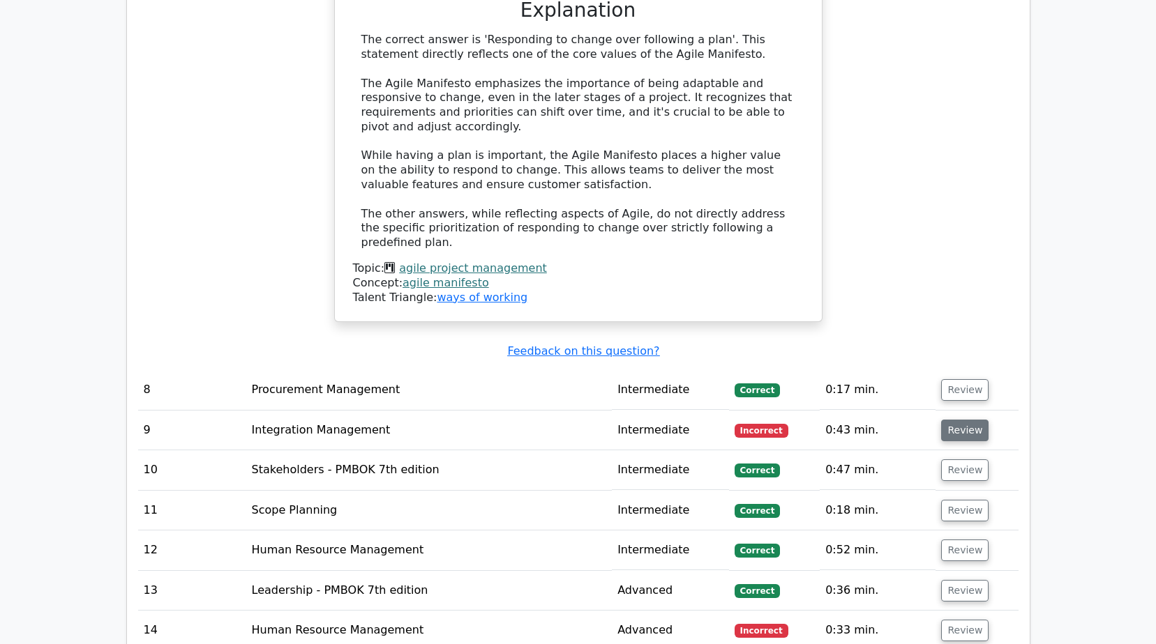
click at [964, 420] on button "Review" at bounding box center [964, 431] width 47 height 22
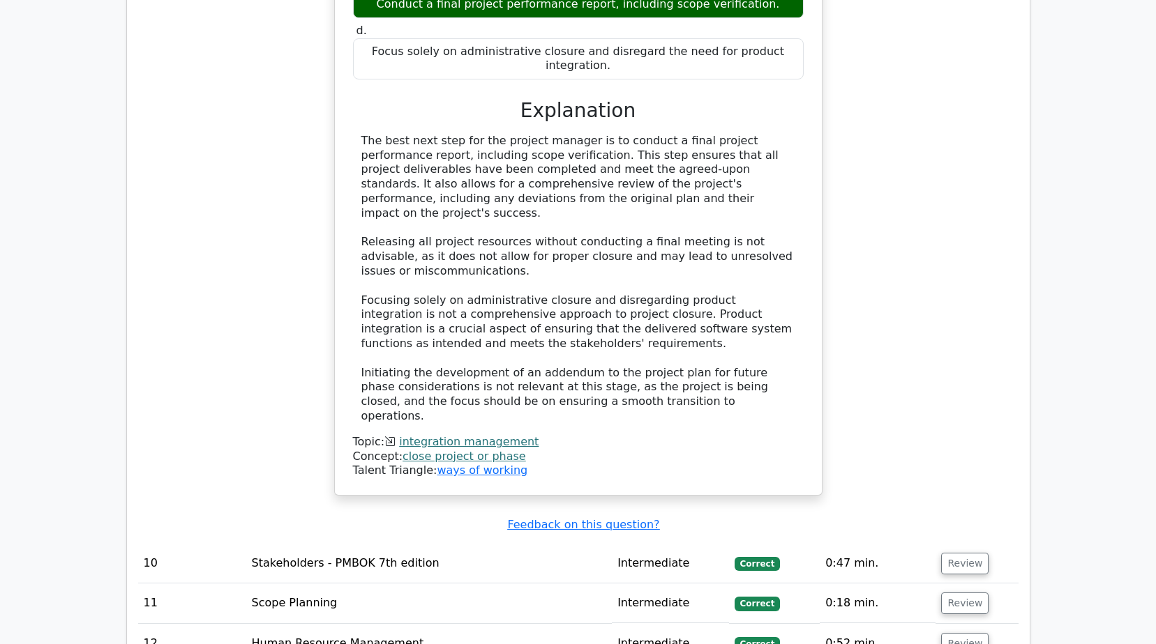
scroll to position [4394, 0]
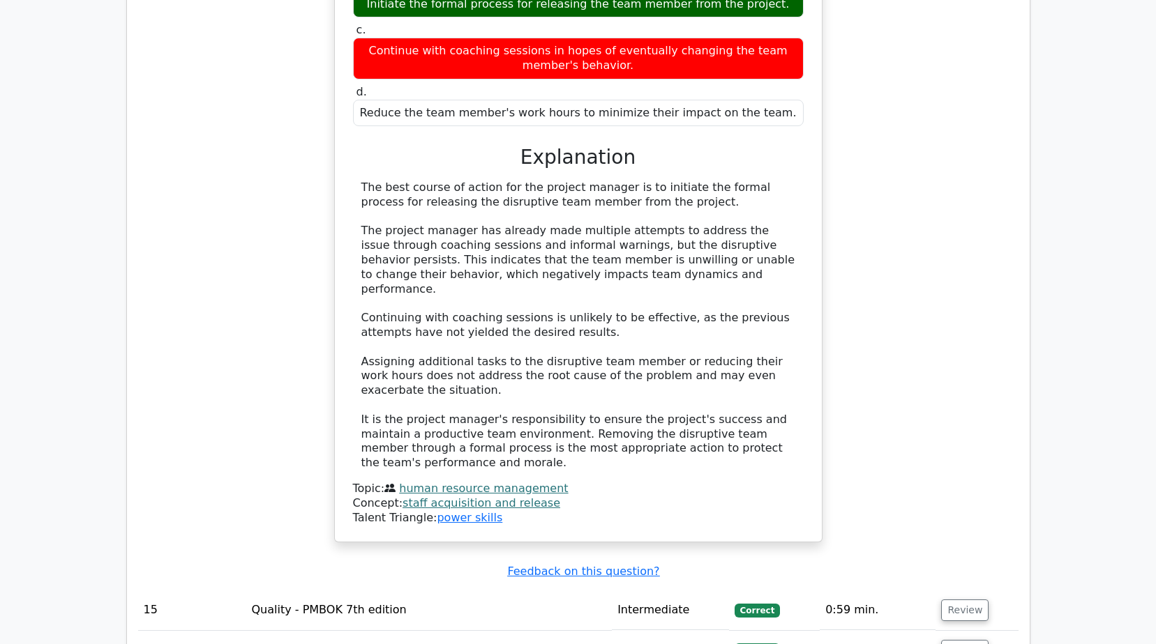
scroll to position [5440, 0]
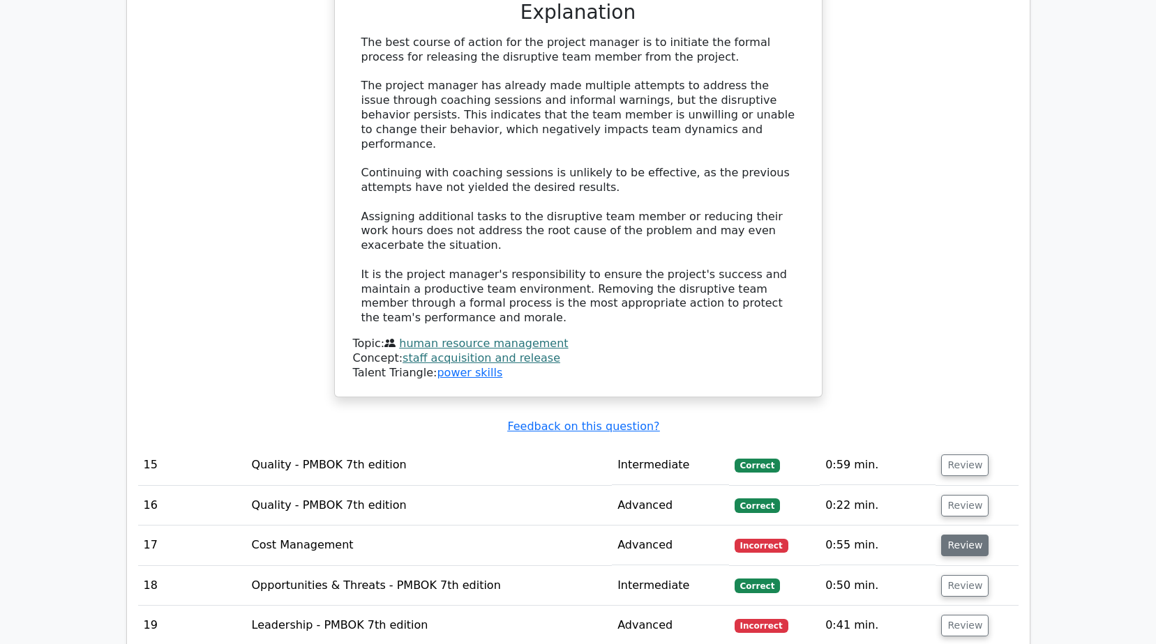
click at [965, 535] on button "Review" at bounding box center [964, 546] width 47 height 22
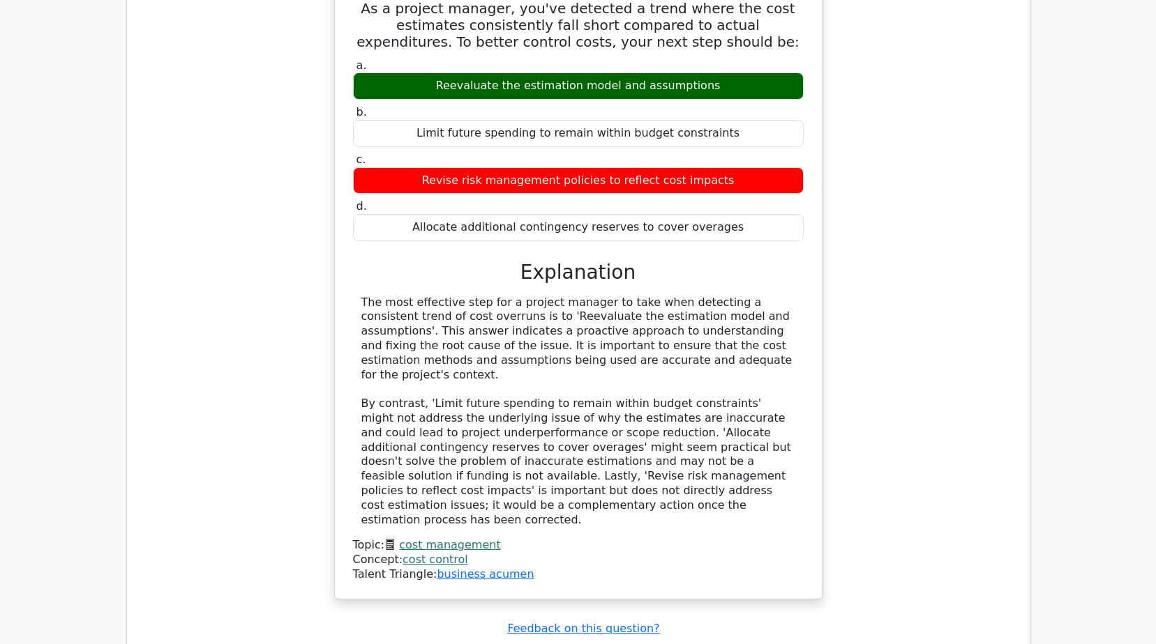
scroll to position [6137, 0]
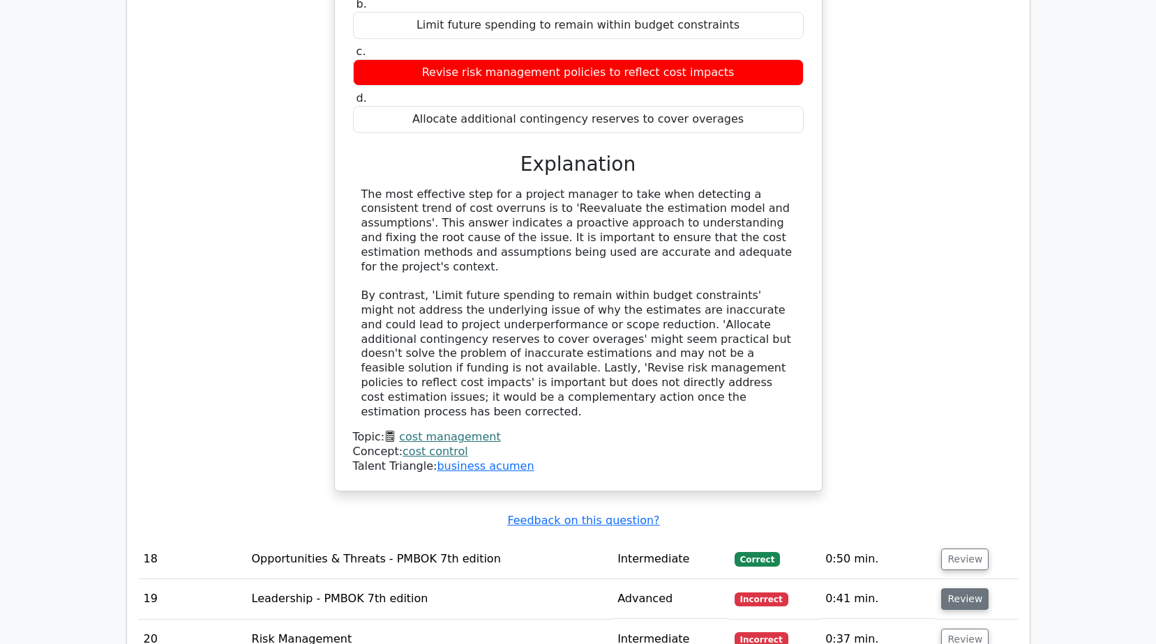
click at [962, 589] on button "Review" at bounding box center [964, 600] width 47 height 22
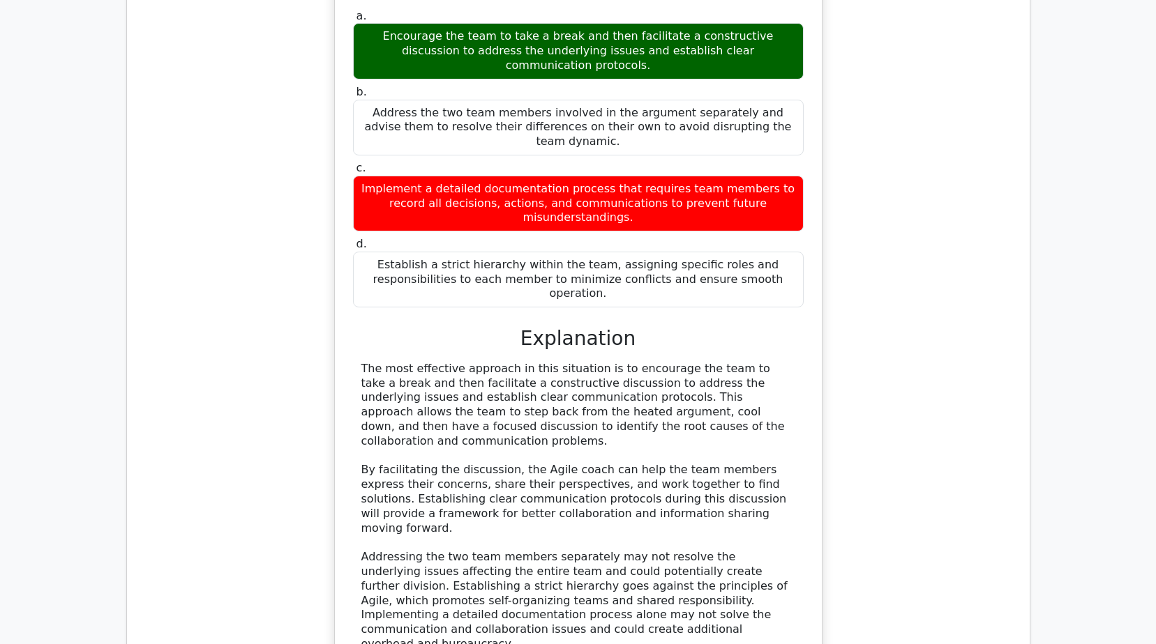
scroll to position [7114, 0]
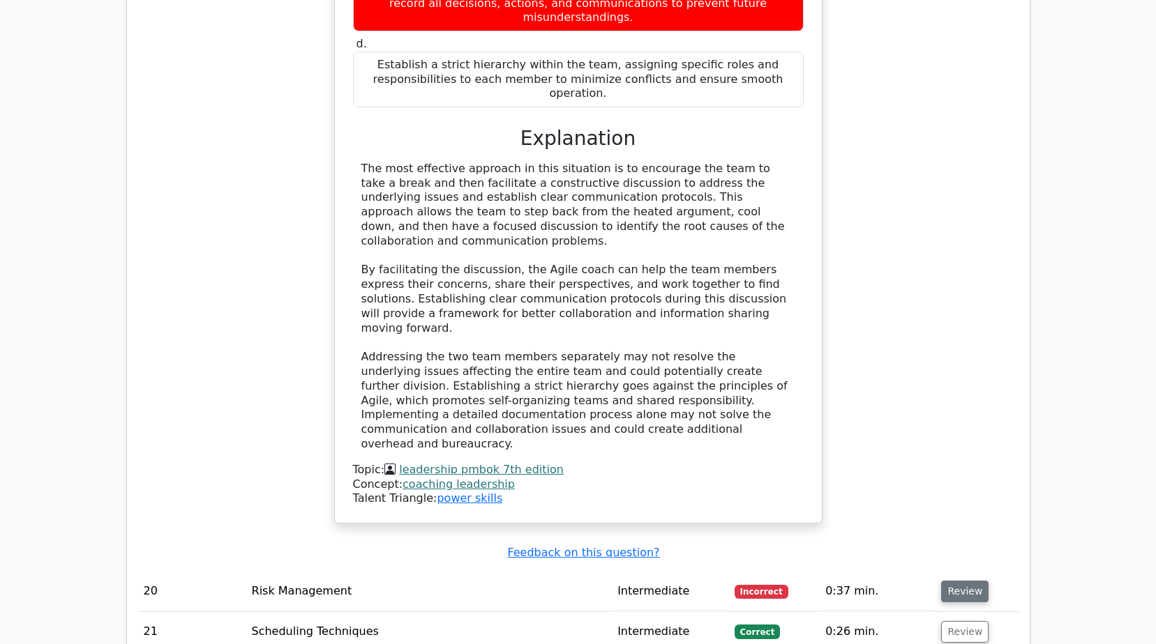
click at [950, 581] on button "Review" at bounding box center [964, 592] width 47 height 22
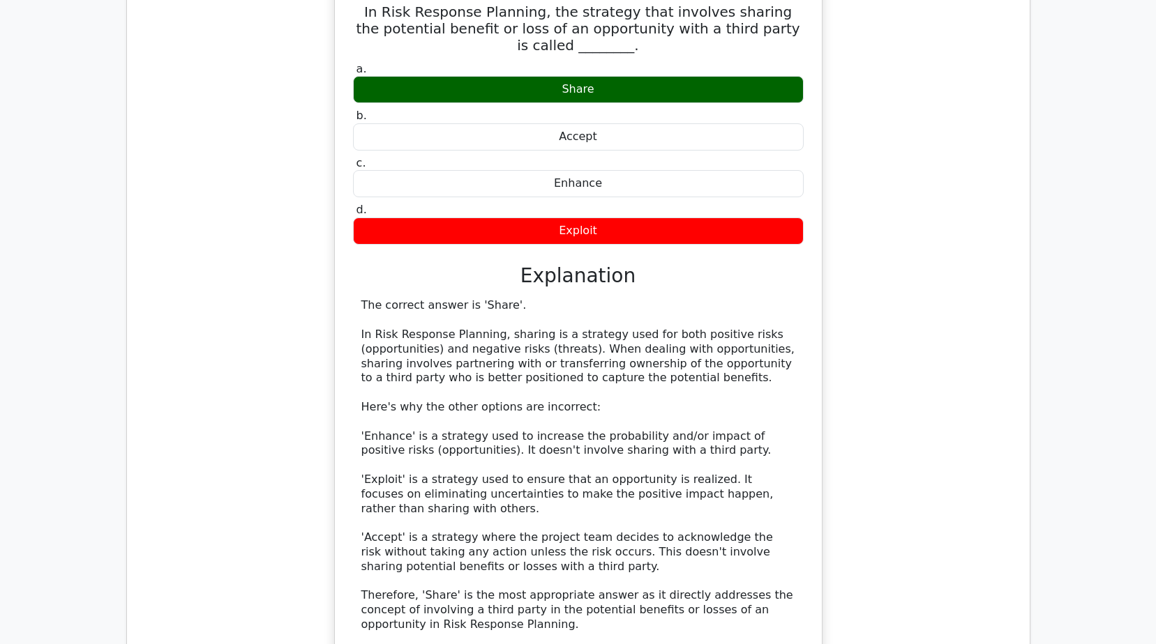
scroll to position [7951, 0]
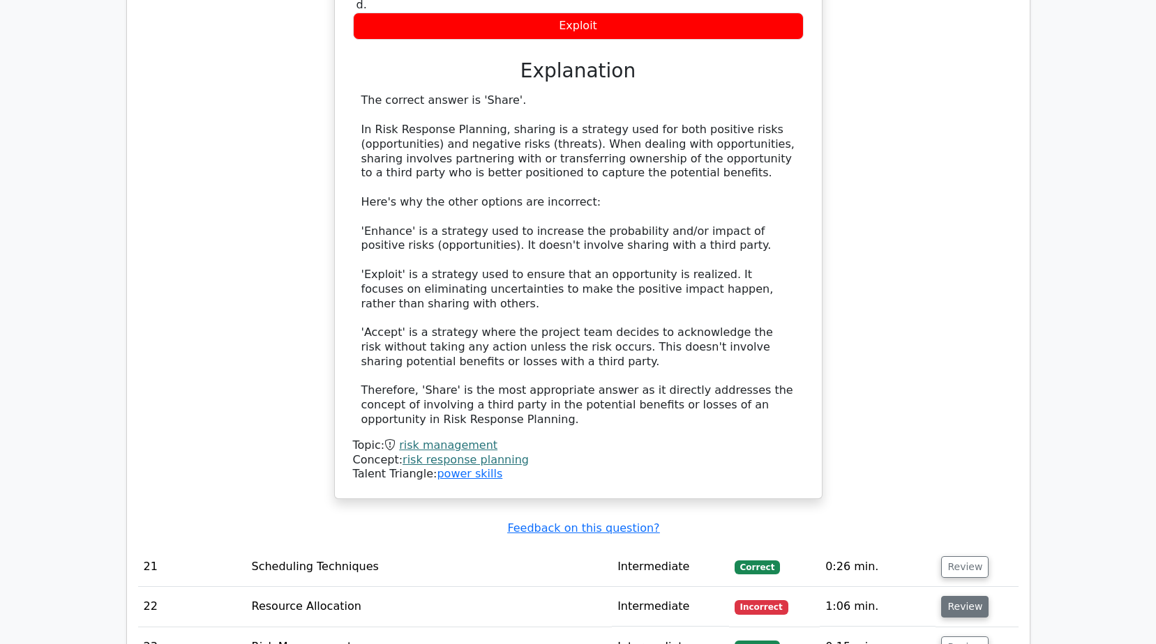
click at [948, 596] on button "Review" at bounding box center [964, 607] width 47 height 22
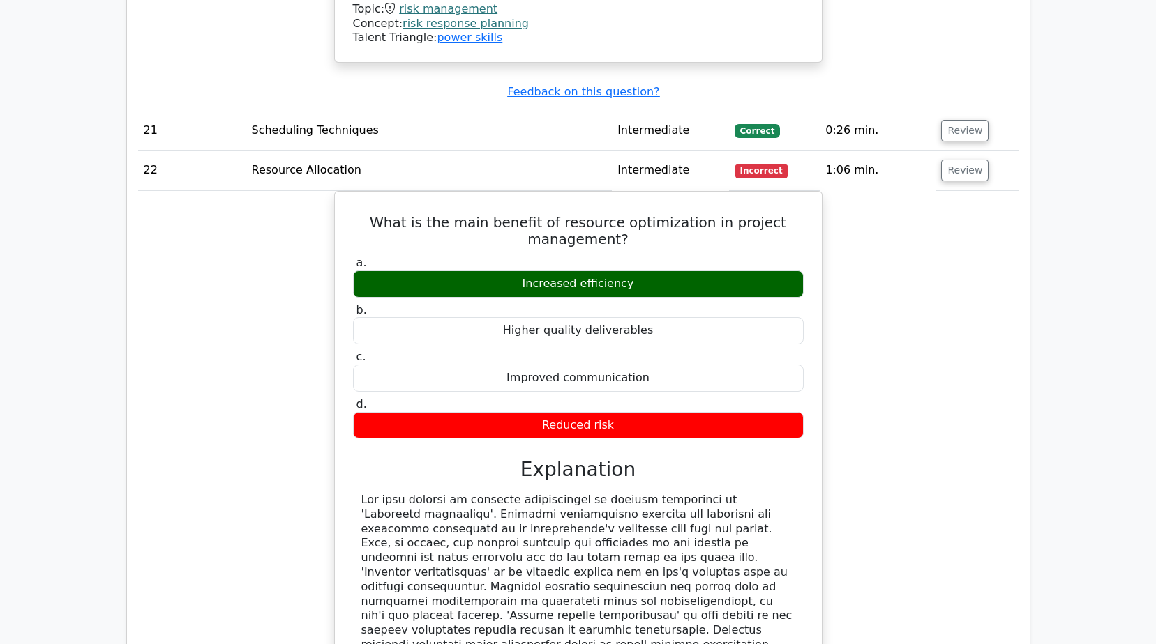
scroll to position [8439, 0]
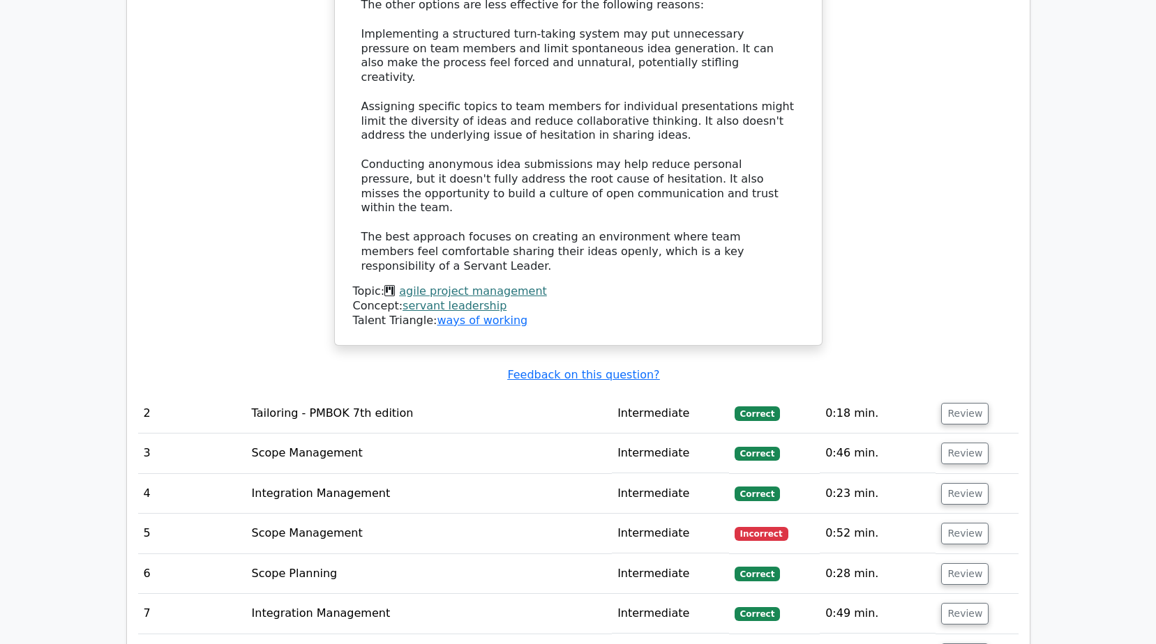
scroll to position [2023, 0]
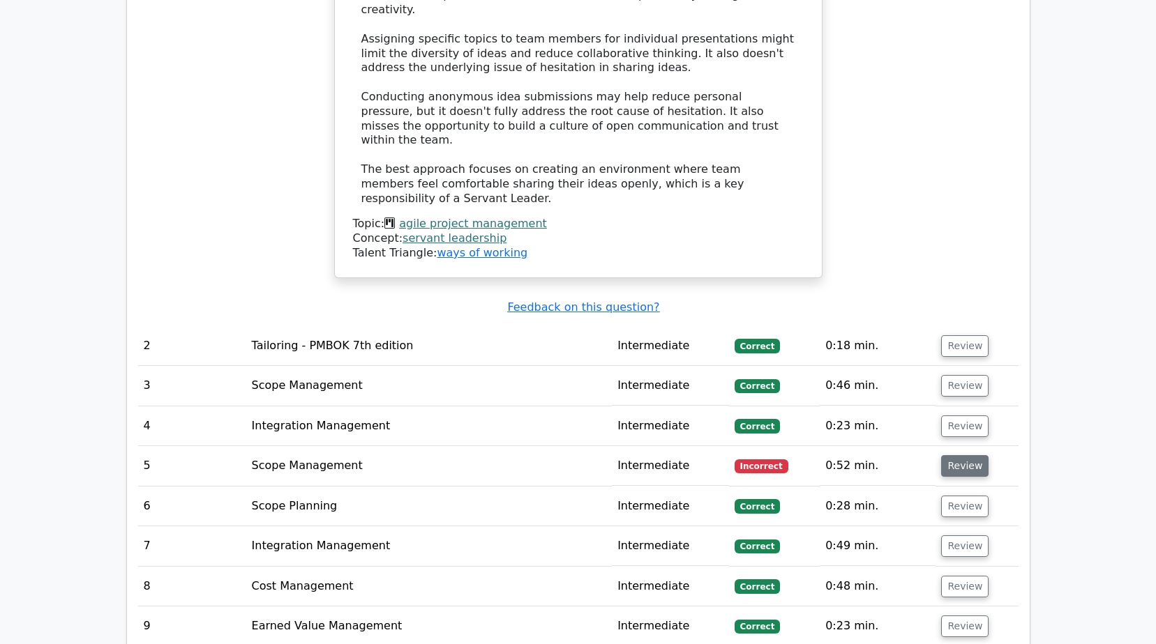
click at [950, 455] on button "Review" at bounding box center [964, 466] width 47 height 22
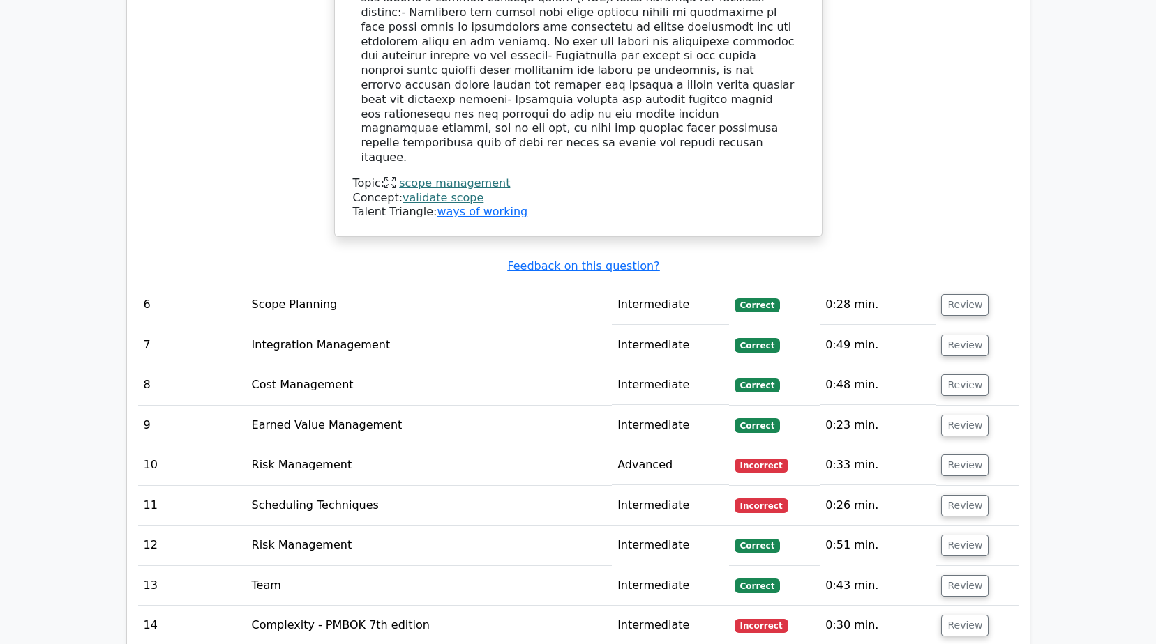
scroll to position [2999, 0]
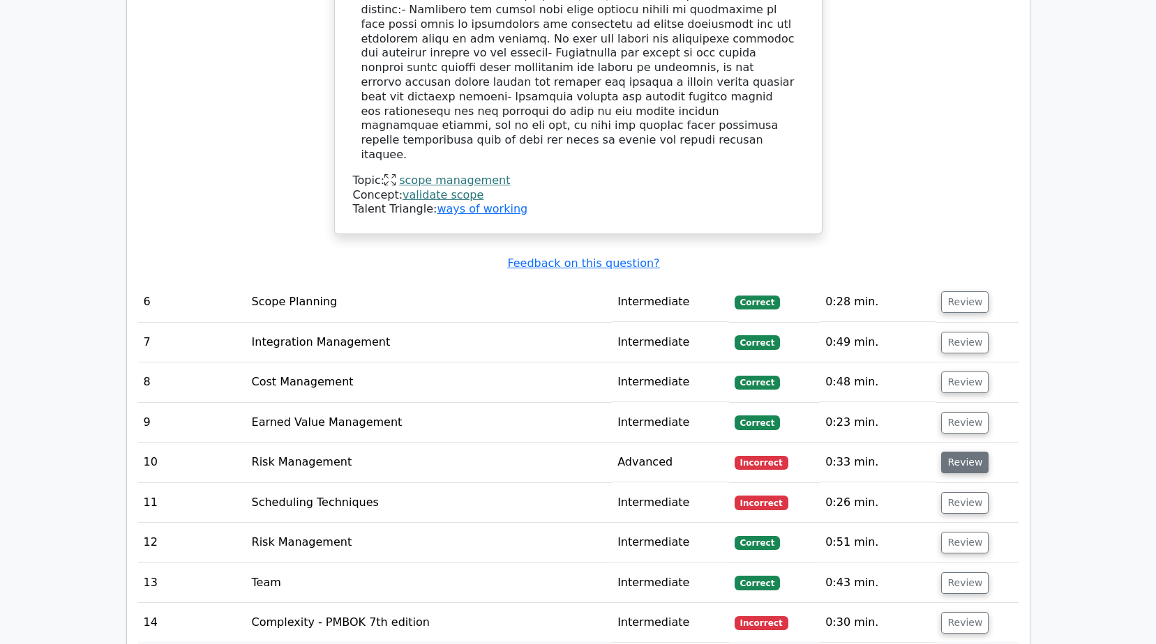
click at [959, 452] on button "Review" at bounding box center [964, 463] width 47 height 22
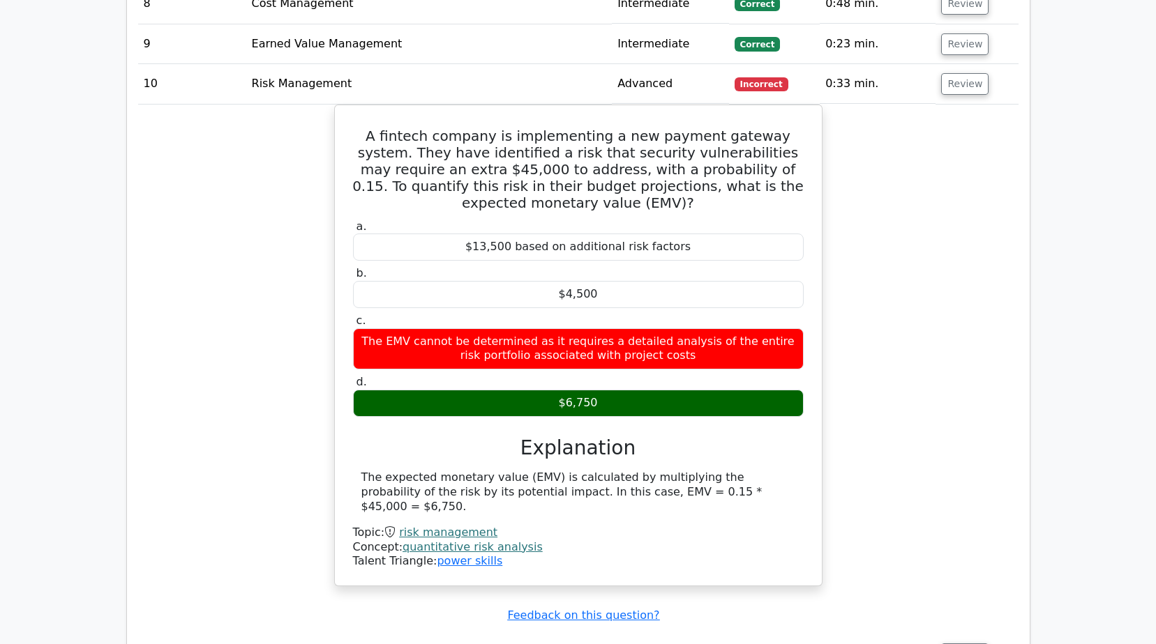
scroll to position [3557, 0]
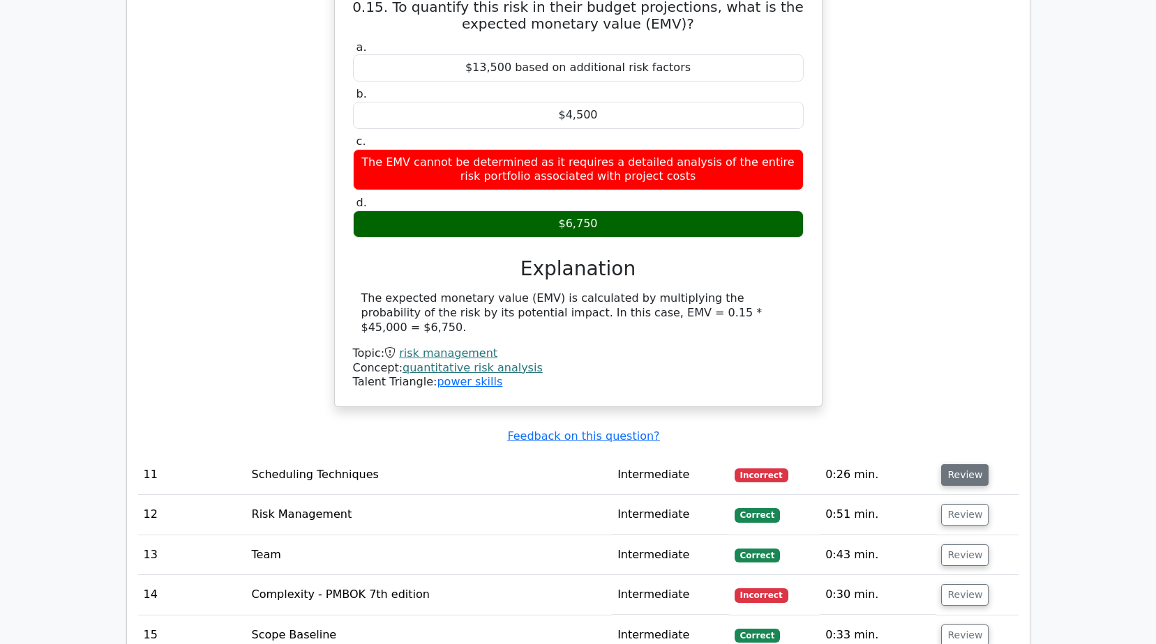
click at [958, 464] on button "Review" at bounding box center [964, 475] width 47 height 22
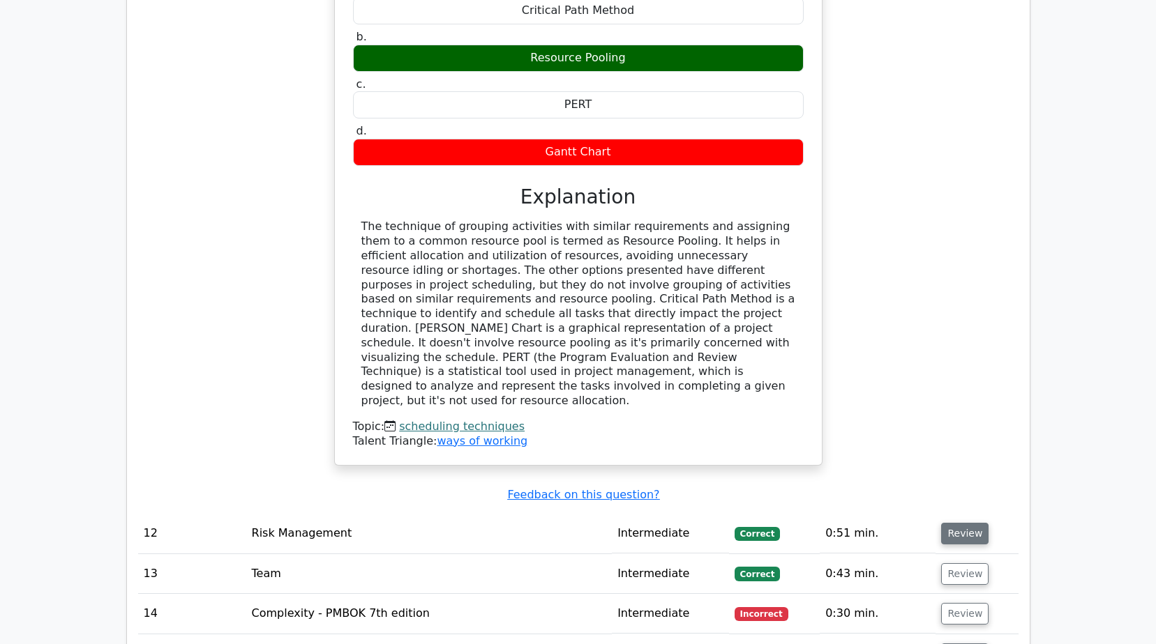
scroll to position [4185, 0]
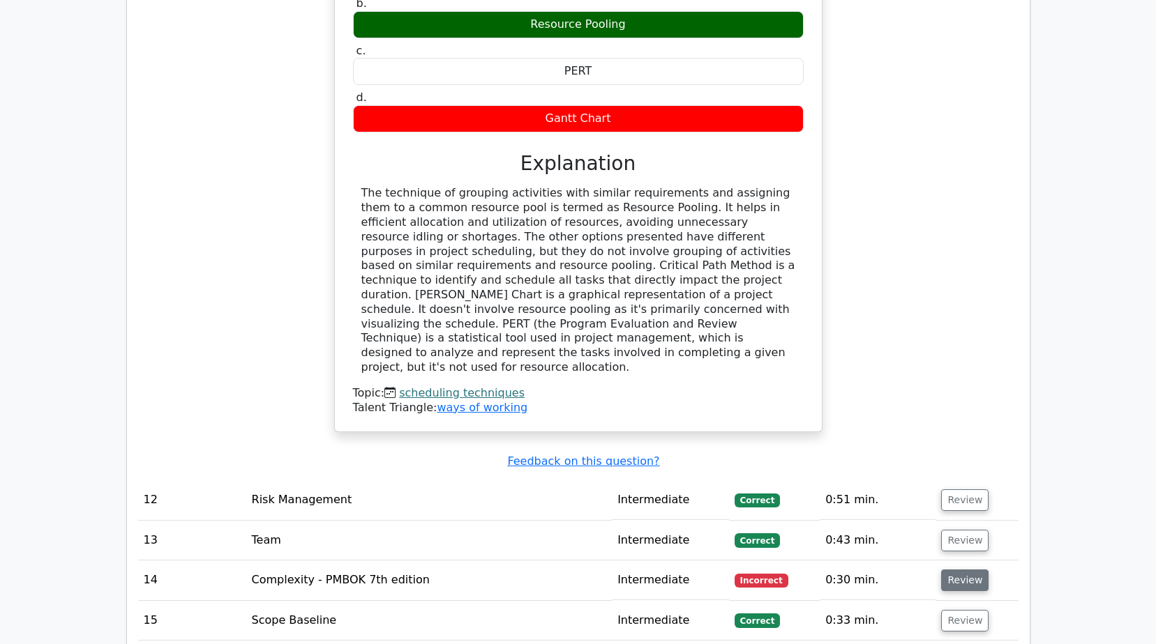
click at [958, 570] on button "Review" at bounding box center [964, 581] width 47 height 22
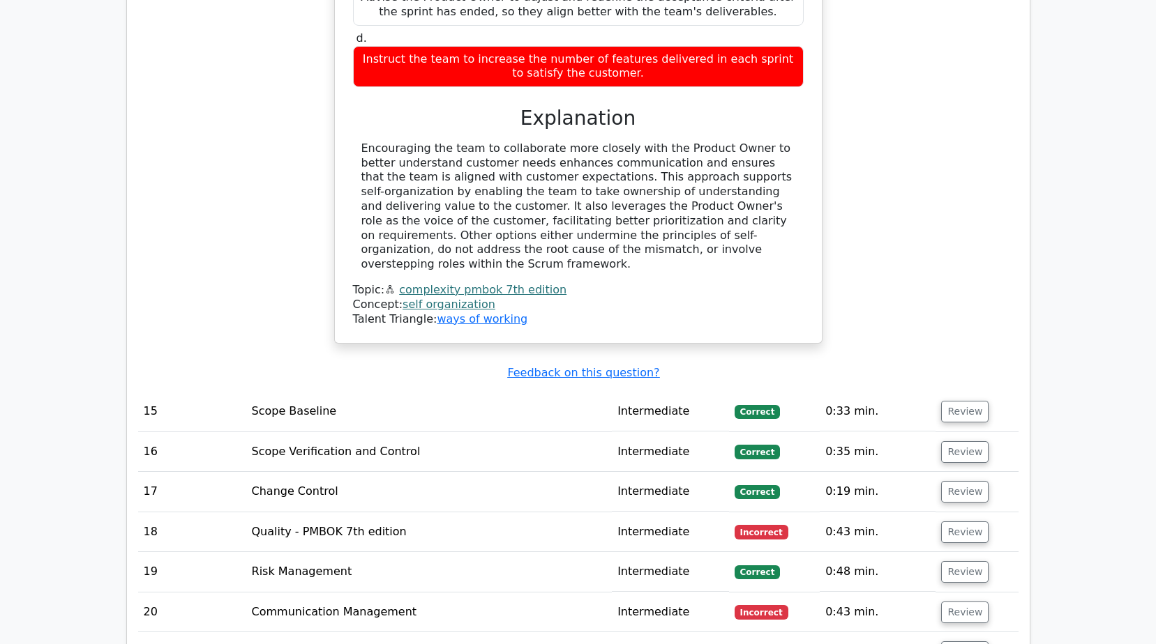
scroll to position [5161, 0]
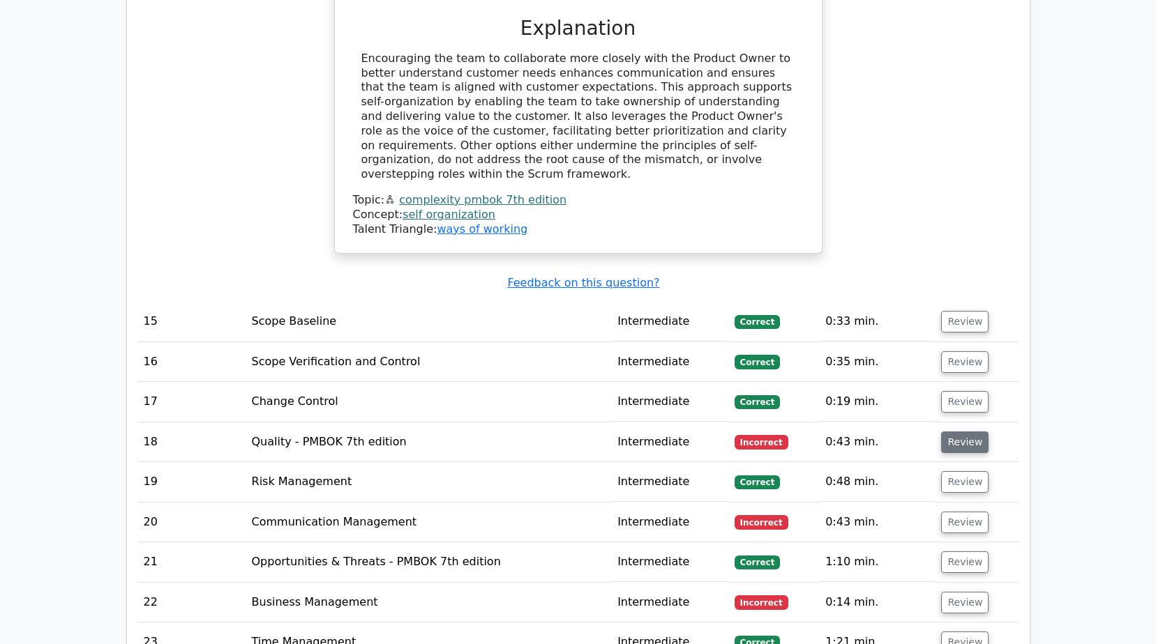
click at [964, 432] on button "Review" at bounding box center [964, 443] width 47 height 22
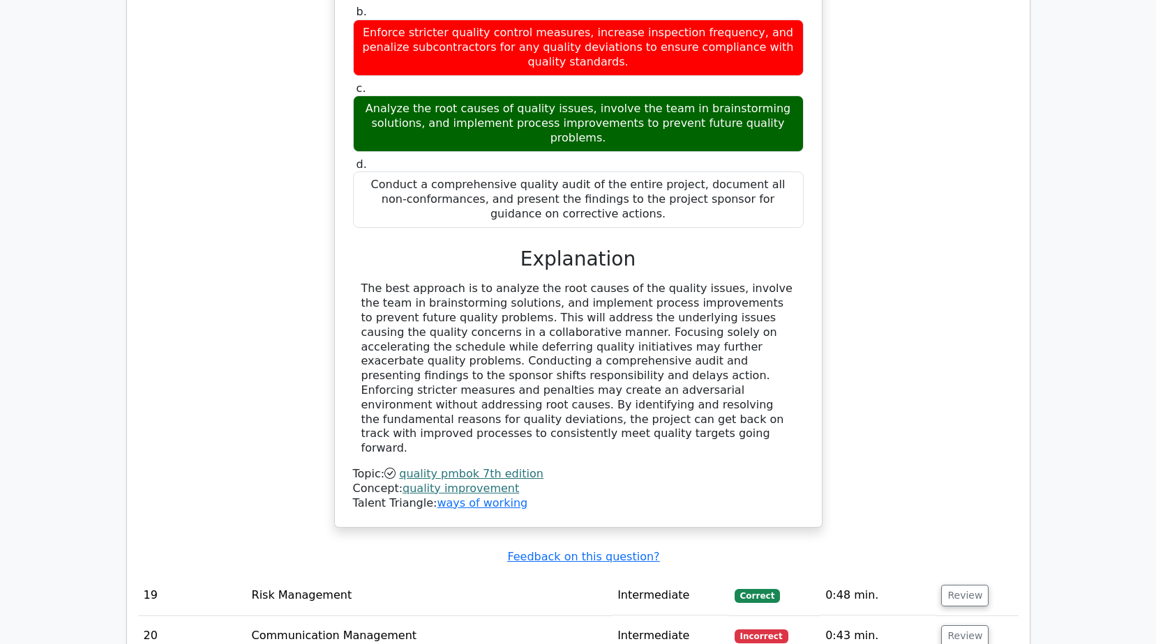
scroll to position [5998, 0]
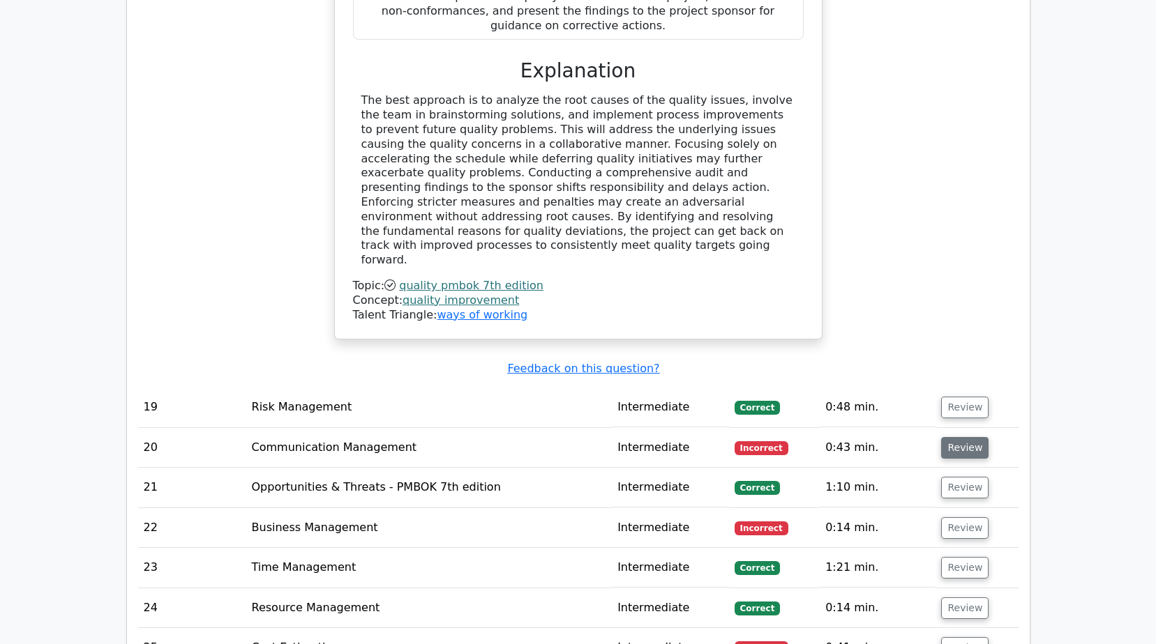
click at [958, 437] on button "Review" at bounding box center [964, 448] width 47 height 22
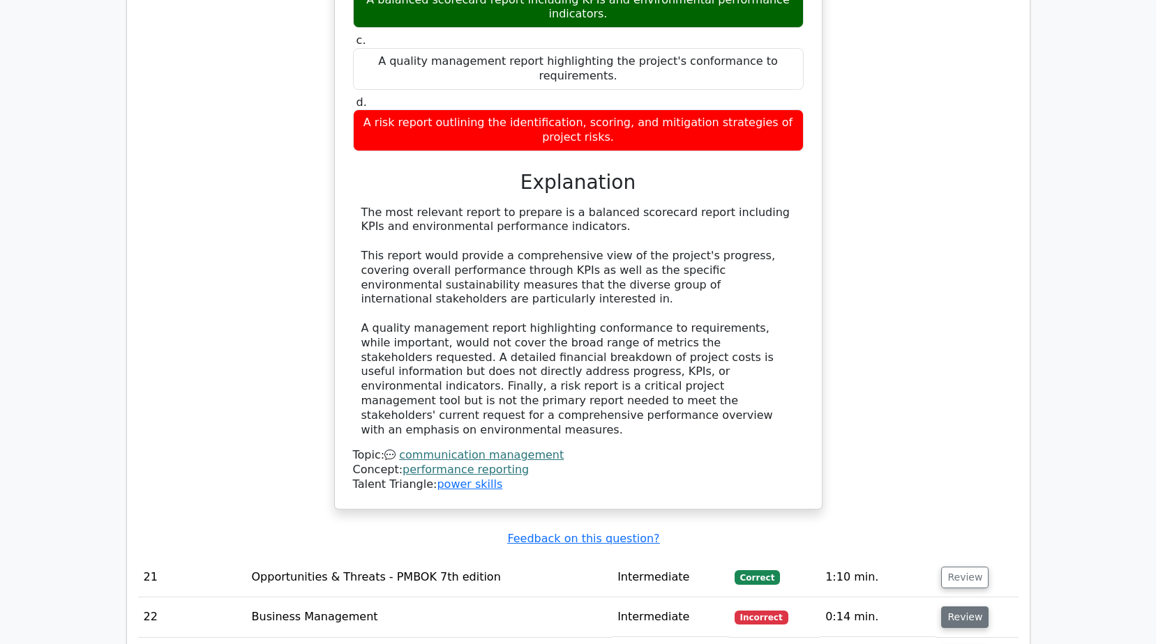
scroll to position [6765, 0]
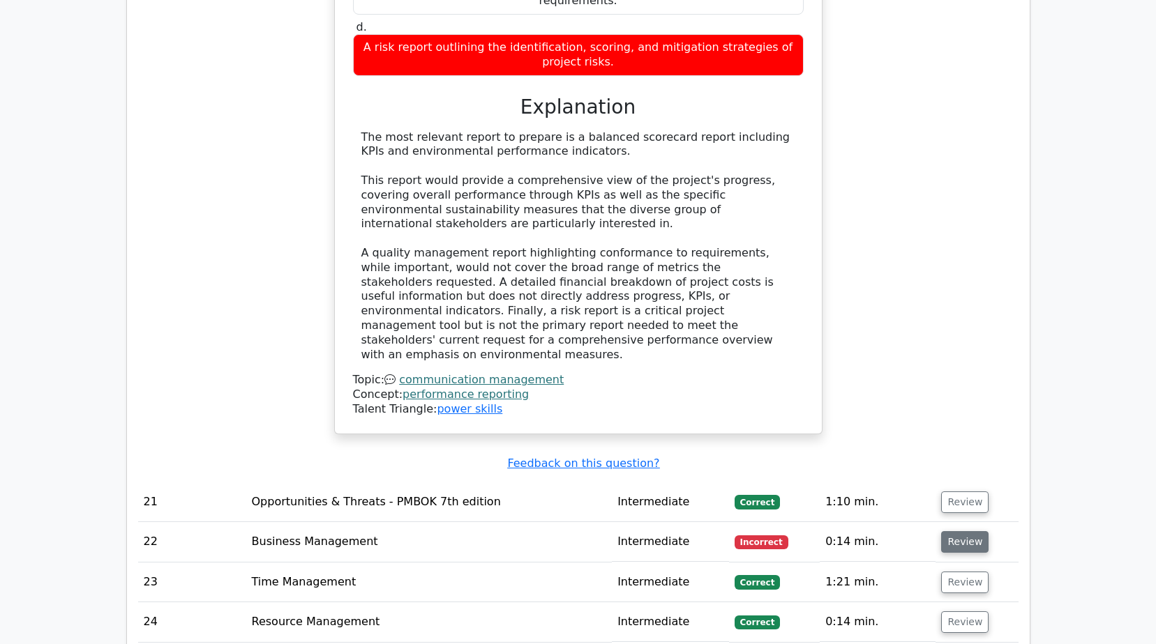
click at [946, 531] on button "Review" at bounding box center [964, 542] width 47 height 22
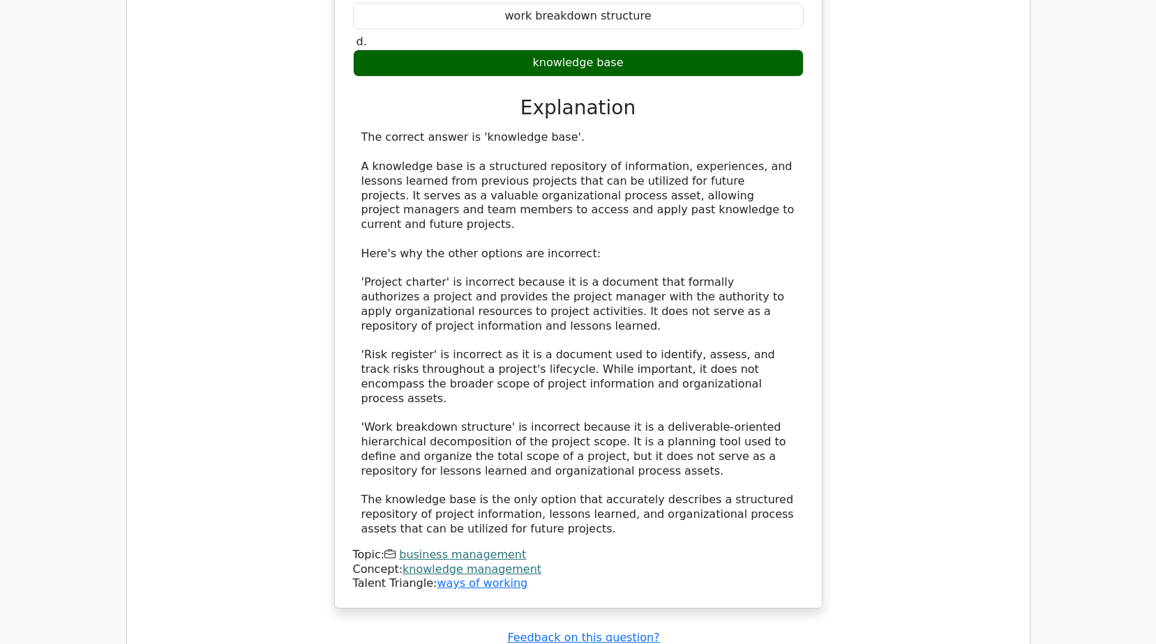
scroll to position [7602, 0]
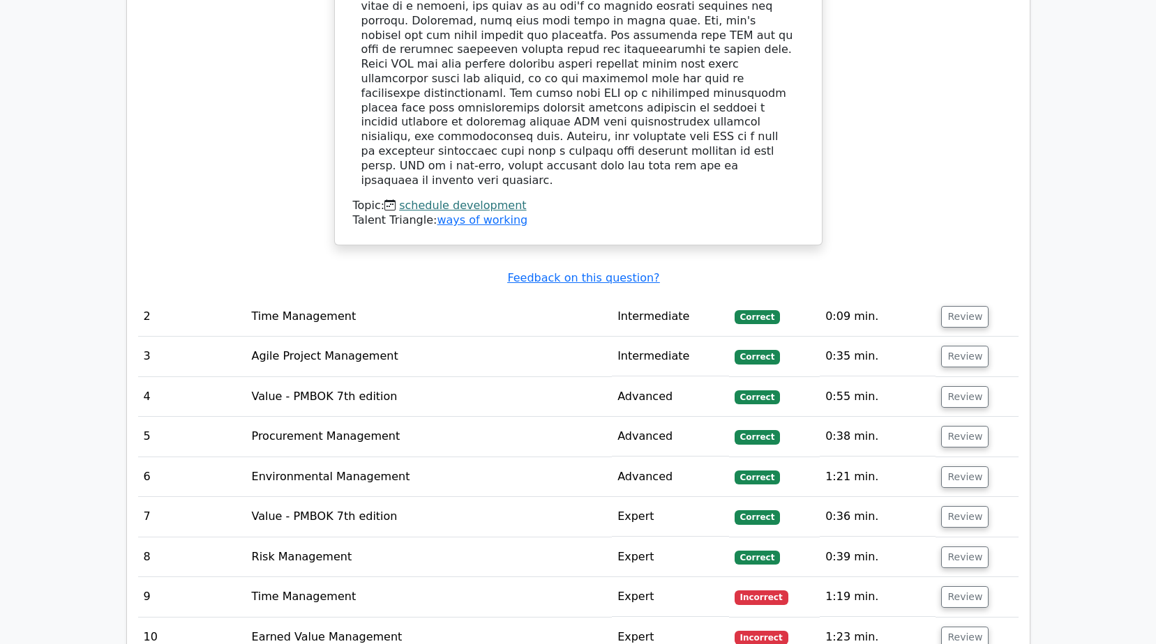
scroll to position [1813, 0]
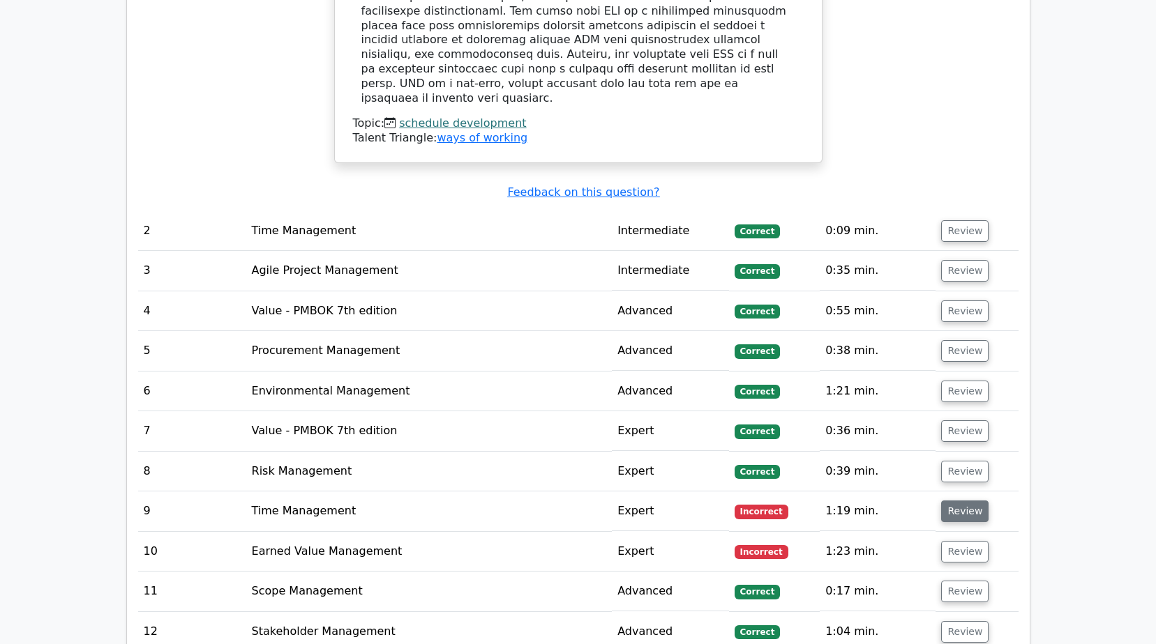
click at [961, 501] on button "Review" at bounding box center [964, 512] width 47 height 22
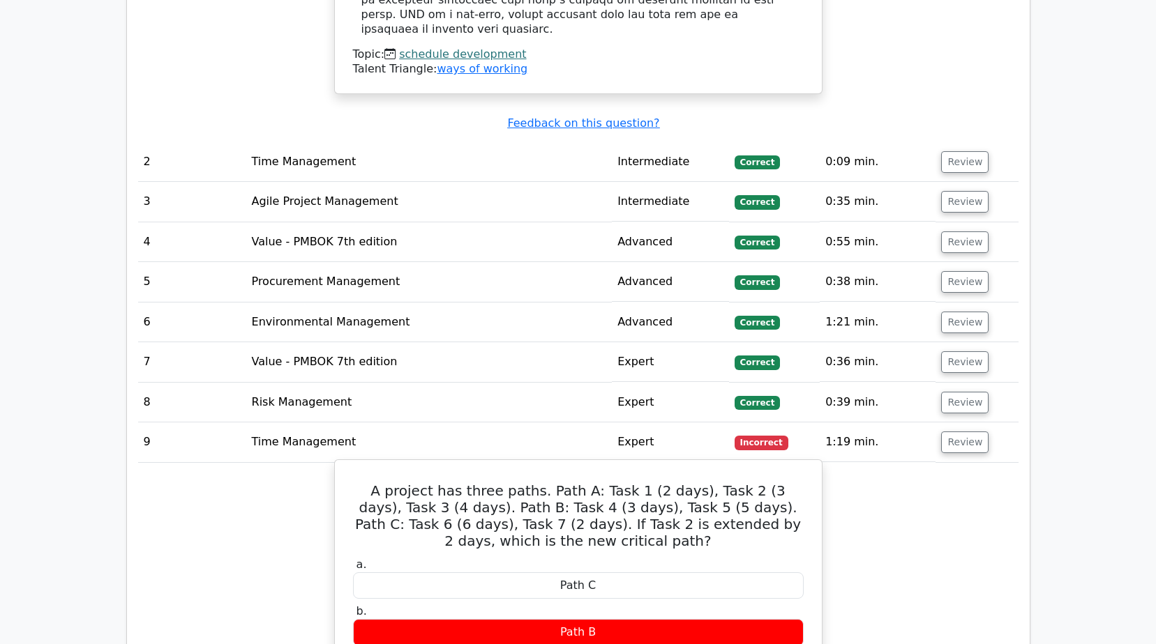
scroll to position [2092, 0]
